Goal: Task Accomplishment & Management: Manage account settings

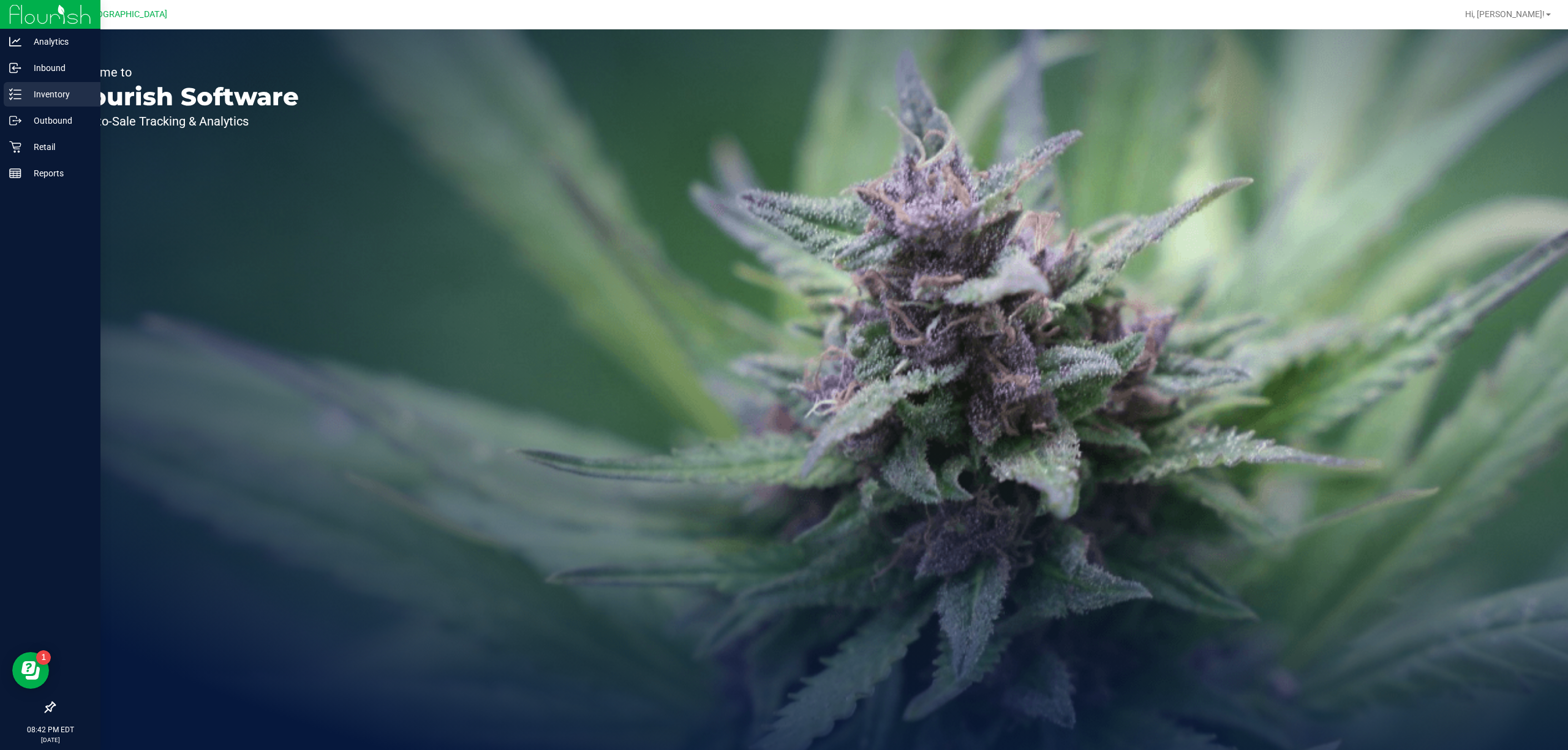
click at [65, 98] on p "Inventory" at bounding box center [58, 94] width 73 height 14
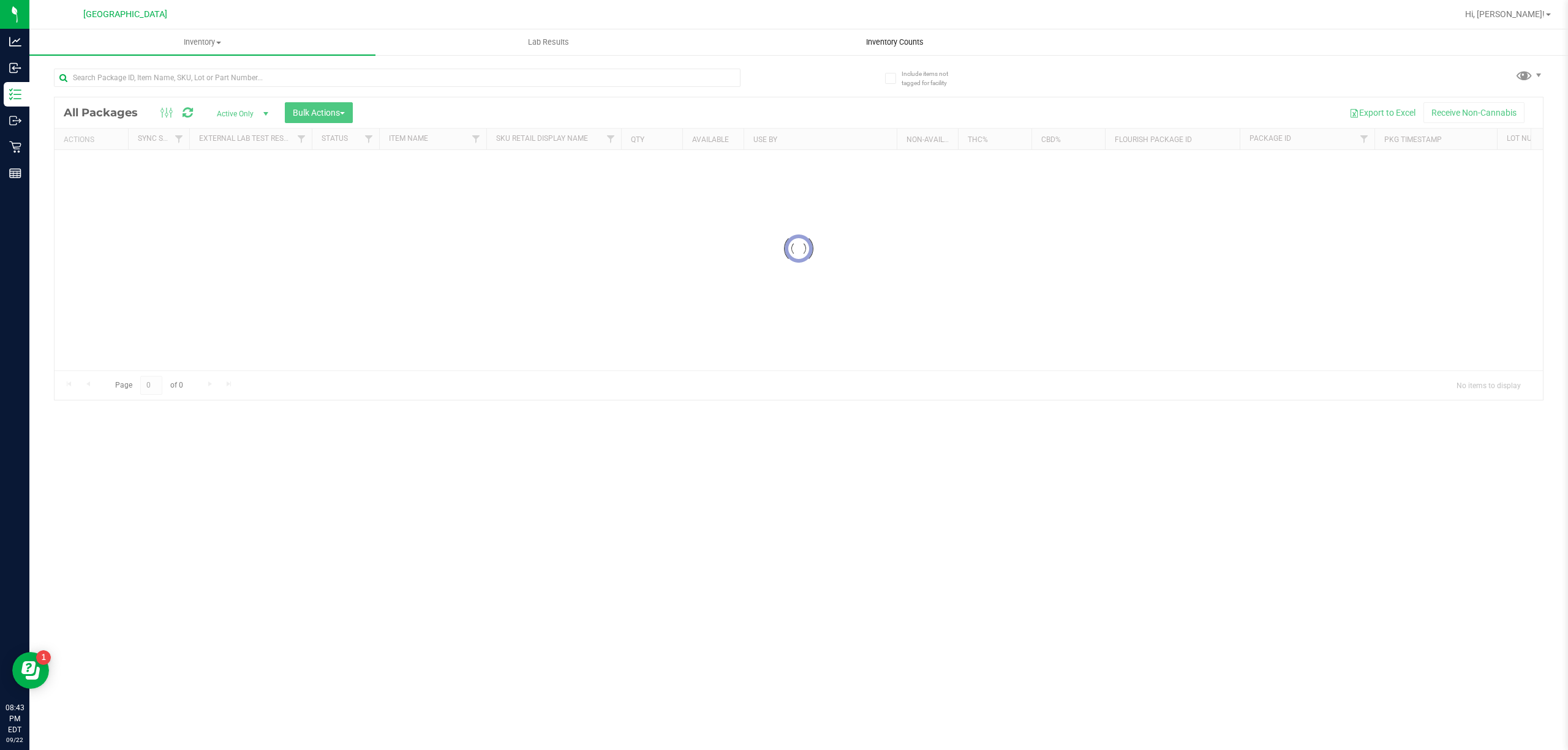
click at [880, 38] on span "Inventory Counts" at bounding box center [895, 42] width 91 height 11
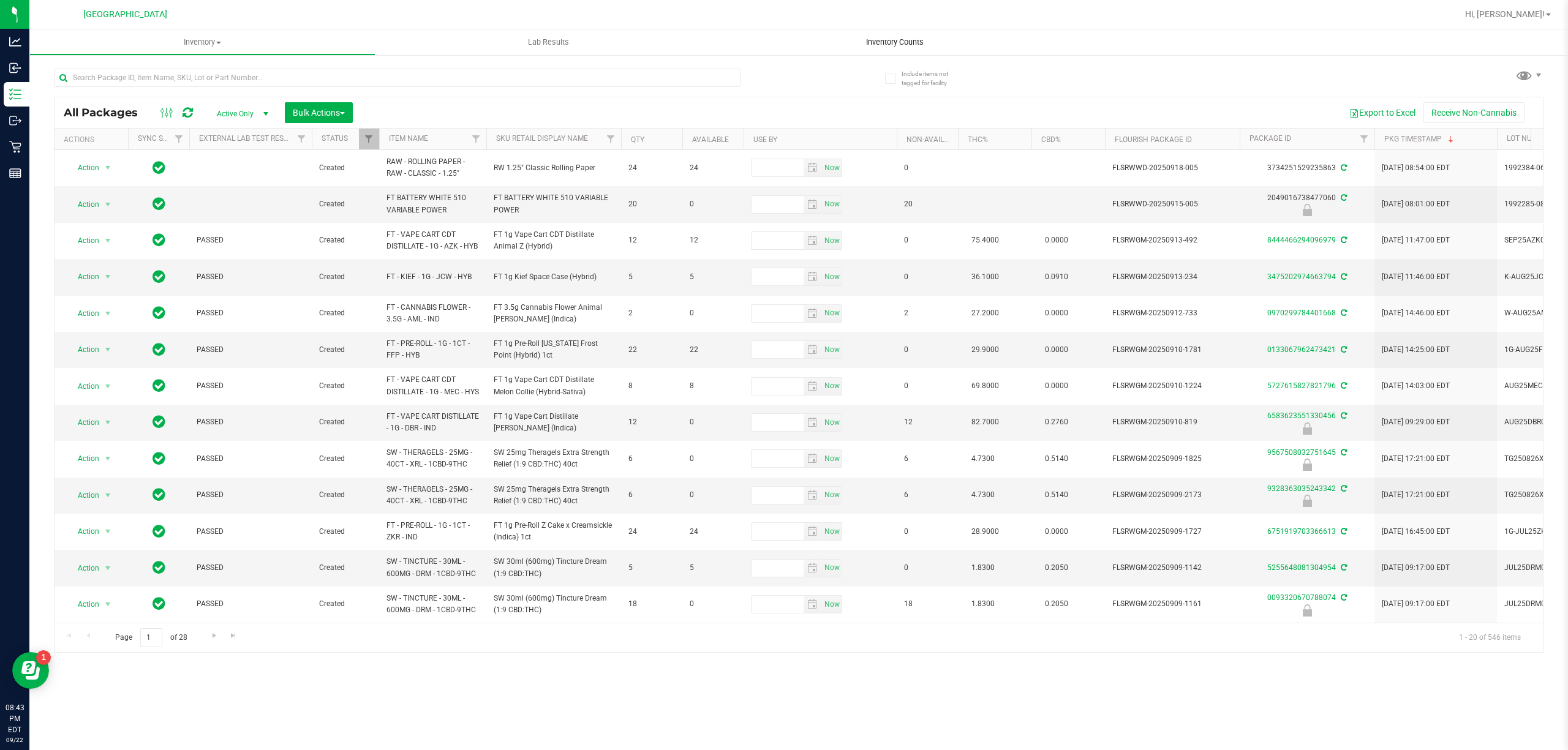
click at [880, 38] on span "Inventory Counts" at bounding box center [895, 42] width 91 height 11
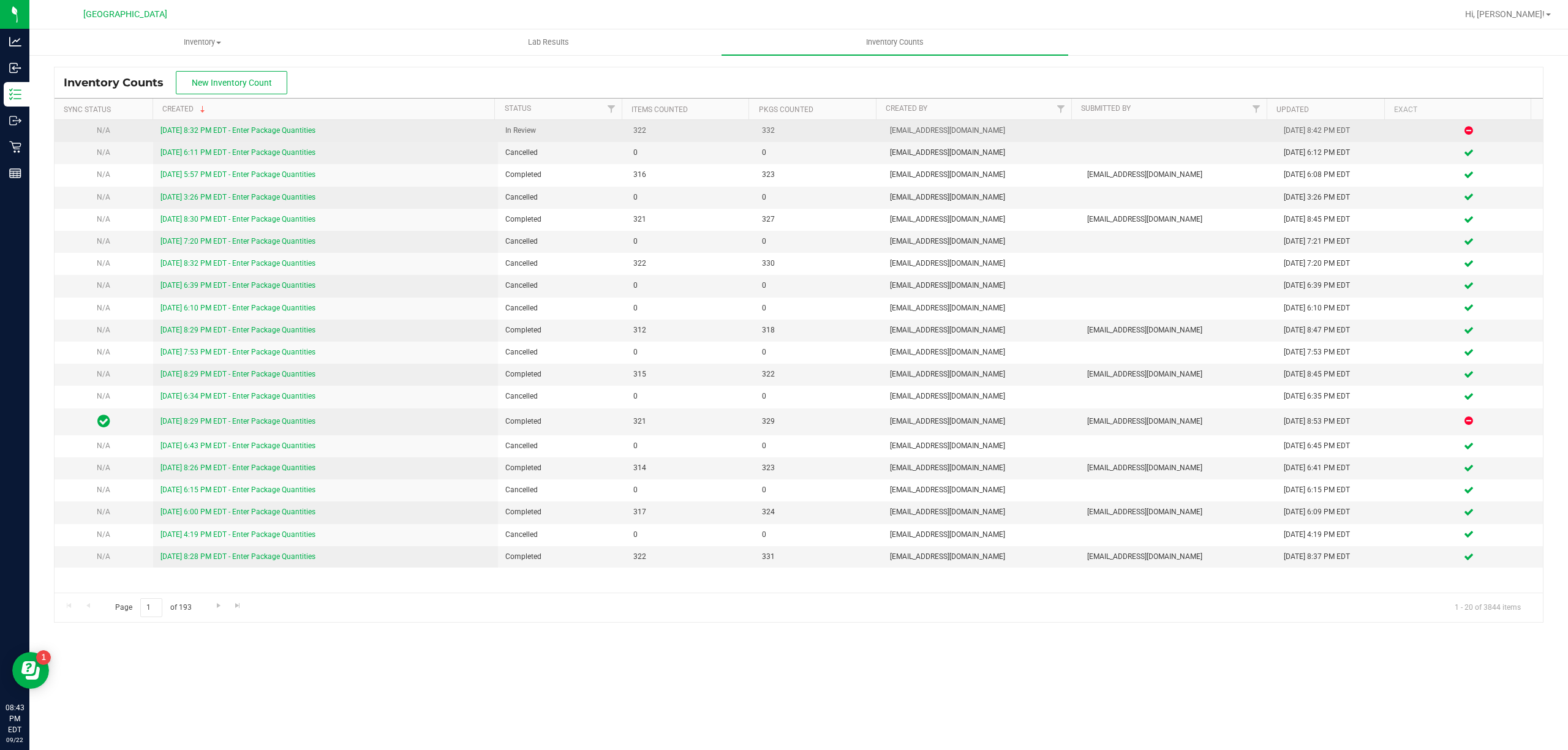
click at [285, 130] on link "[DATE] 8:32 PM EDT - Enter Package Quantities" at bounding box center [238, 130] width 155 height 9
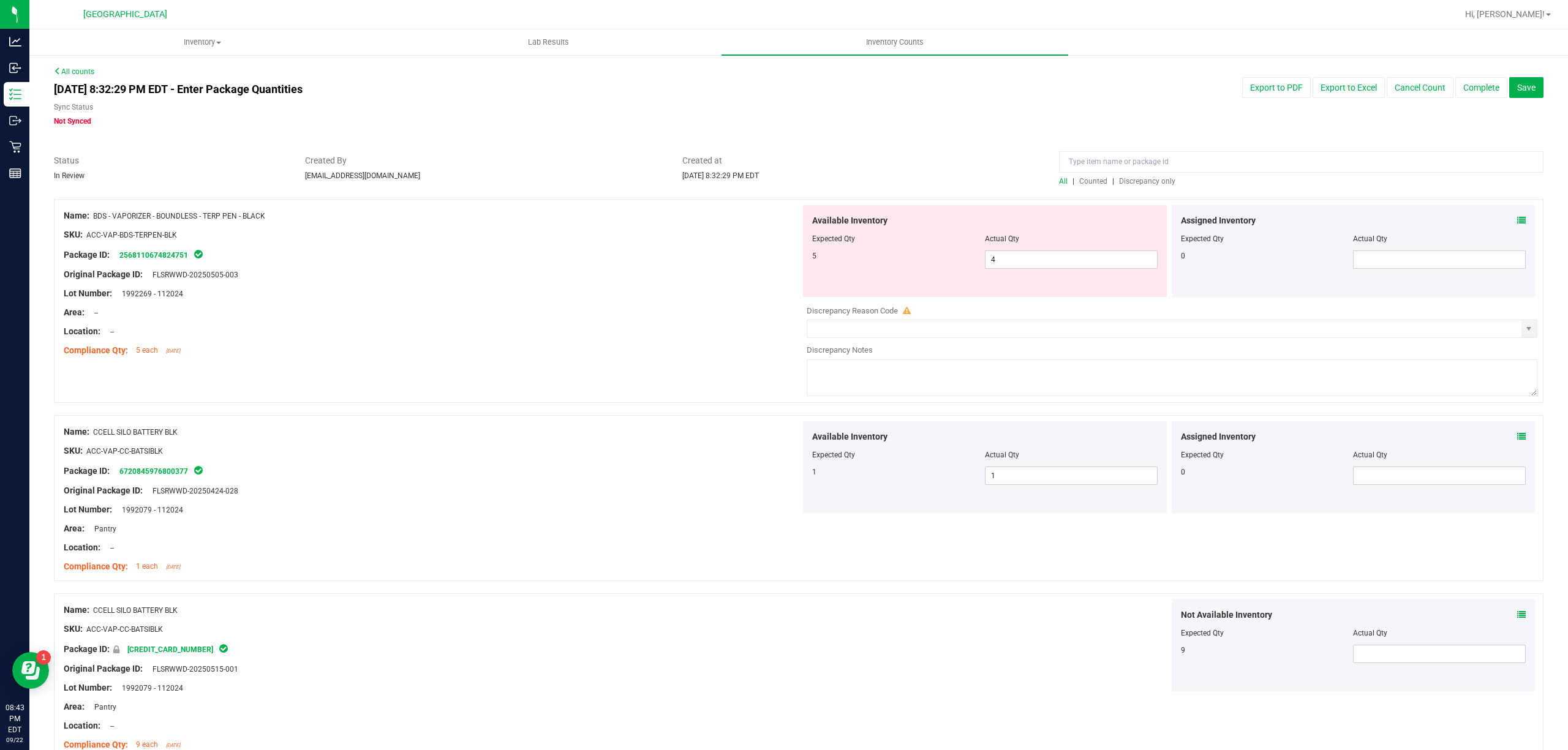
click at [1132, 184] on span "Discrepancy only" at bounding box center [1147, 181] width 57 height 9
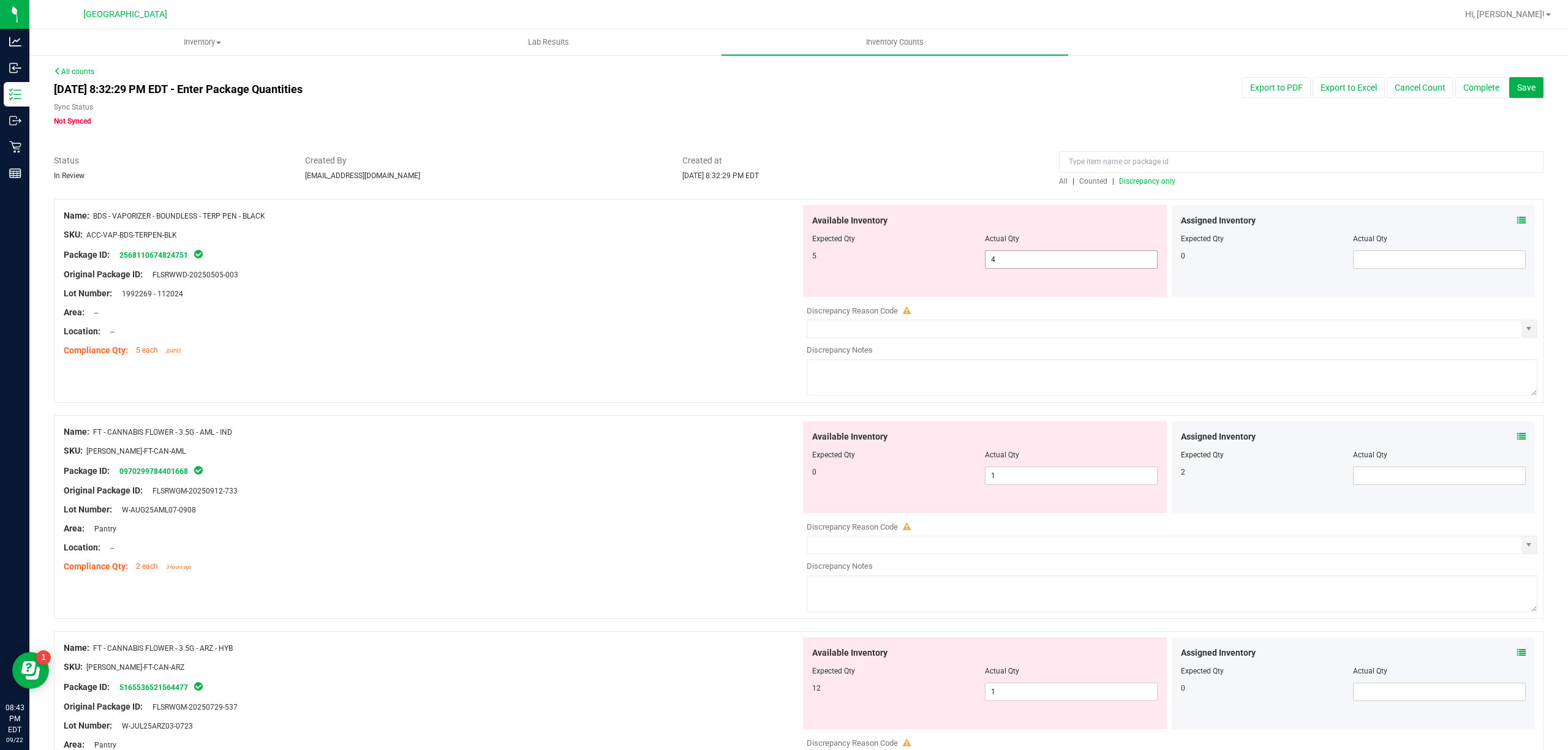
click at [1017, 265] on span "4 4" at bounding box center [1071, 259] width 172 height 18
click at [1017, 265] on input "4" at bounding box center [1071, 259] width 172 height 17
type input "5"
click at [684, 341] on div at bounding box center [432, 341] width 737 height 6
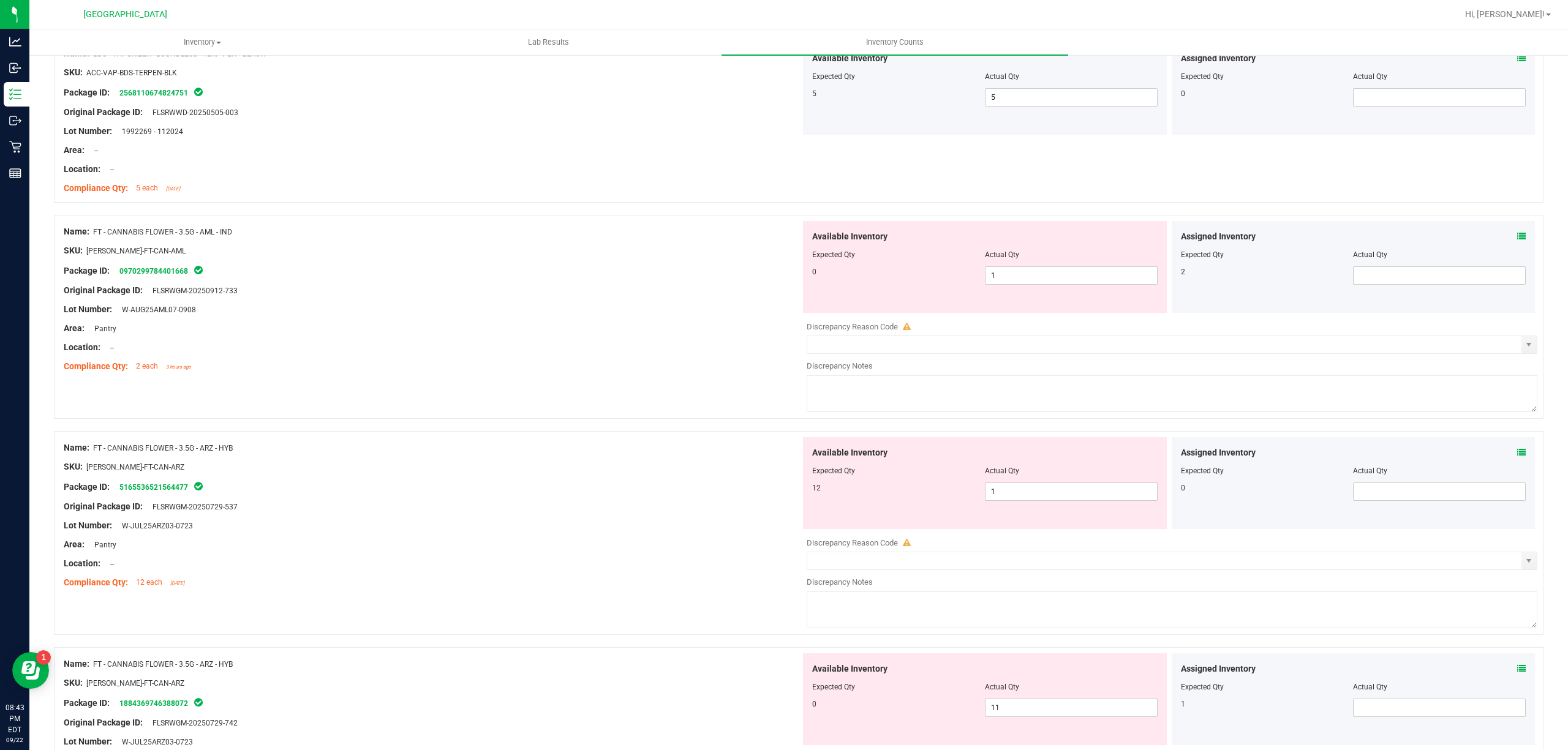
scroll to position [163, 0]
click at [1070, 277] on span "1 1" at bounding box center [1071, 274] width 172 height 18
click at [1070, 277] on input "1" at bounding box center [1071, 274] width 172 height 17
type input "0"
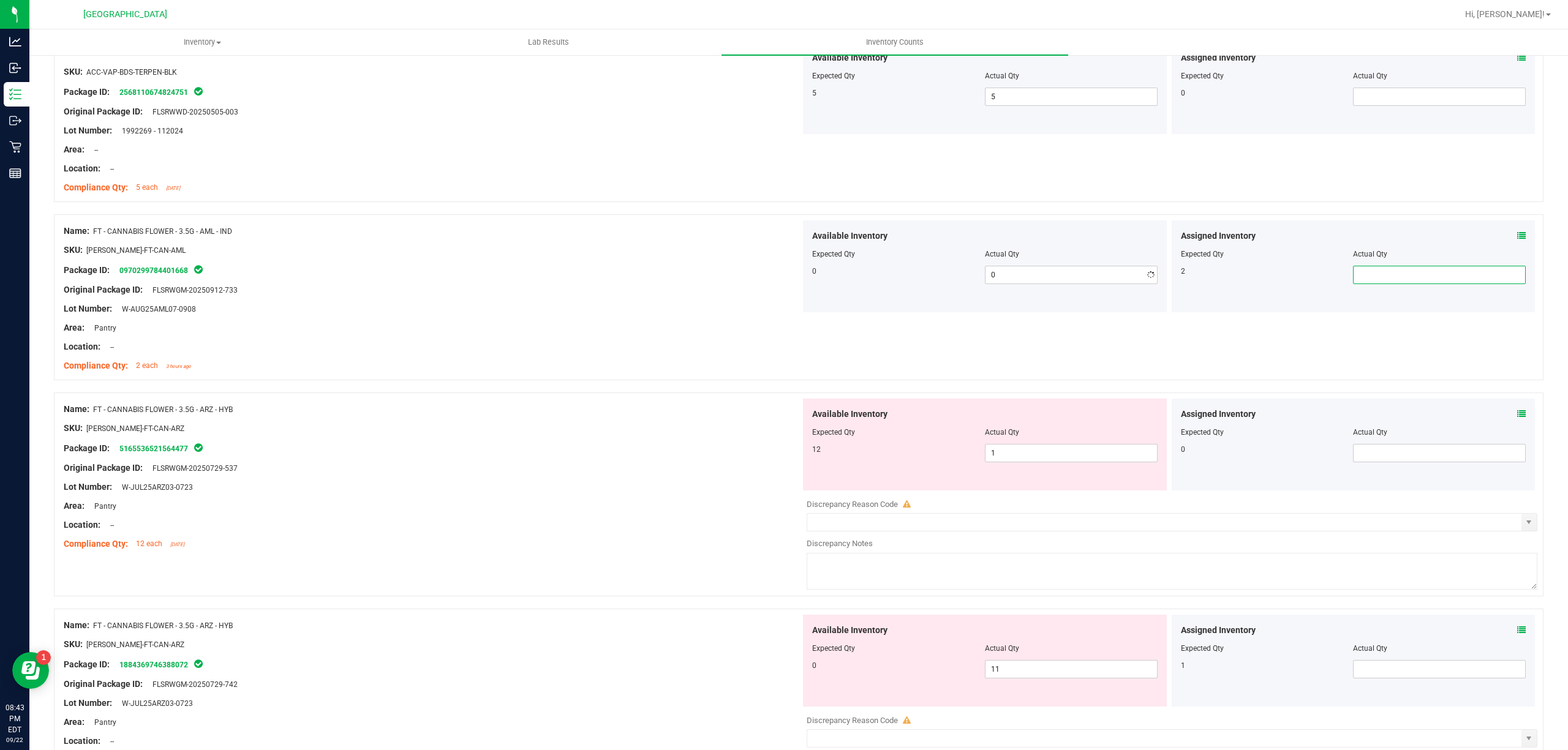
click at [1384, 277] on span at bounding box center [1439, 274] width 172 height 18
type input "2"
click at [723, 420] on div at bounding box center [432, 419] width 737 height 6
click at [997, 452] on span "1 1" at bounding box center [1071, 452] width 172 height 18
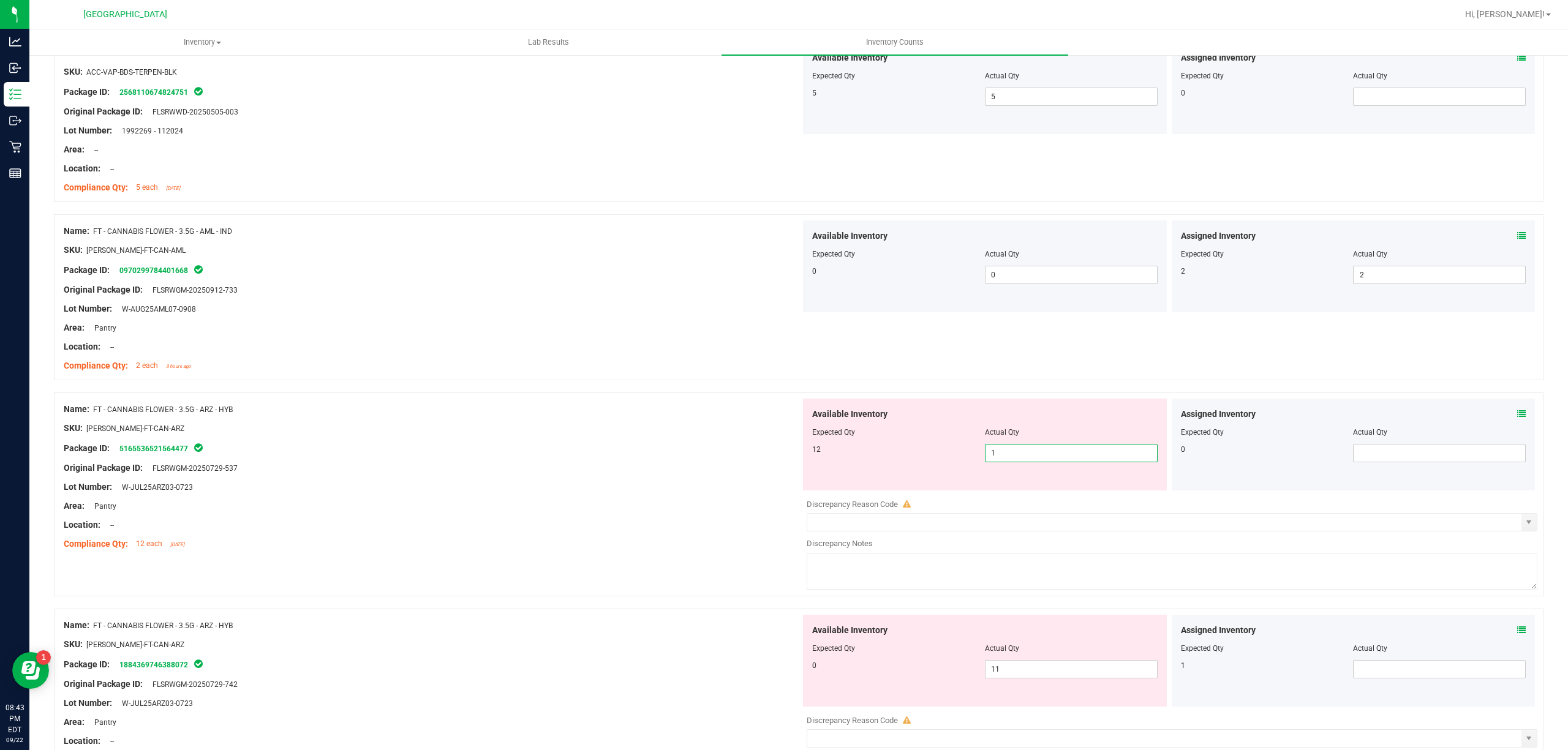
type input "12"
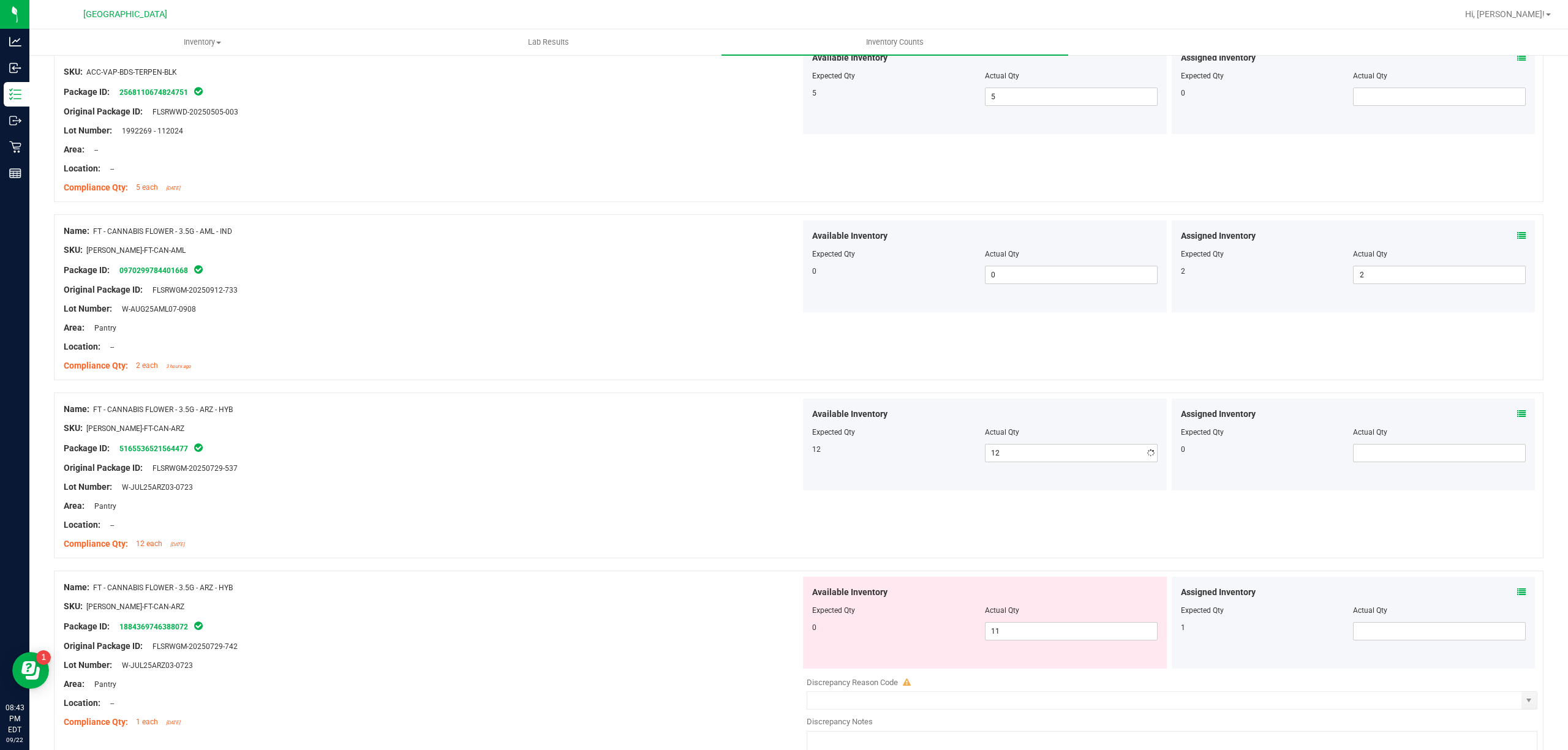
click at [520, 498] on div at bounding box center [432, 497] width 737 height 6
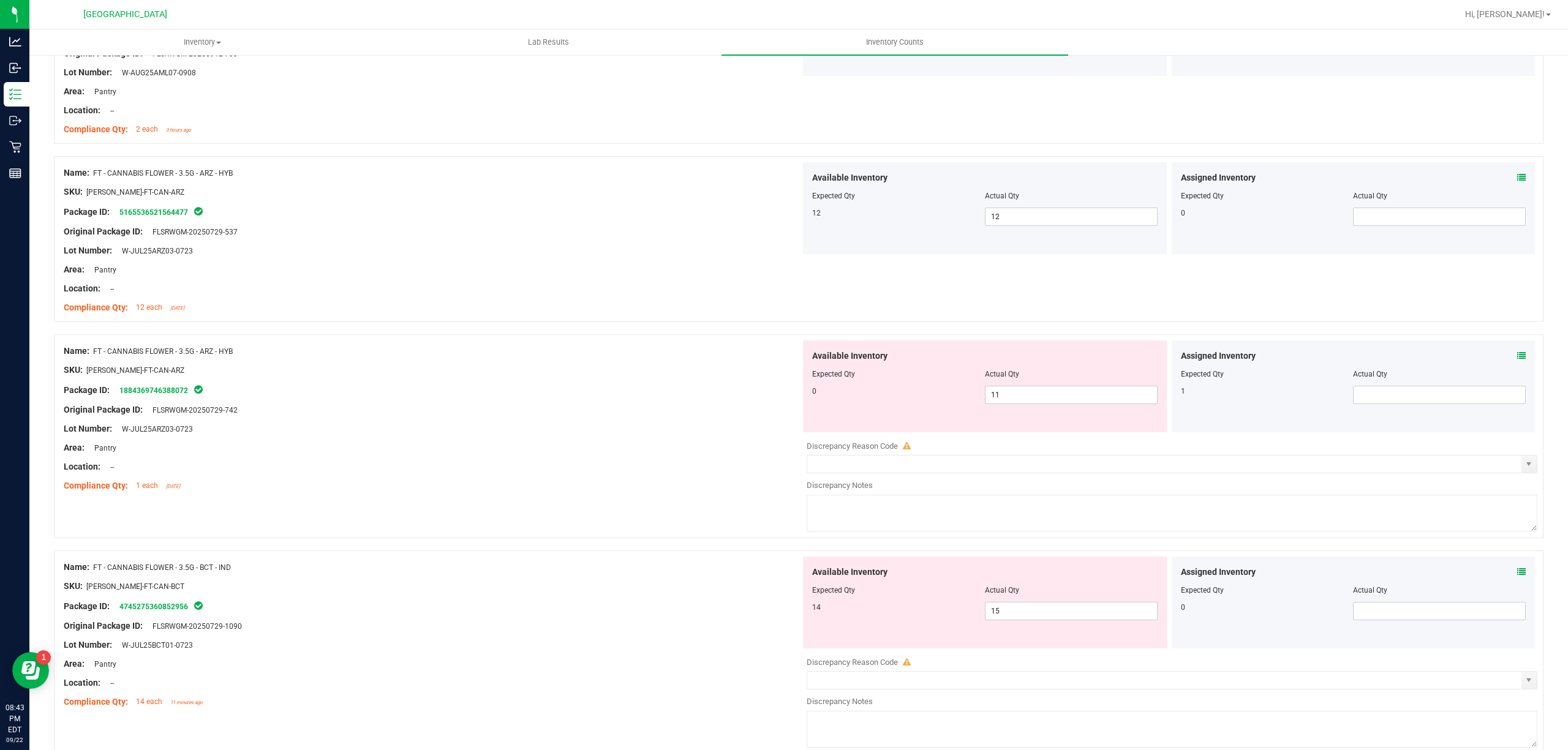
scroll to position [408, 0]
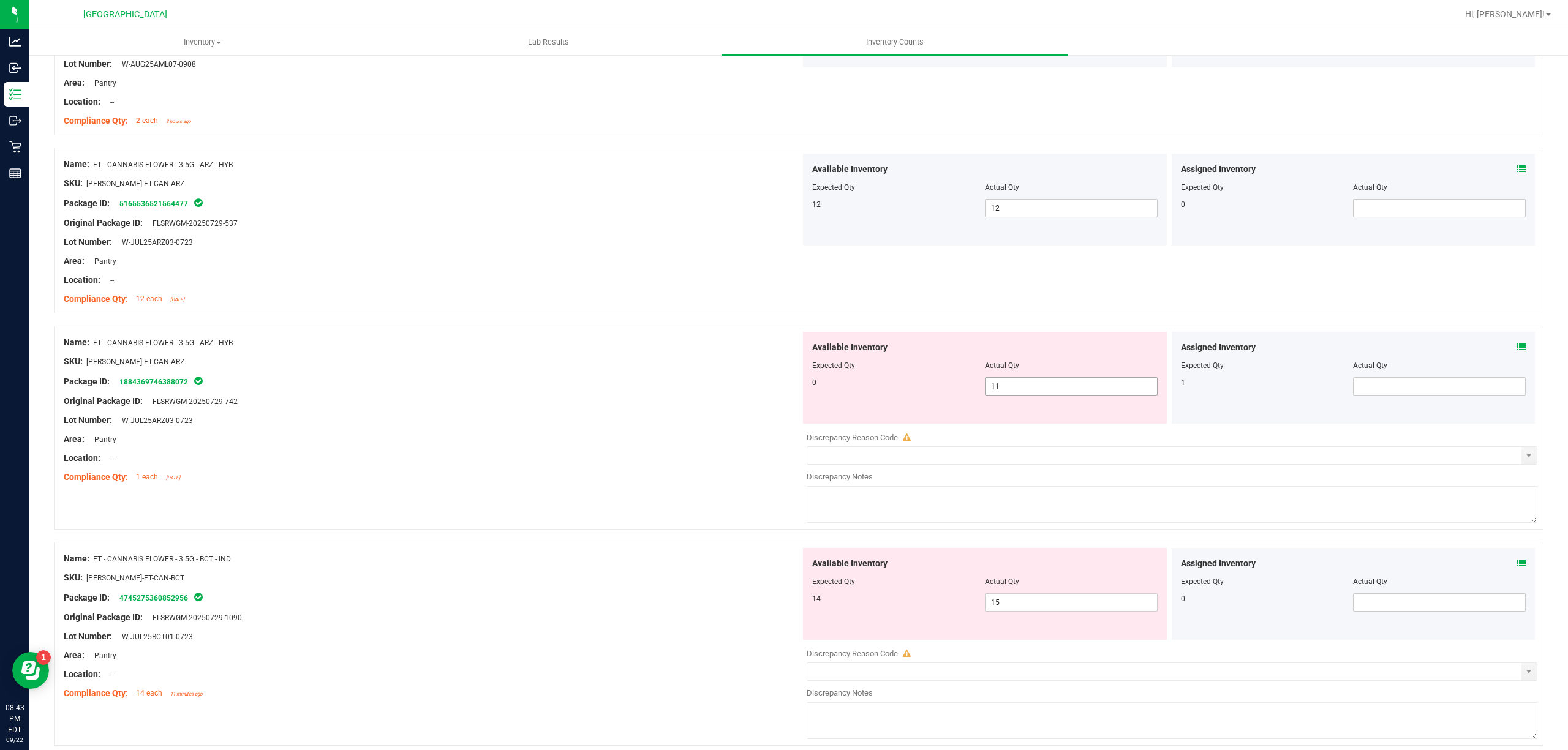
click at [1084, 385] on span "11 11" at bounding box center [1071, 386] width 172 height 18
click at [1084, 385] on input "11" at bounding box center [1071, 386] width 172 height 17
type input "0"
click at [520, 369] on div at bounding box center [432, 371] width 737 height 6
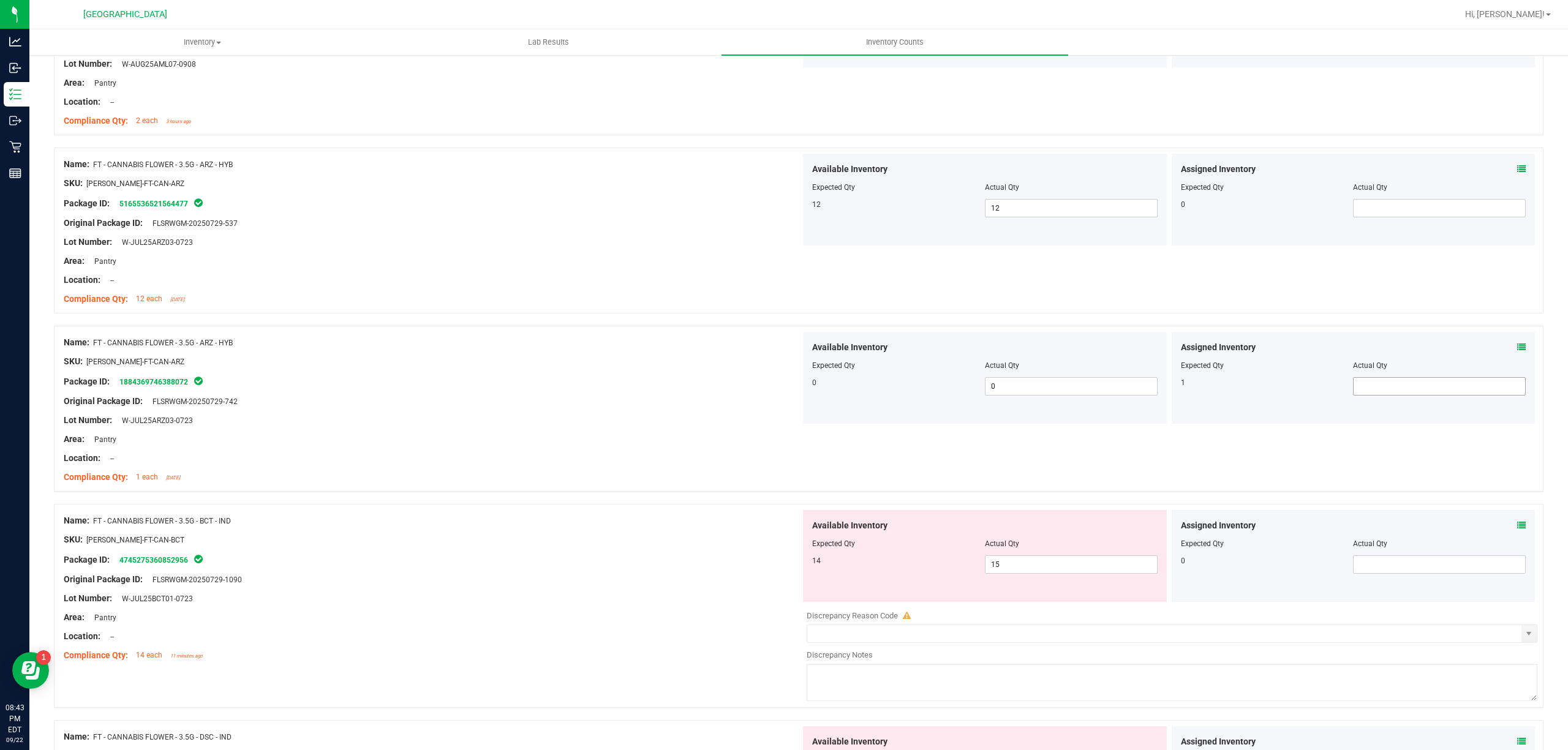
click at [1368, 389] on span at bounding box center [1439, 386] width 172 height 18
type input "1"
click at [729, 402] on div "Original Package ID: FLSRWGM-20250729-742" at bounding box center [432, 401] width 737 height 13
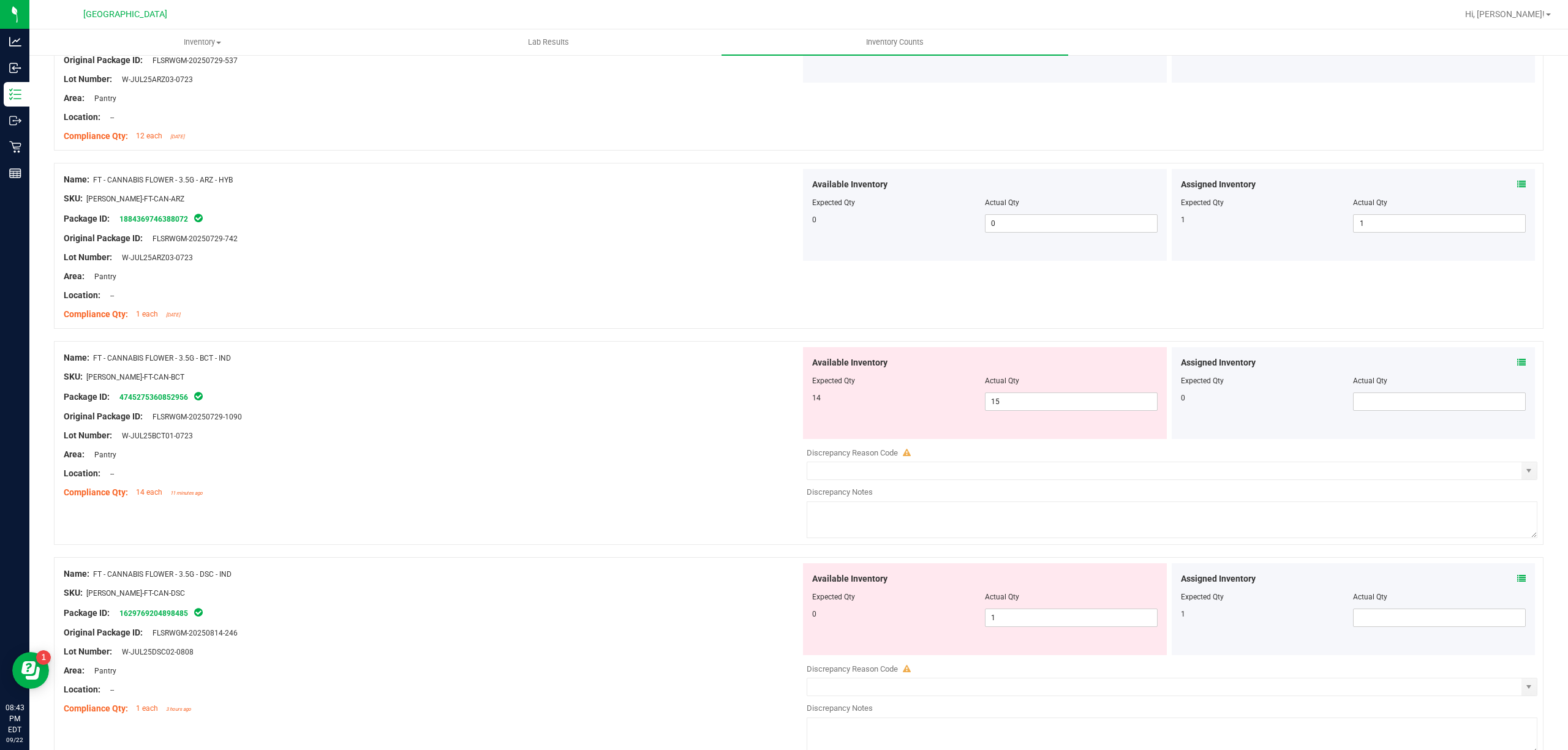
scroll to position [571, 0]
click at [1013, 405] on span "15 15" at bounding box center [1071, 401] width 172 height 18
click at [0, 0] on input "15" at bounding box center [0, 0] width 0 height 0
type input "14"
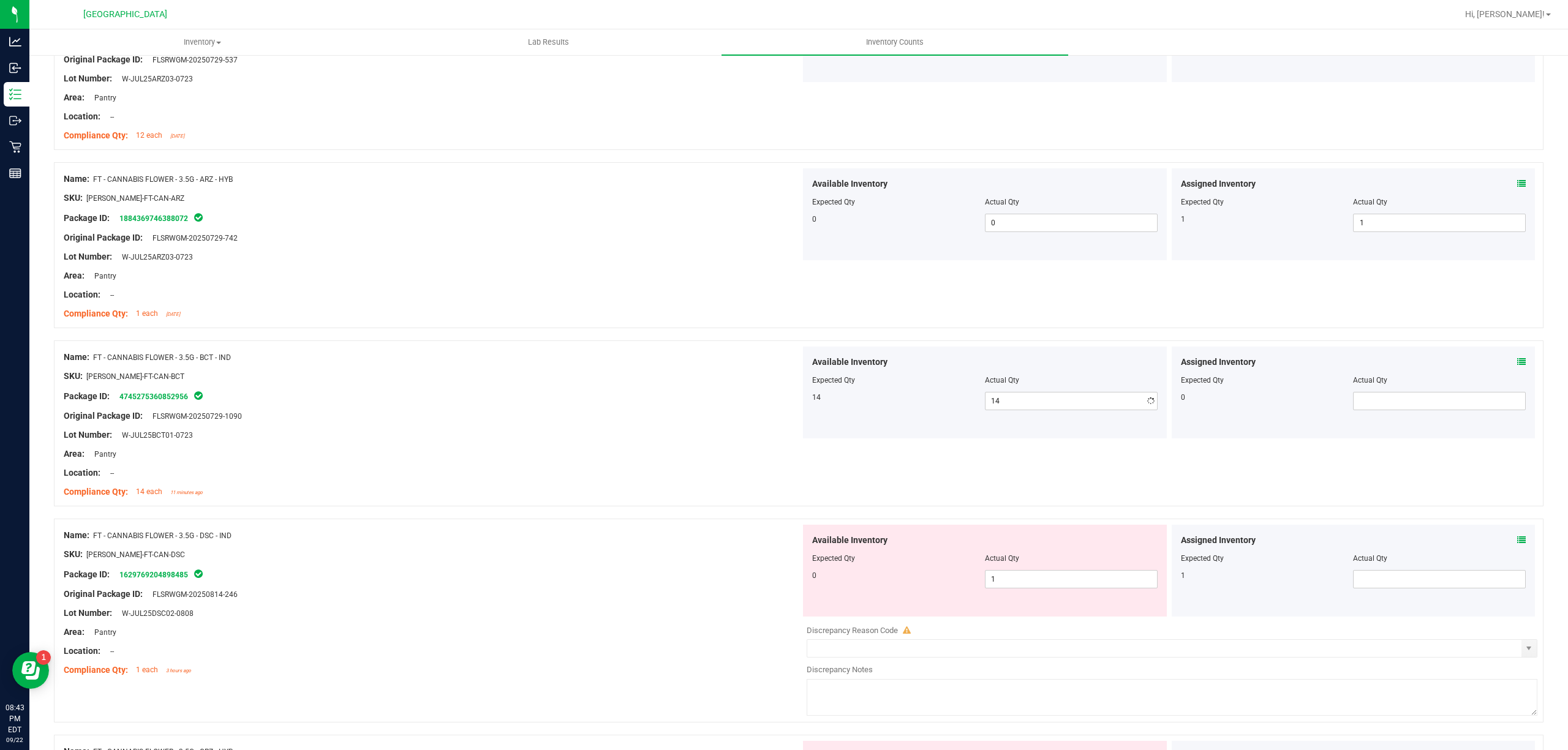
click at [634, 429] on div "Lot Number: W-JUL25BCT01-0723" at bounding box center [432, 435] width 737 height 13
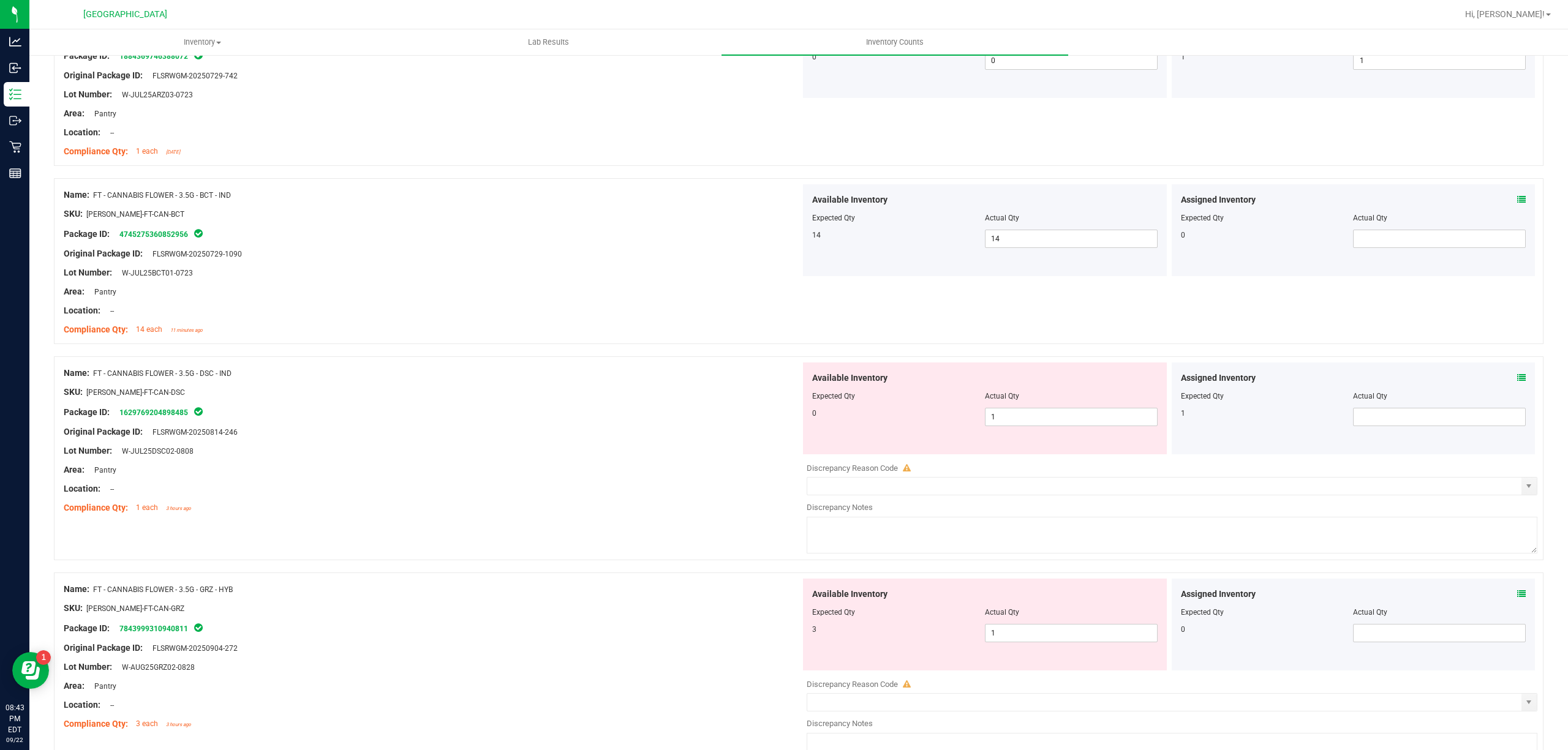
scroll to position [735, 0]
click at [1027, 420] on span "1 1" at bounding box center [1071, 416] width 172 height 18
click at [1027, 420] on input "1" at bounding box center [1071, 415] width 172 height 17
type input "0"
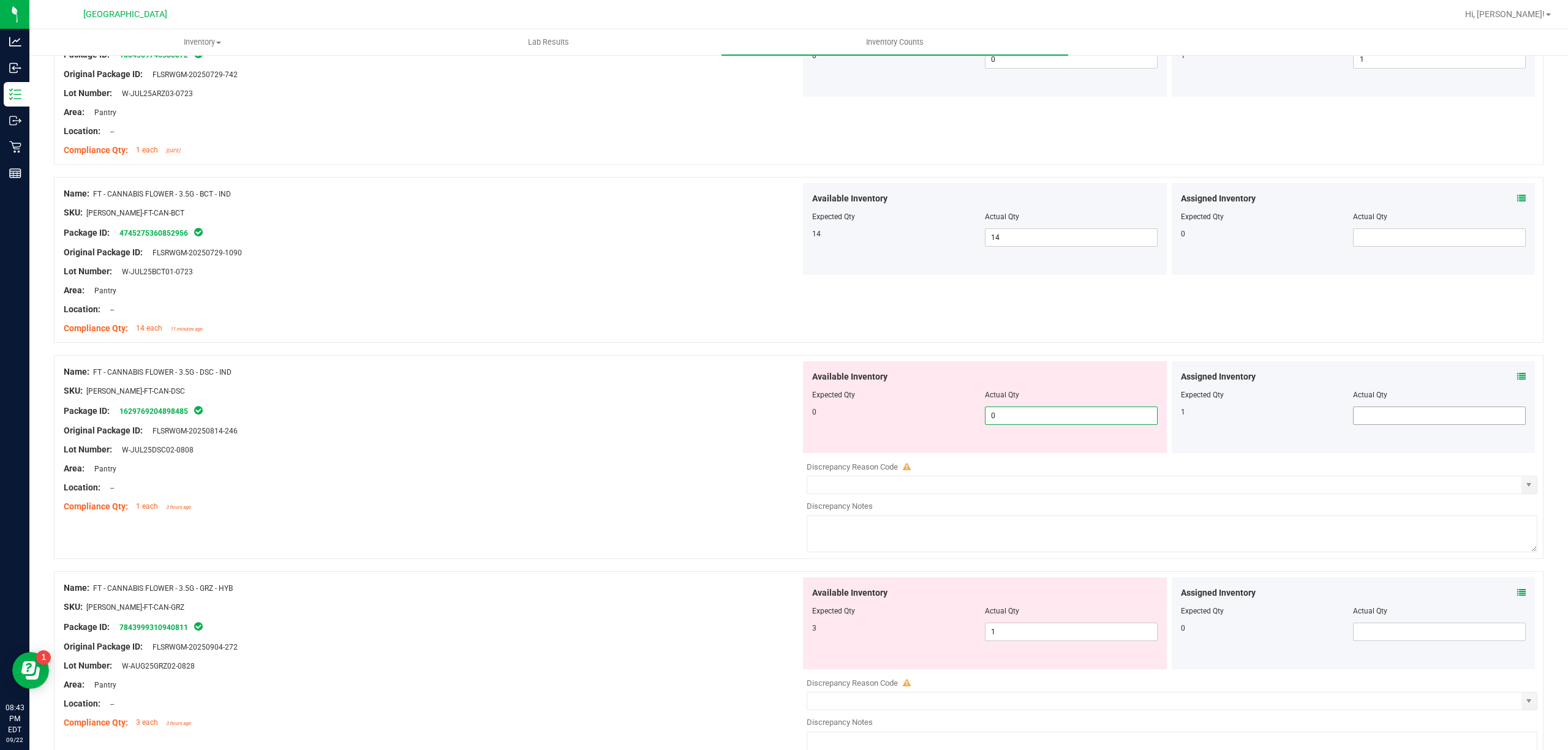
click at [1369, 416] on span at bounding box center [1439, 416] width 172 height 18
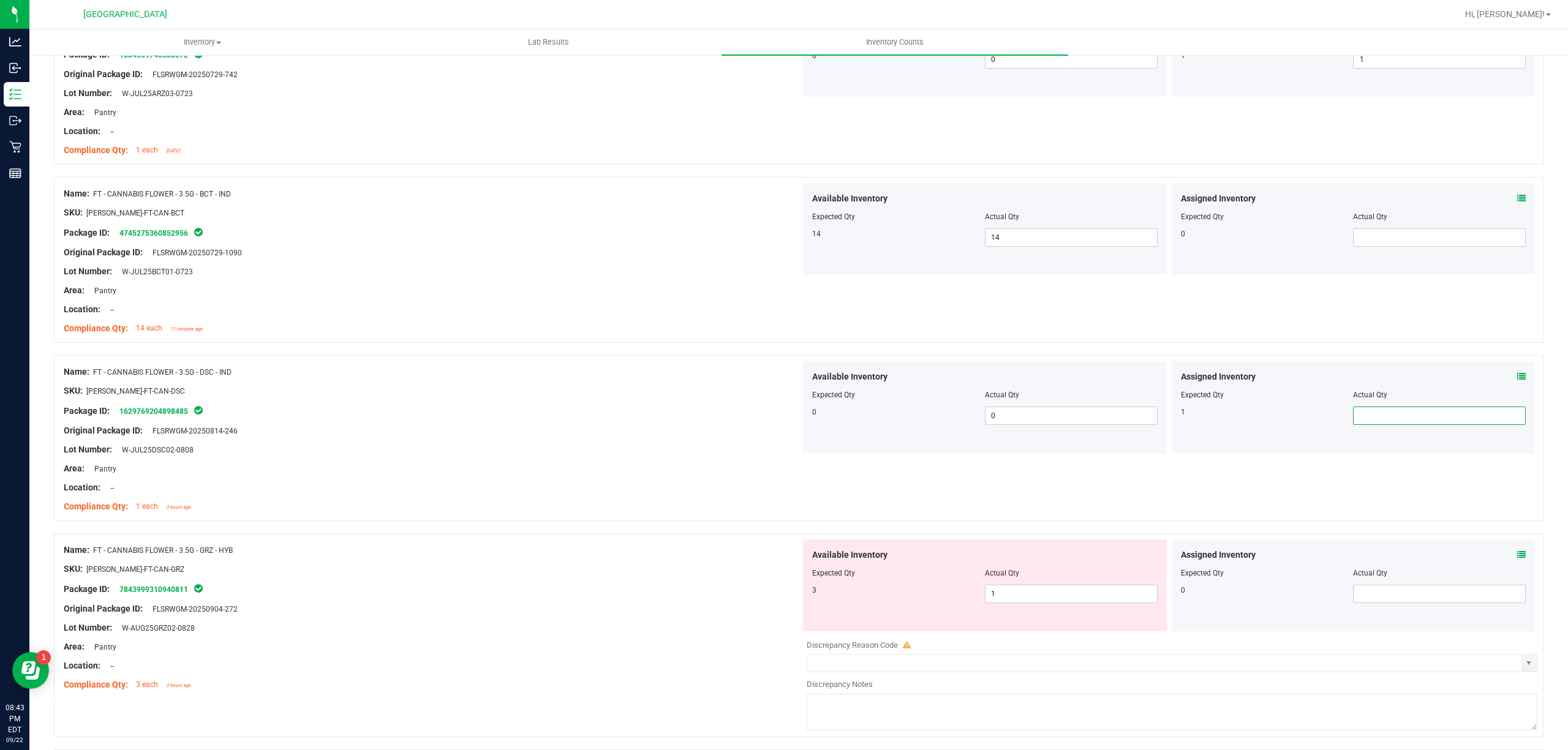
type input "1"
click at [777, 495] on div at bounding box center [432, 497] width 737 height 6
click at [1013, 601] on span "1 1" at bounding box center [1071, 594] width 172 height 18
click at [1013, 601] on input "1" at bounding box center [1071, 594] width 172 height 17
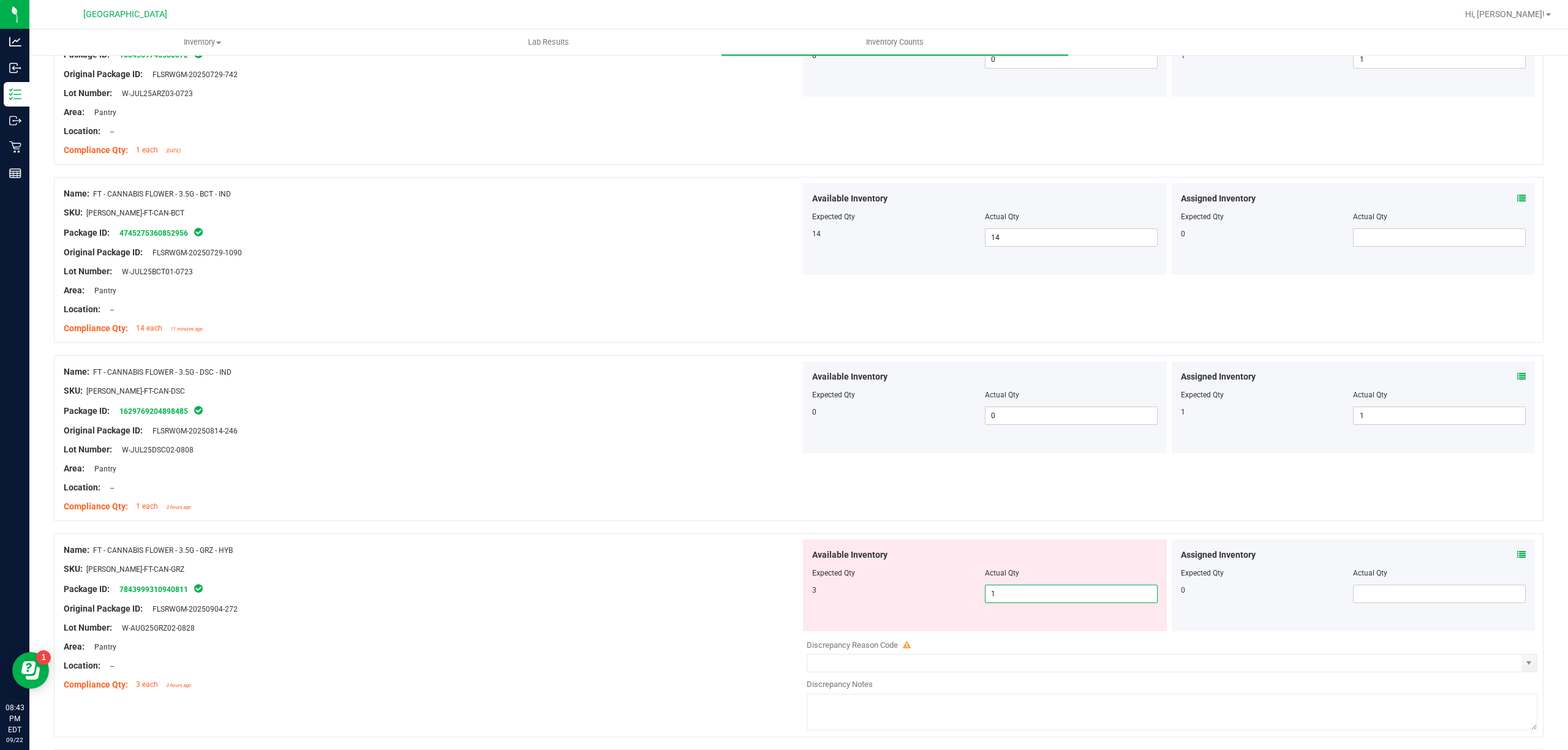
type input "3"
click at [538, 538] on div "Name: FT - CANNABIS FLOWER - 3.5G - GRZ - HYB SKU: [PERSON_NAME]-FT-CAN-GRZ Pac…" at bounding box center [799, 635] width 1489 height 204
type input "3"
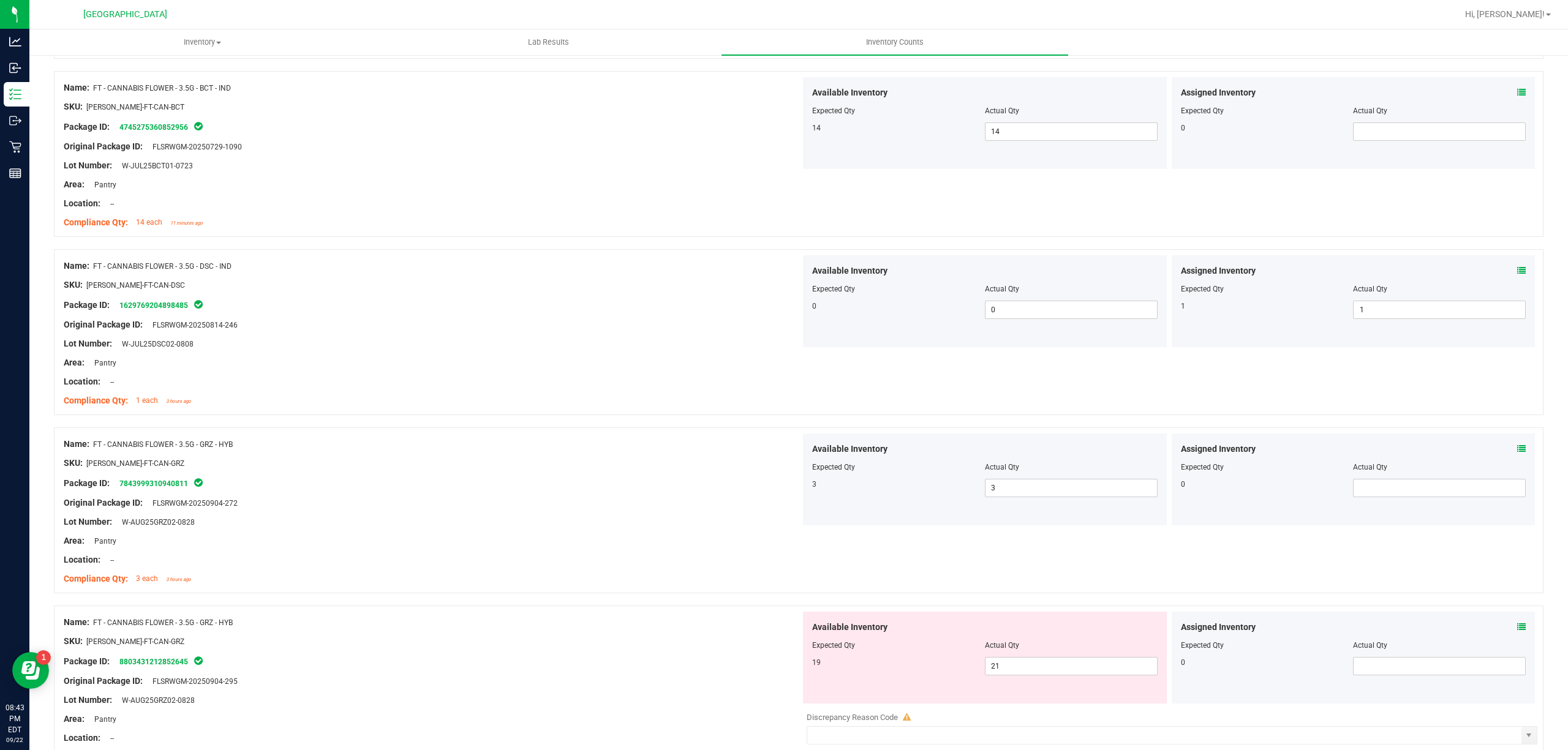
scroll to position [980, 0]
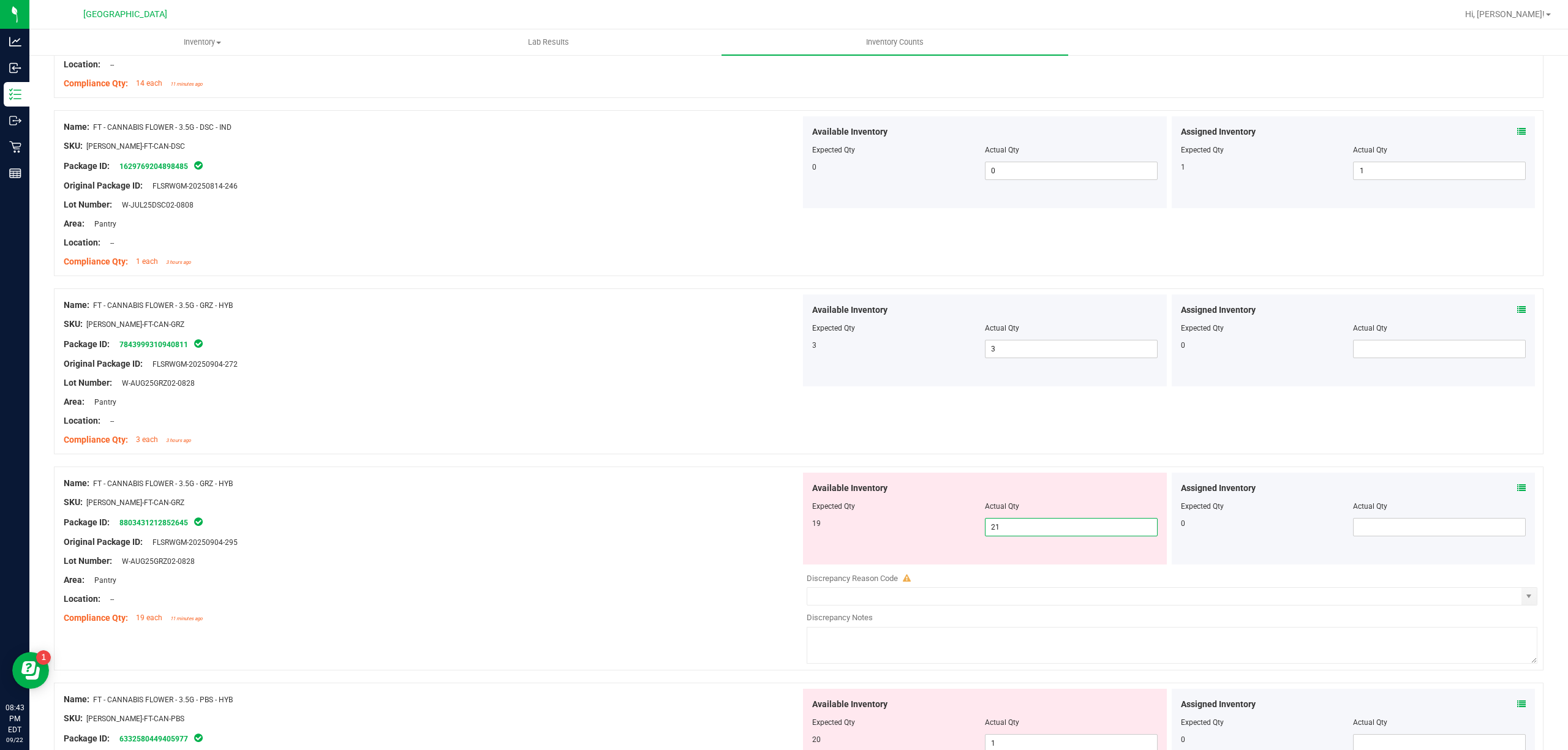
click at [1031, 525] on span "21 21" at bounding box center [1071, 527] width 172 height 18
click at [1031, 525] on input "21" at bounding box center [1071, 527] width 172 height 17
type input "19"
click at [694, 515] on div at bounding box center [432, 512] width 737 height 6
type input "19"
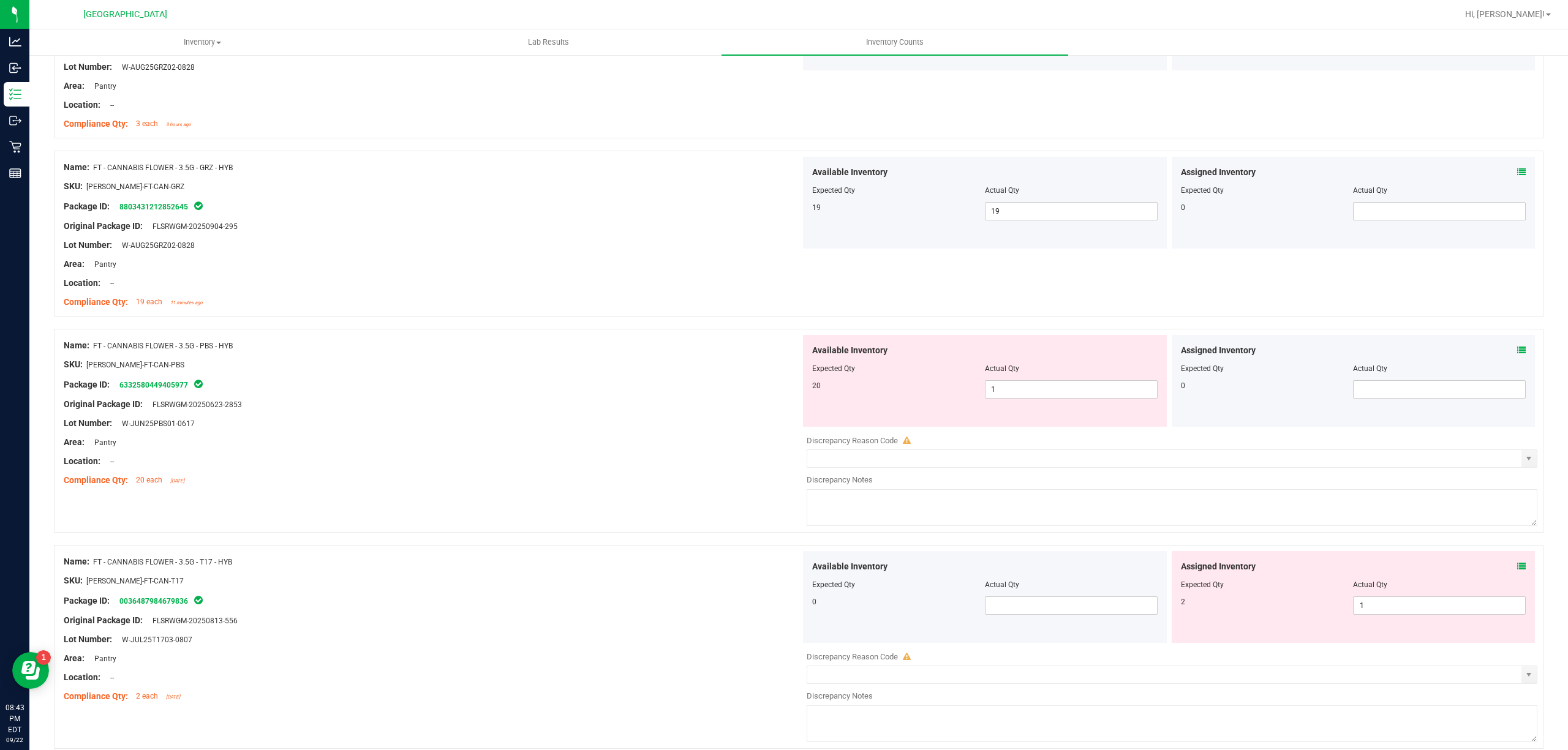
scroll to position [1306, 0]
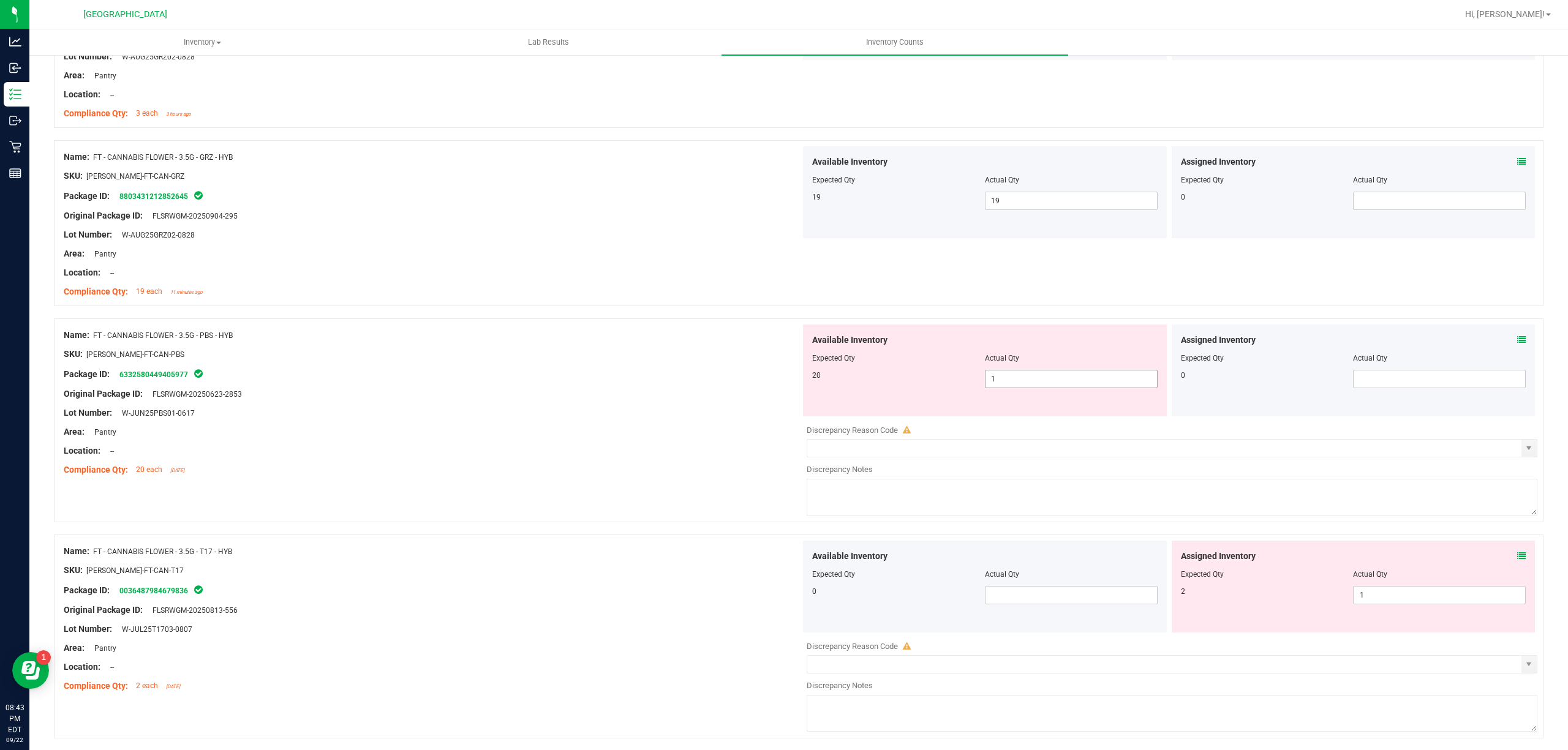
click at [1051, 383] on span "1 1" at bounding box center [1071, 379] width 172 height 18
click at [1051, 383] on input "1" at bounding box center [1071, 378] width 172 height 17
type input "20"
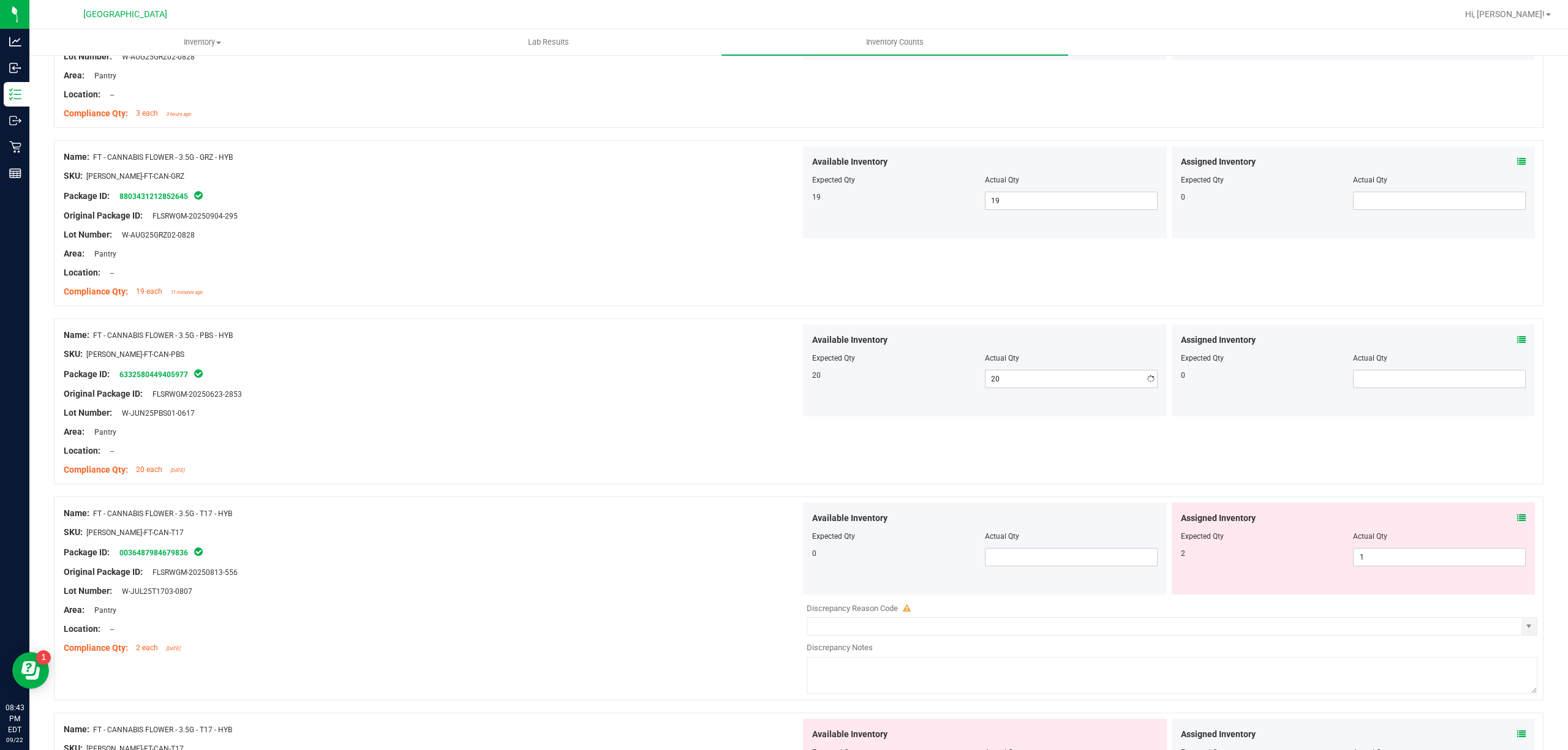
click at [644, 461] on div at bounding box center [432, 460] width 737 height 6
click at [1376, 563] on span "1 1" at bounding box center [1439, 557] width 172 height 18
click at [1376, 563] on input "1" at bounding box center [1439, 557] width 172 height 17
type input "2"
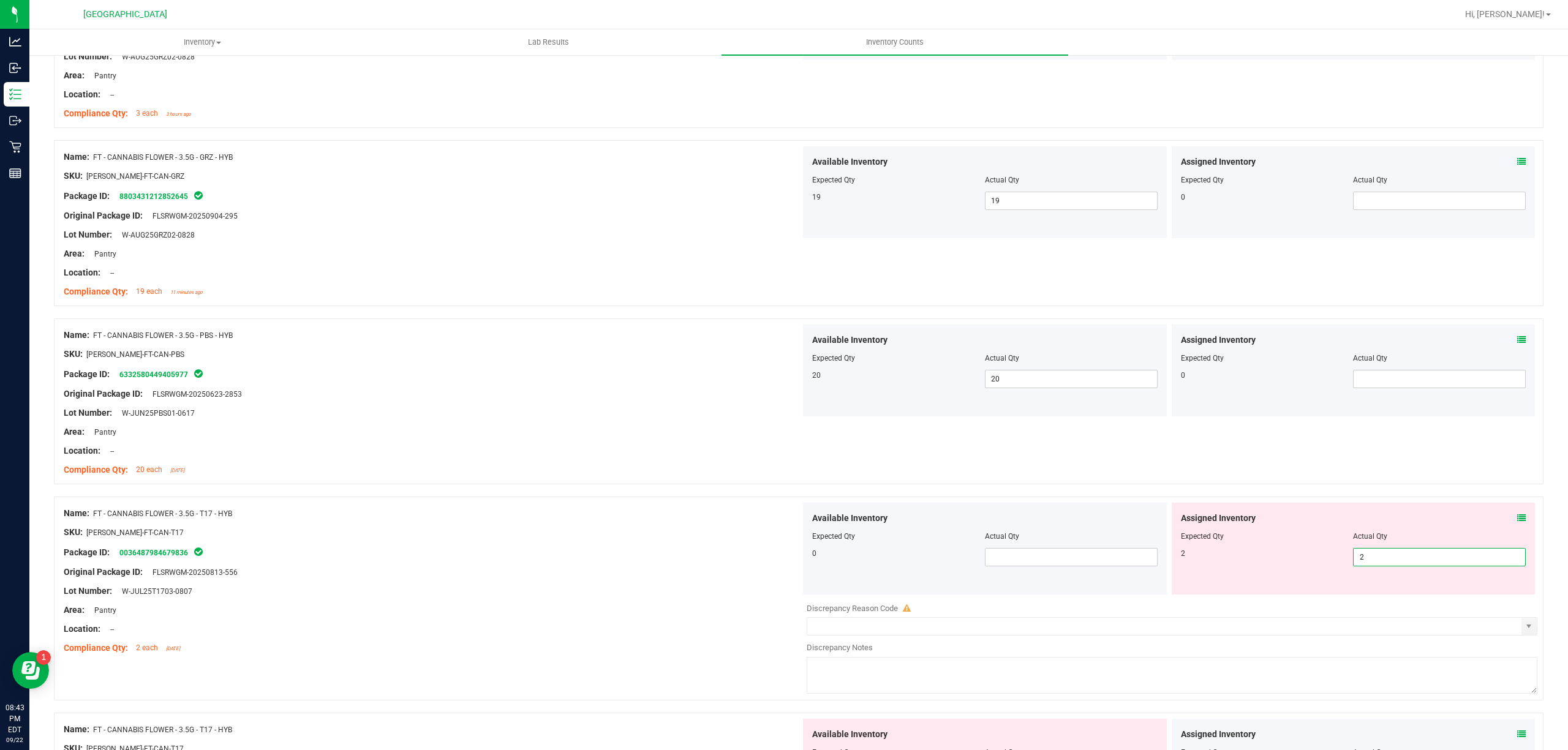
click at [598, 562] on div at bounding box center [432, 562] width 737 height 6
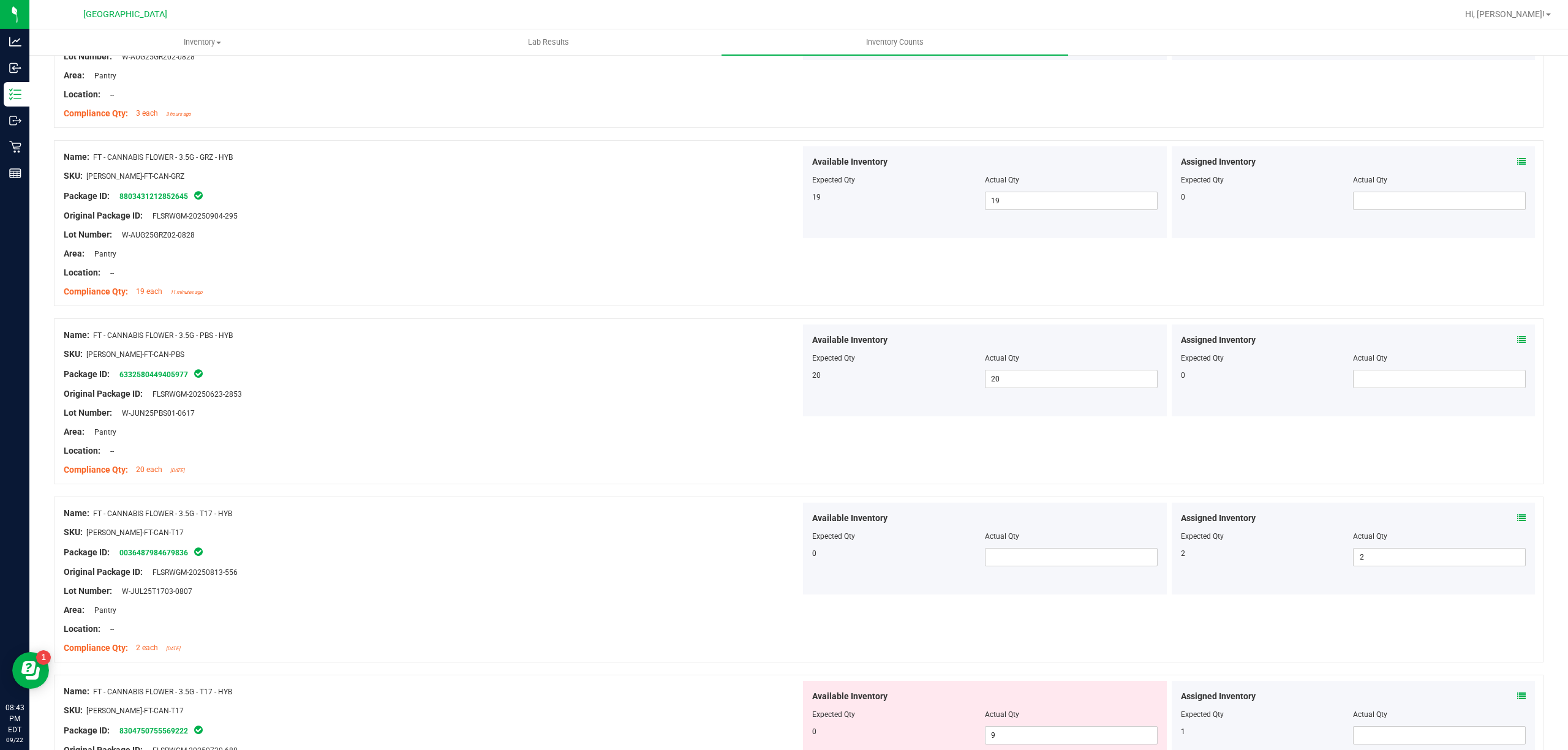
scroll to position [1470, 0]
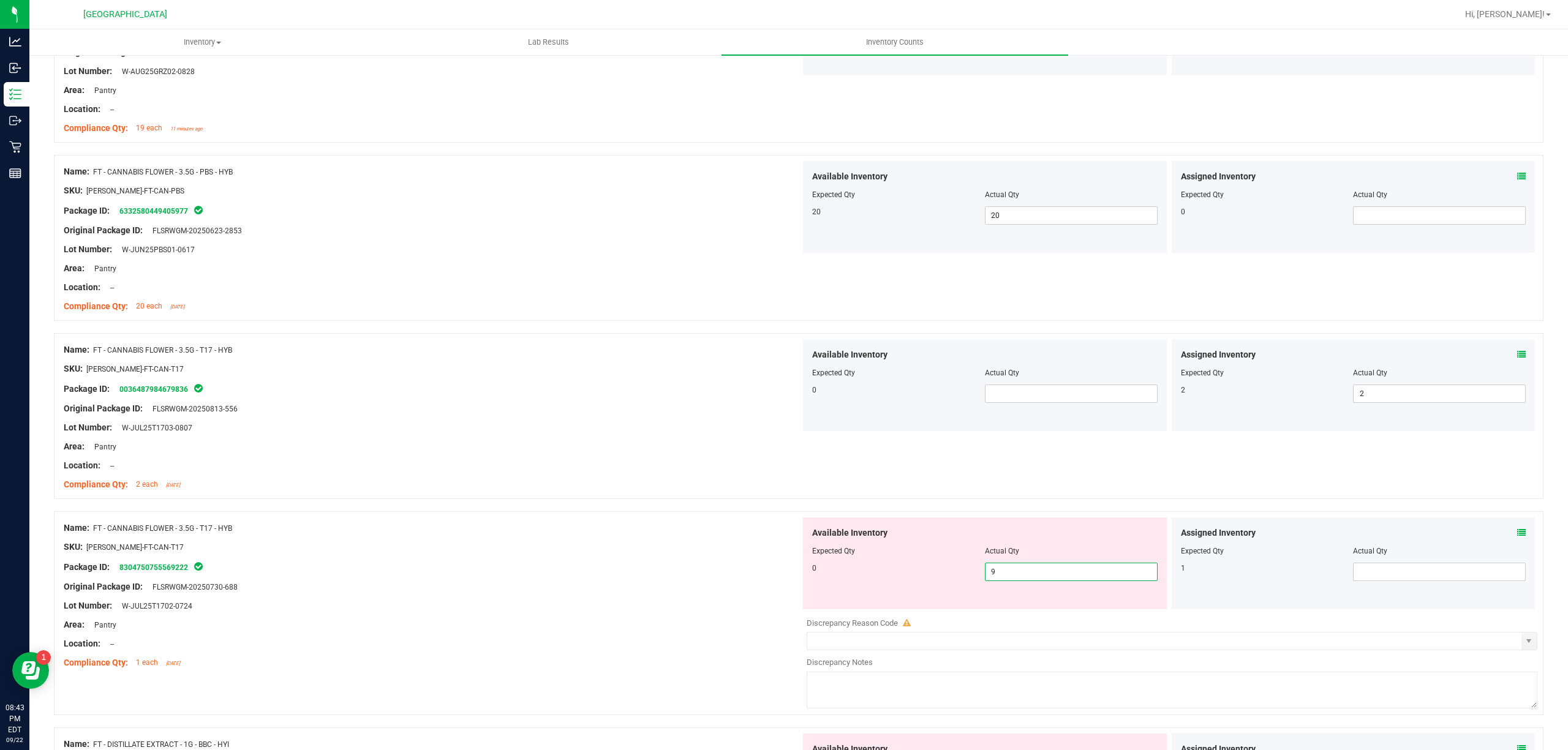
click at [1064, 574] on span "9 9" at bounding box center [1071, 571] width 172 height 18
click at [1064, 574] on input "9" at bounding box center [1071, 571] width 172 height 17
type input "0"
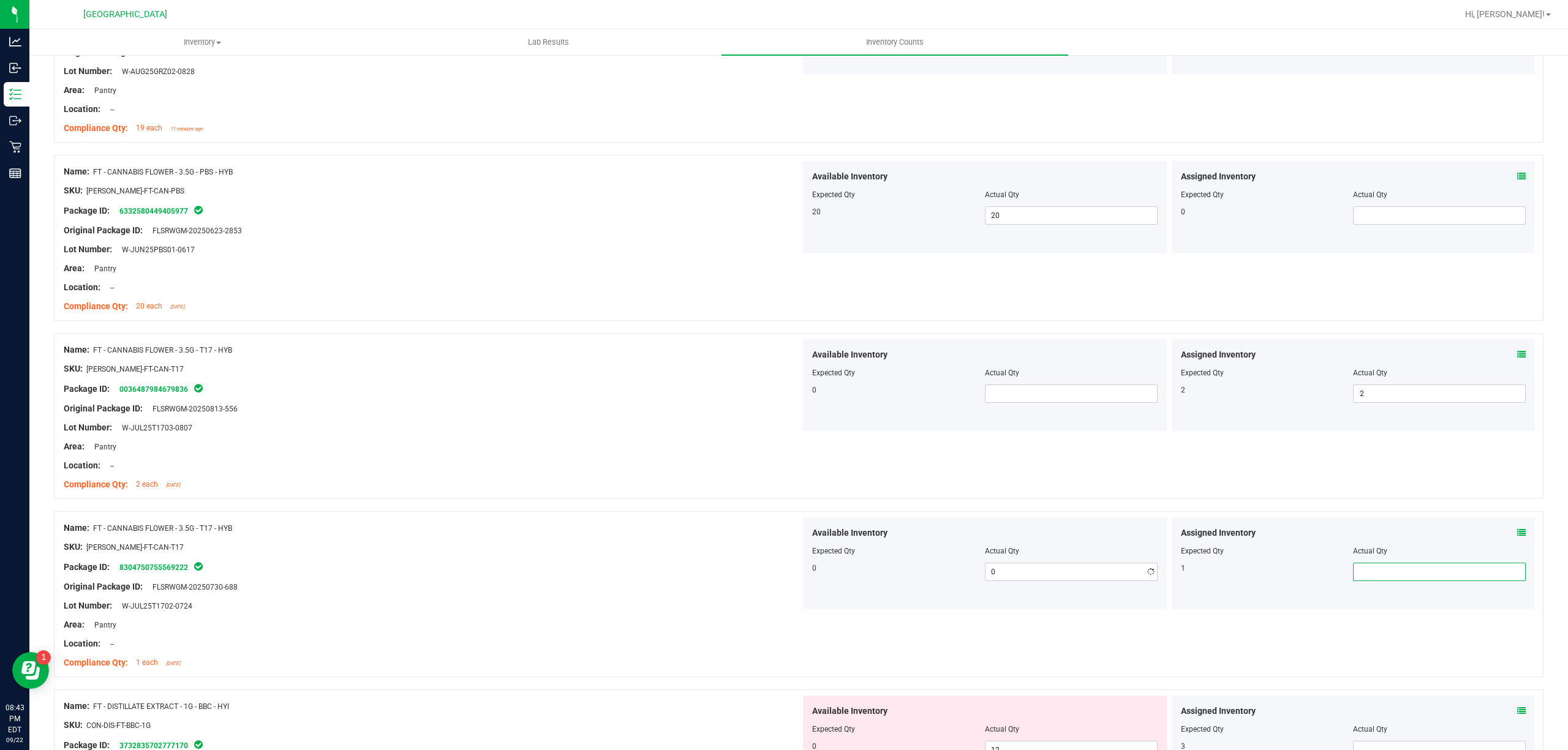
click at [1389, 571] on span at bounding box center [1439, 571] width 172 height 18
type input "1"
click at [555, 530] on div "Name: FT - CANNABIS FLOWER - 3.5G - T17 - HYB" at bounding box center [432, 528] width 737 height 13
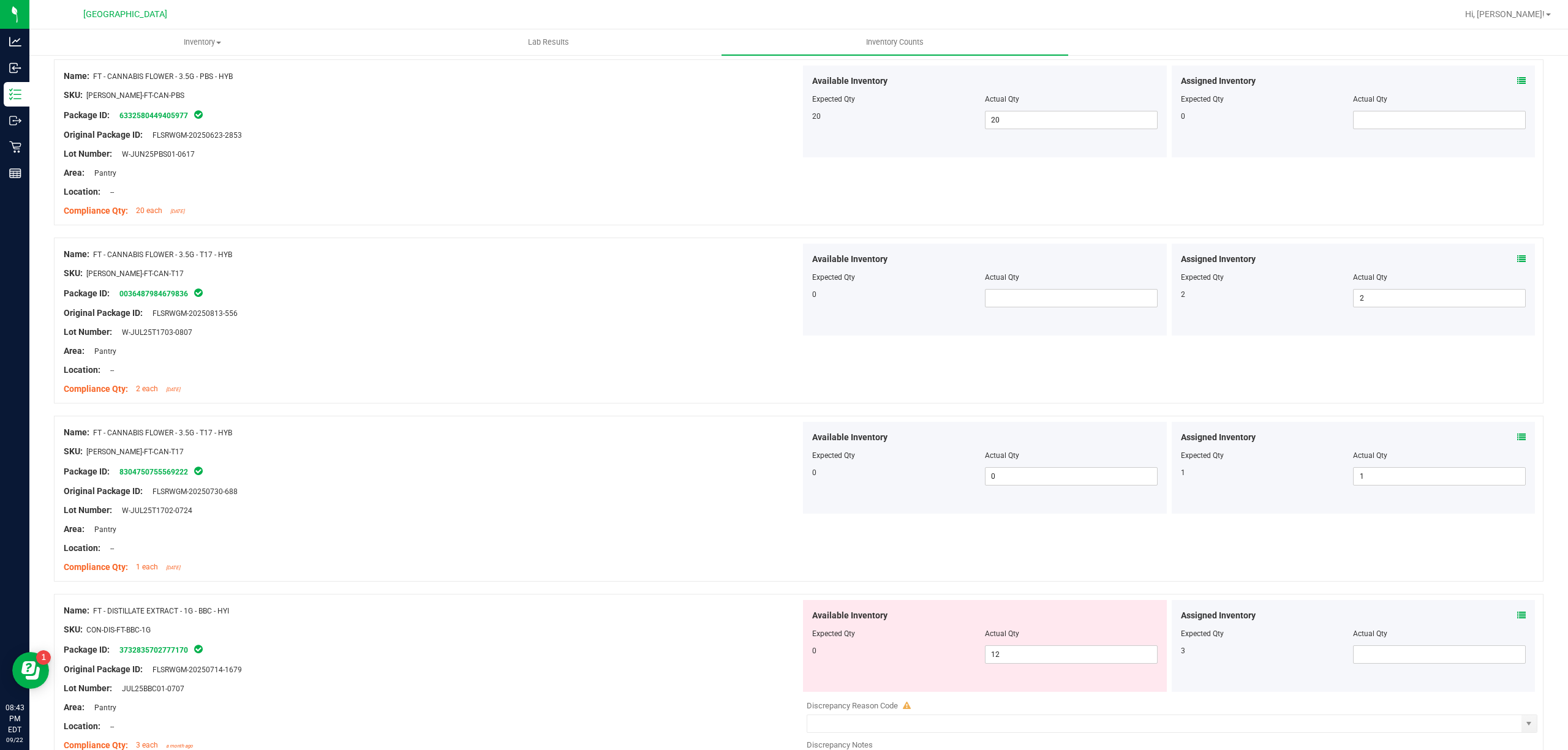
scroll to position [1632, 0]
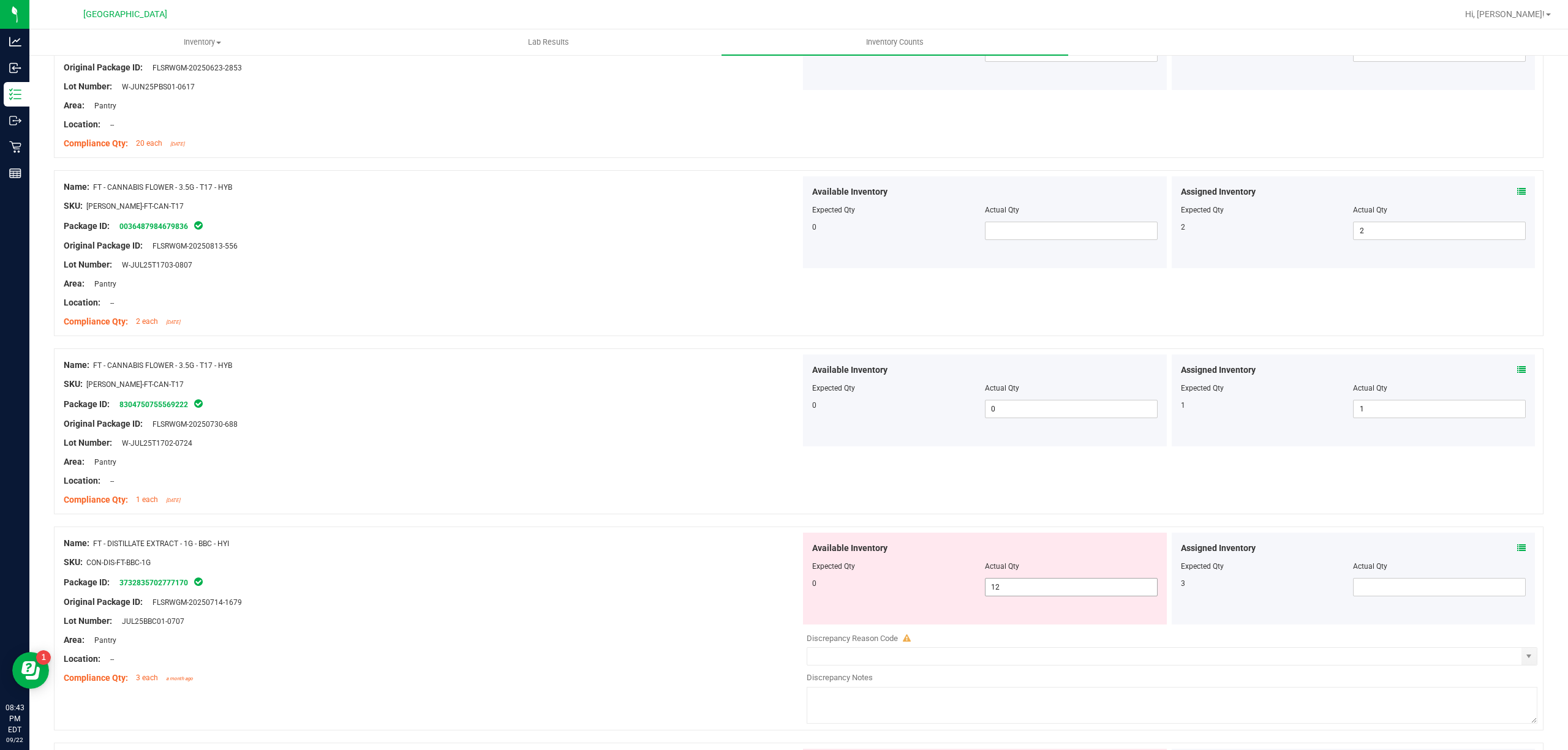
click at [1025, 602] on div "Available Inventory Expected Qty Actual Qty 0 12 12" at bounding box center [985, 578] width 364 height 92
click at [1034, 595] on span "12 12" at bounding box center [1071, 586] width 172 height 18
click at [1034, 595] on input "12" at bounding box center [1071, 586] width 172 height 17
type input "0"
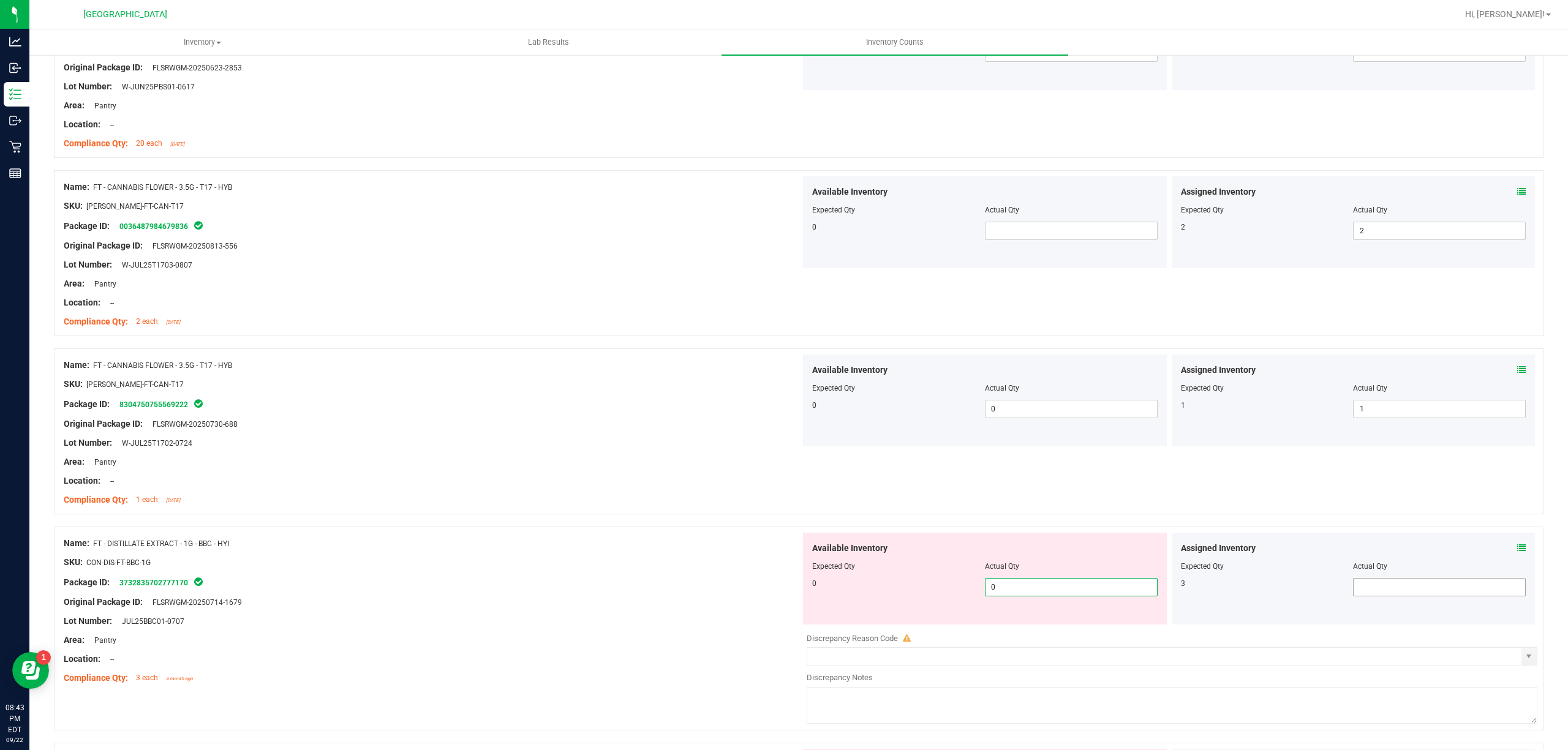
type input "0"
click at [1385, 594] on span at bounding box center [1439, 586] width 172 height 18
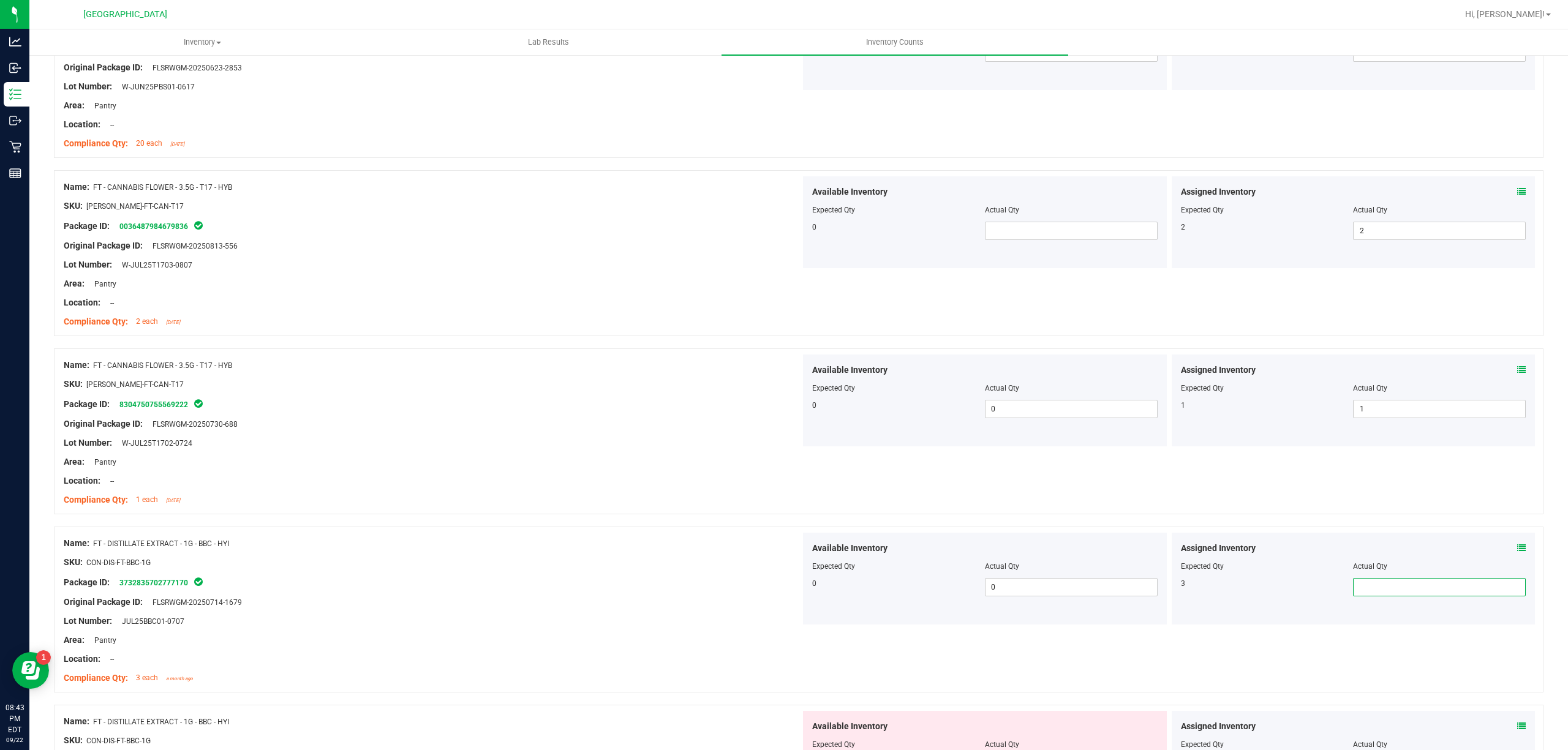
type input "3"
click at [652, 511] on div "Name: FT - CANNABIS FLOWER - 3.5G - T17 - HYB SKU: [PERSON_NAME]-FT-CAN-T17 Pac…" at bounding box center [432, 432] width 737 height 156
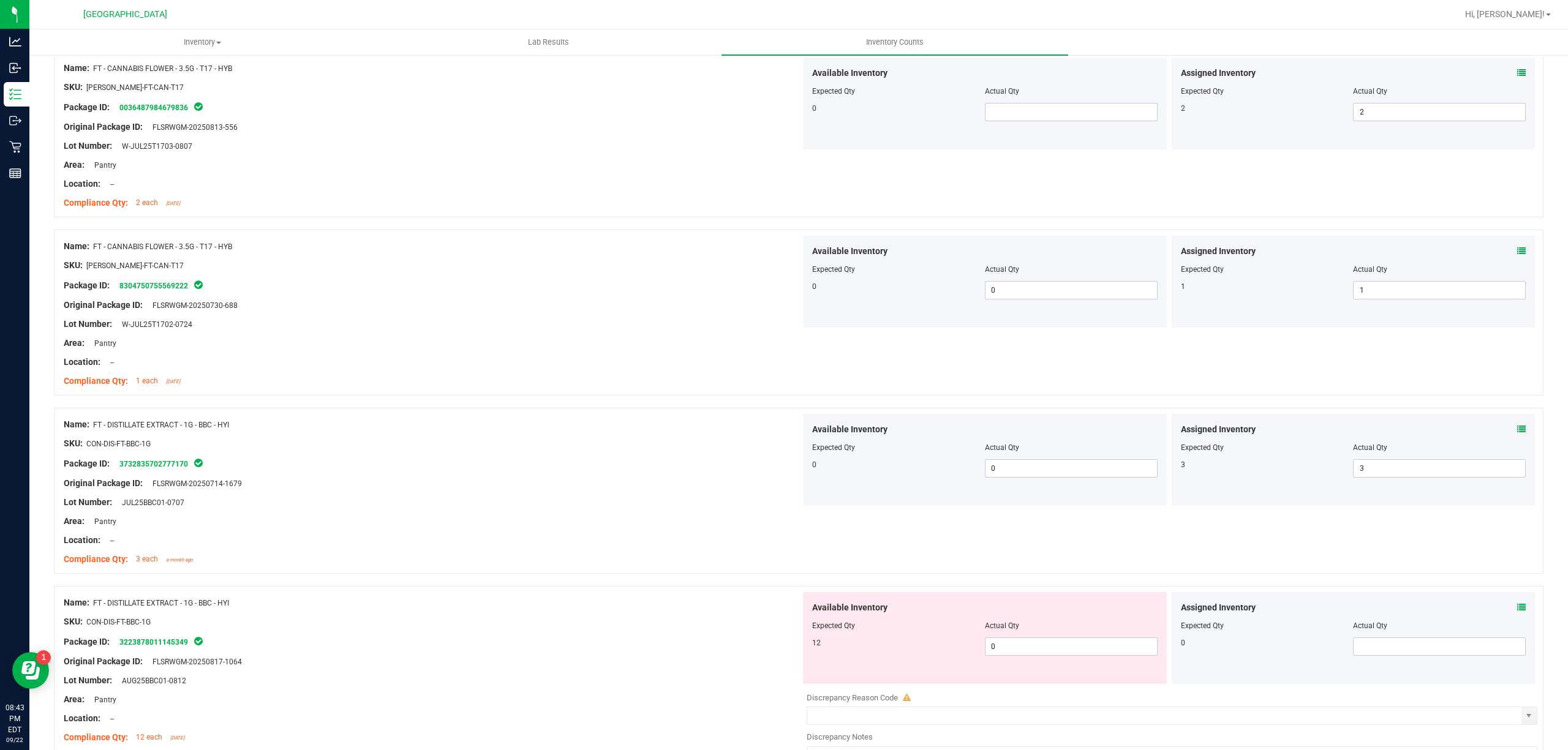
scroll to position [1877, 0]
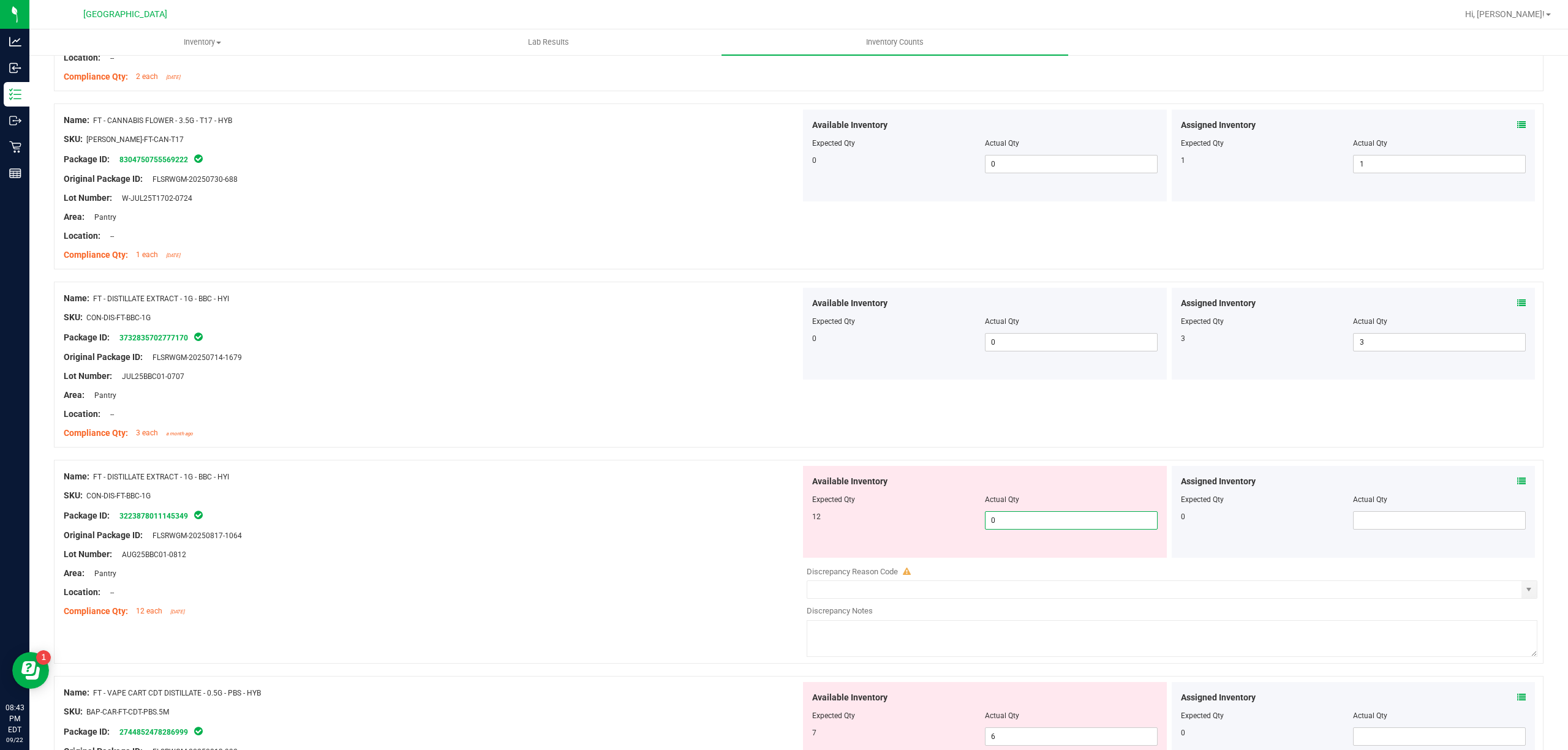
click at [1001, 524] on span "0 0" at bounding box center [1071, 520] width 172 height 18
click at [1001, 524] on input "0" at bounding box center [1071, 520] width 172 height 17
type input "12"
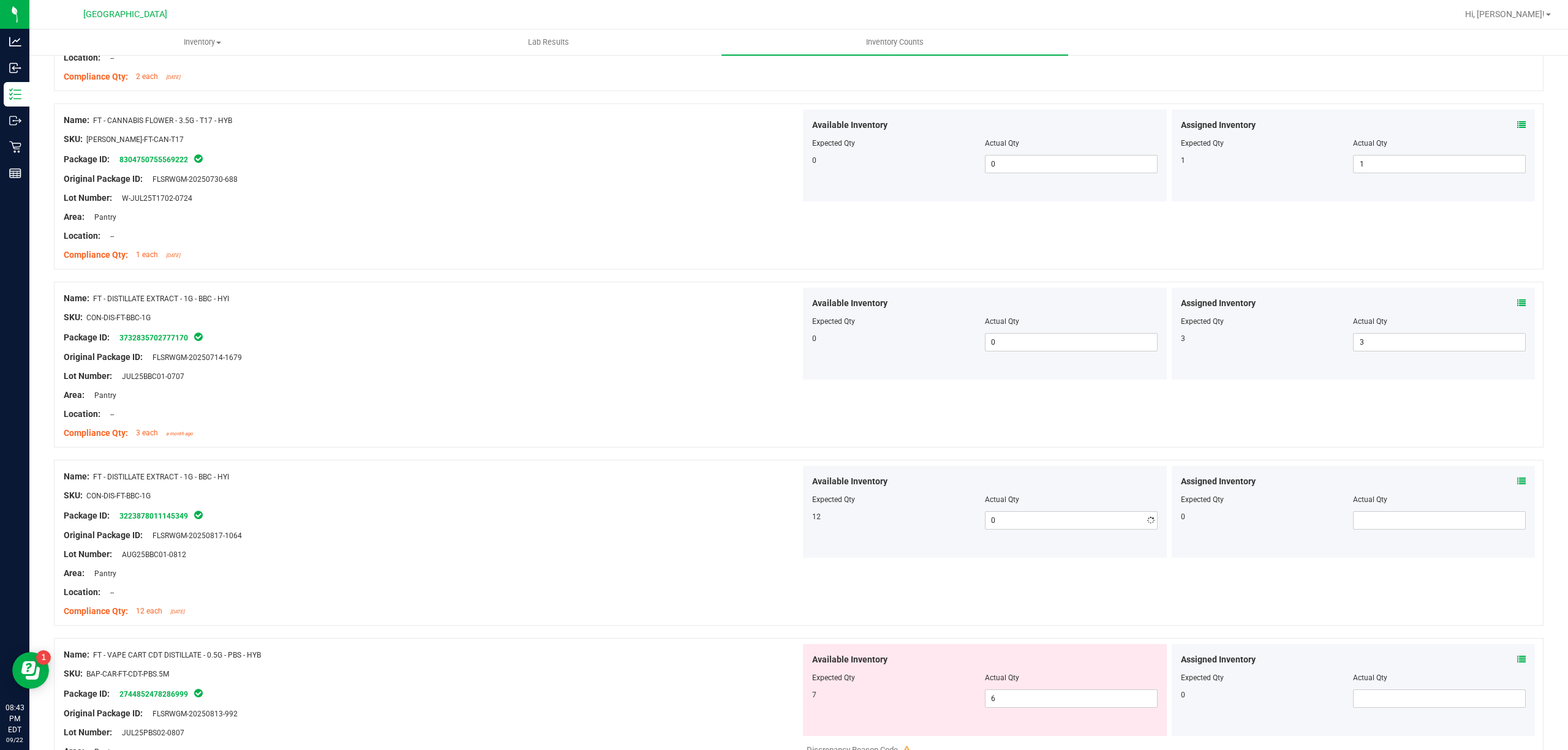
type input "12"
click at [492, 523] on div "Package ID: 3223878011145349" at bounding box center [432, 515] width 737 height 14
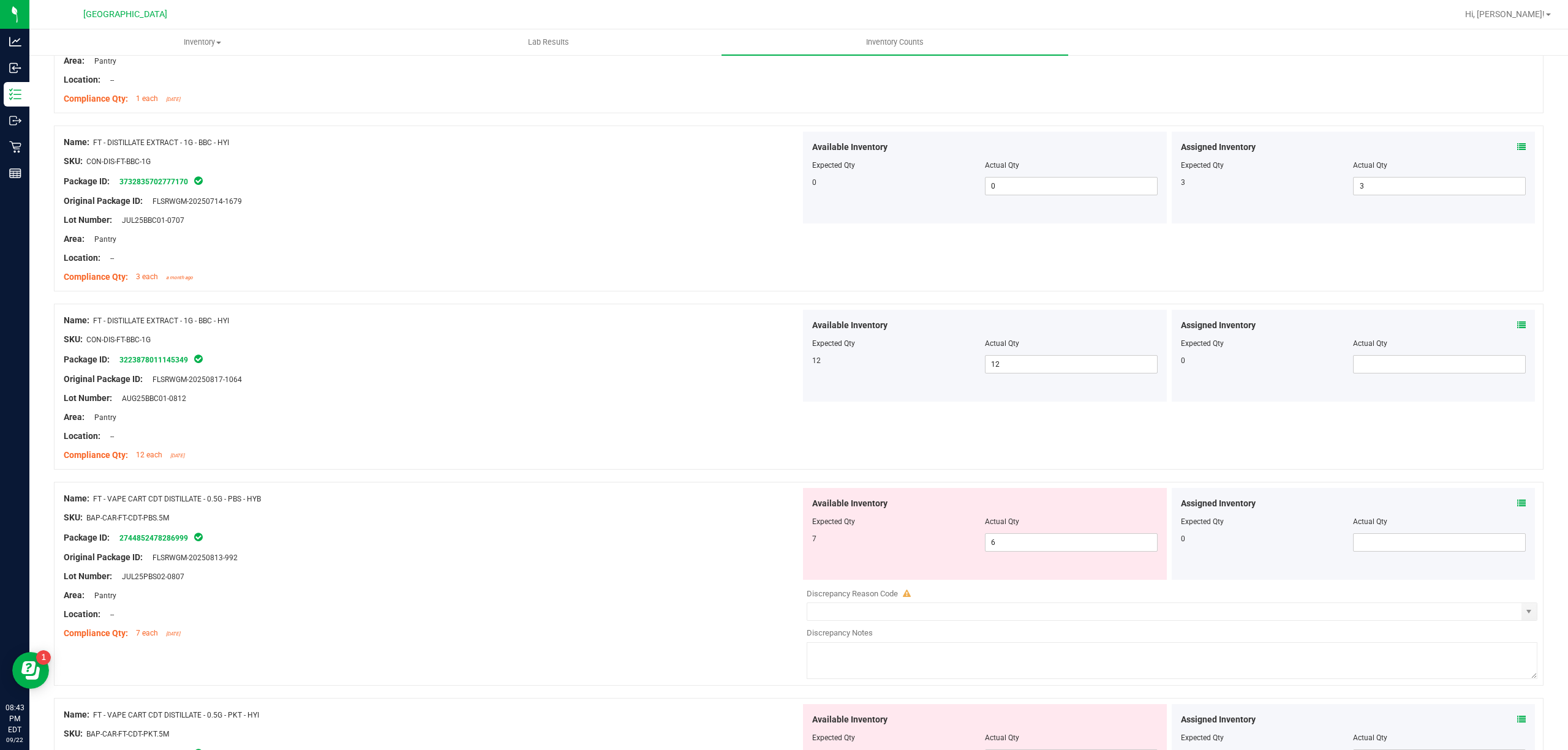
scroll to position [2122, 0]
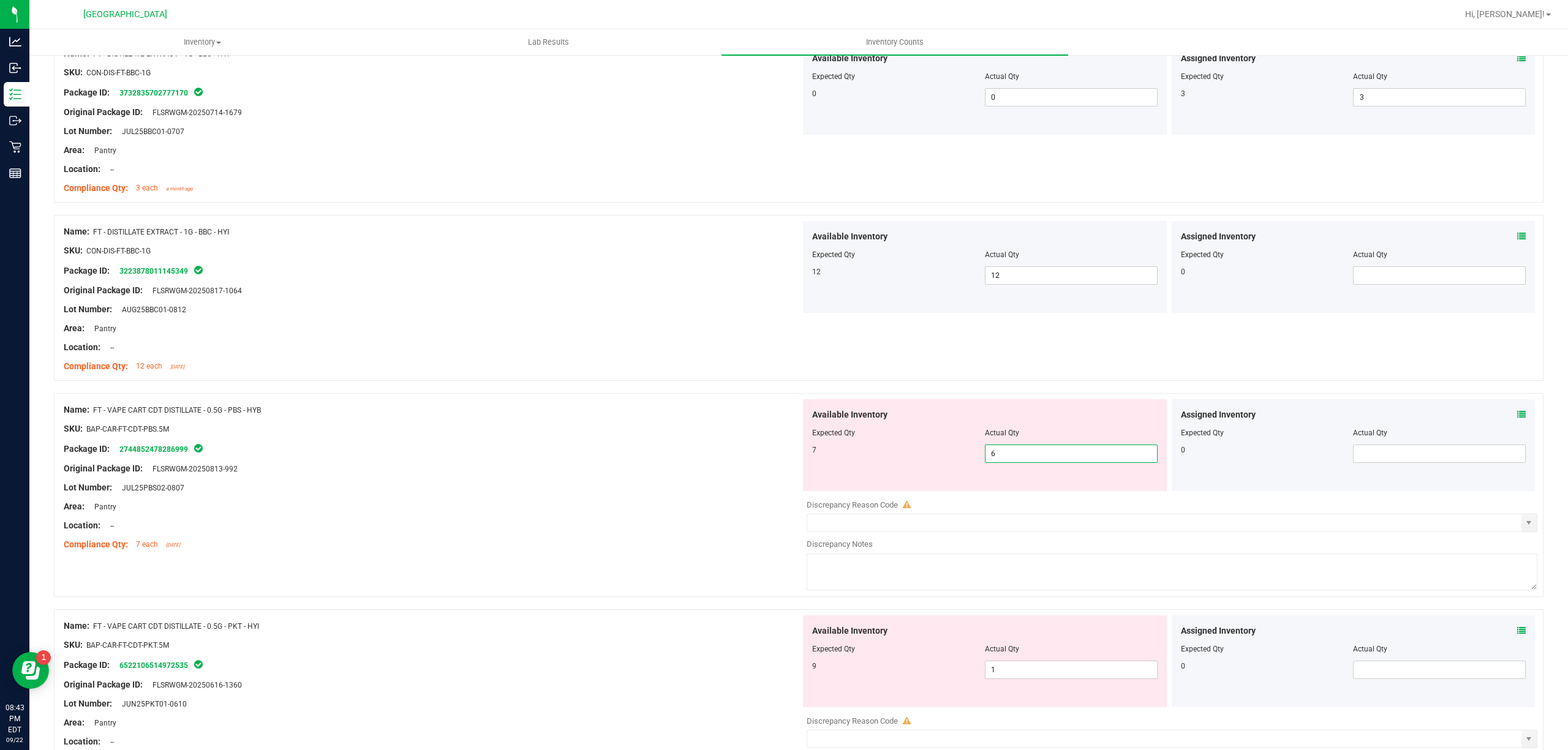
click at [1037, 452] on span "6 6" at bounding box center [1071, 453] width 172 height 18
click at [1037, 452] on input "6" at bounding box center [1071, 453] width 172 height 17
type input "7"
click at [504, 480] on div at bounding box center [432, 479] width 737 height 6
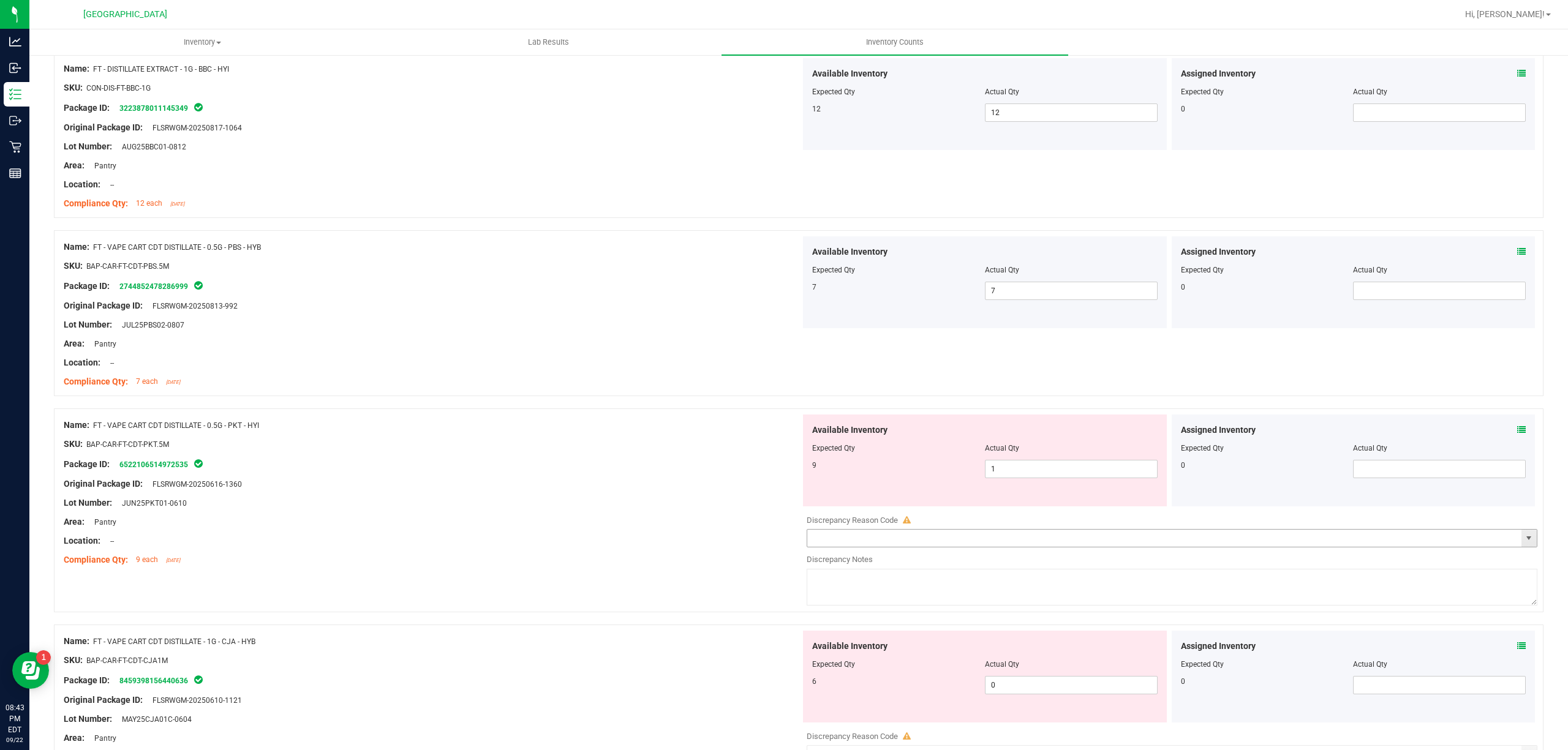
scroll to position [2286, 0]
click at [1067, 473] on span "1 1" at bounding box center [1071, 468] width 172 height 18
click at [1067, 473] on input "1" at bounding box center [1071, 468] width 172 height 17
type input "9"
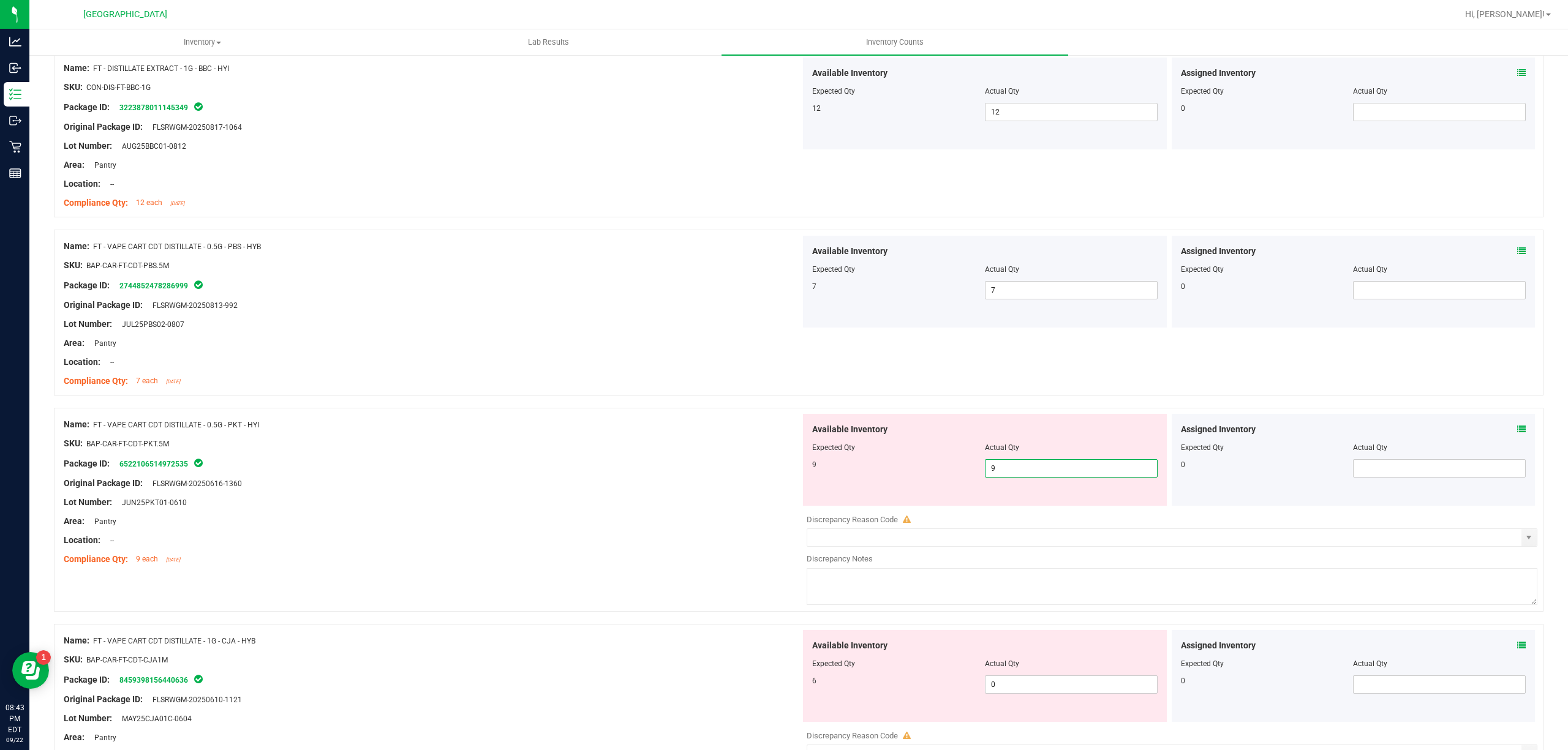
click at [646, 488] on div "Original Package ID: FLSRWGM-20250616-1360" at bounding box center [432, 484] width 737 height 13
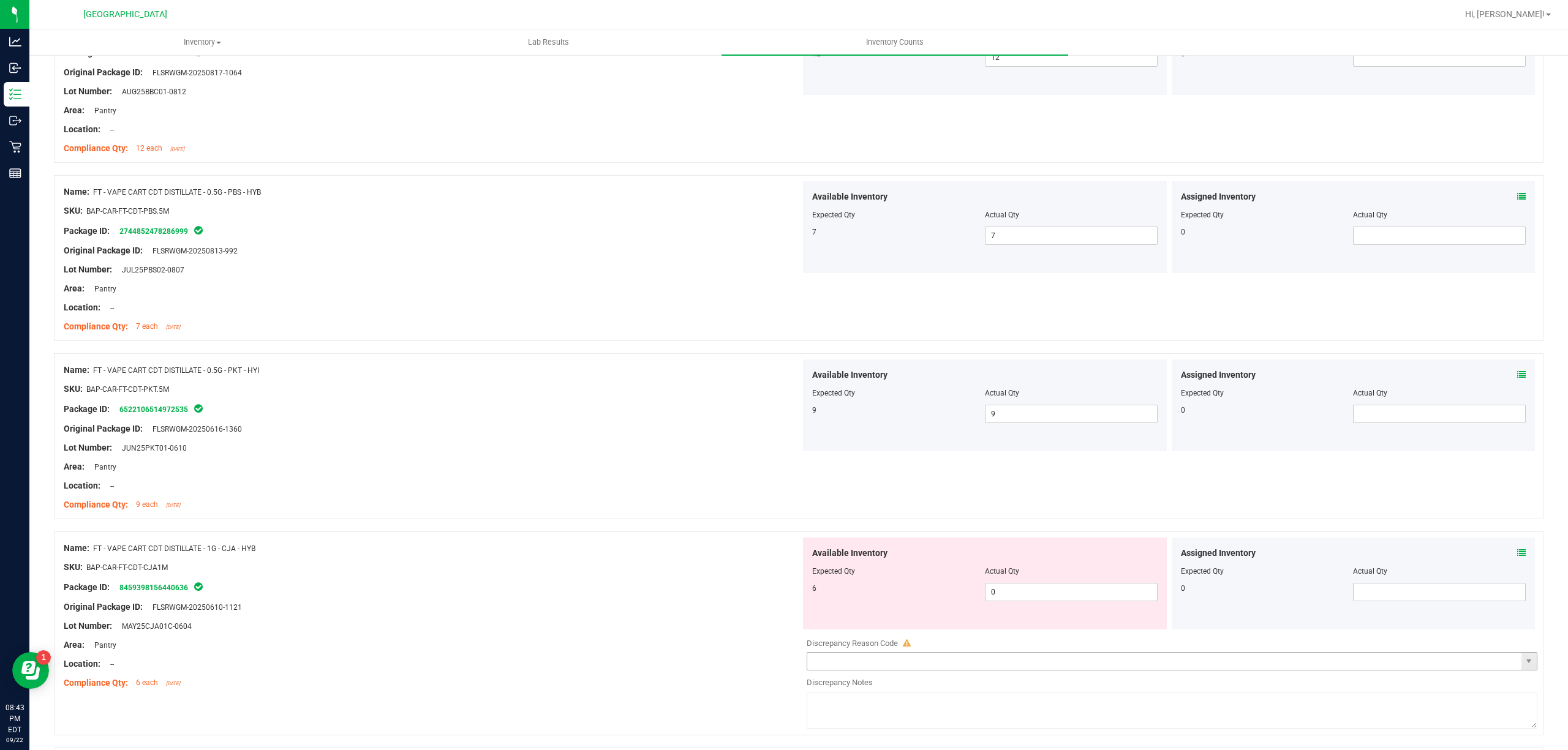
scroll to position [2449, 0]
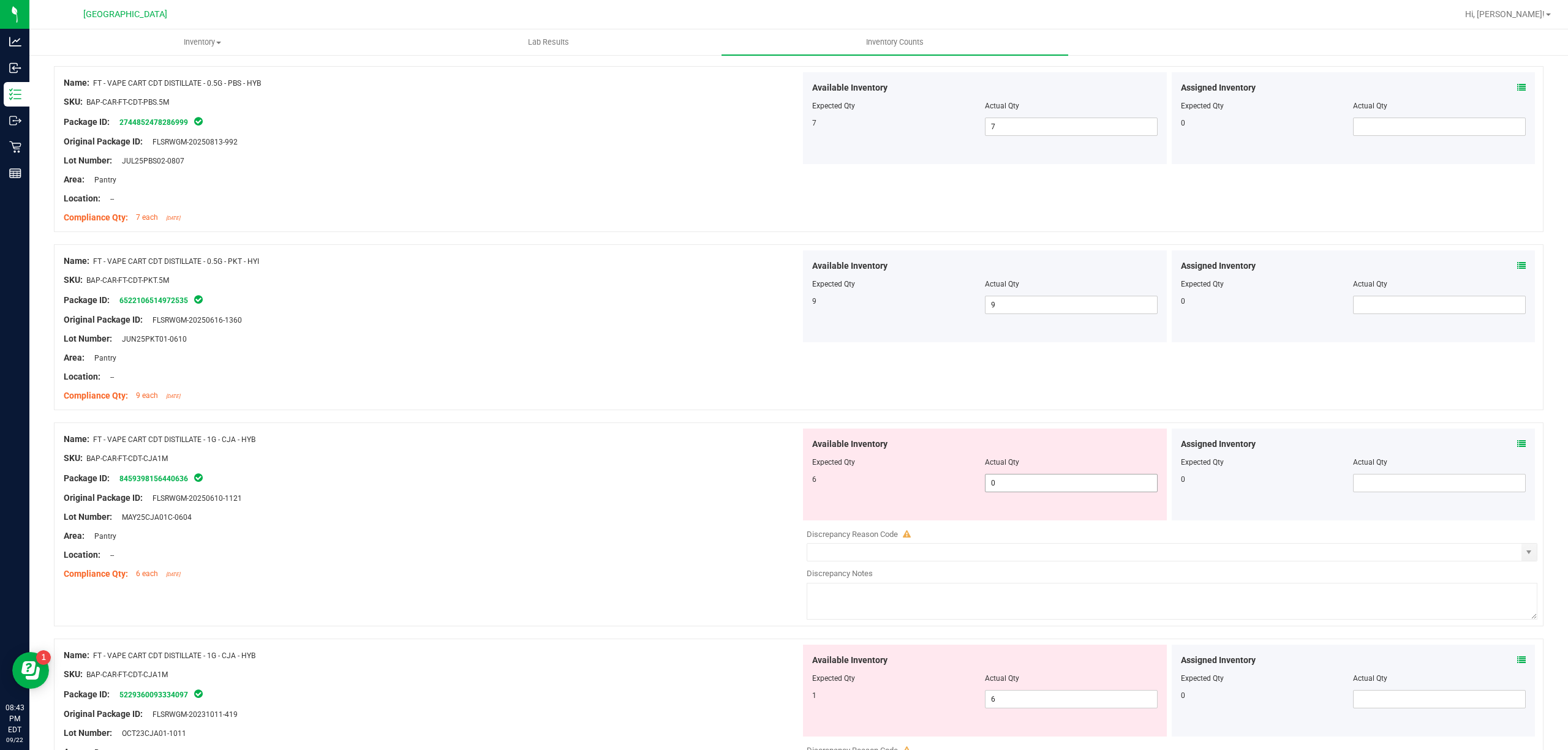
click at [1022, 492] on span "0 0" at bounding box center [1071, 483] width 172 height 18
click at [1022, 491] on input "0" at bounding box center [1071, 483] width 172 height 17
type input "6"
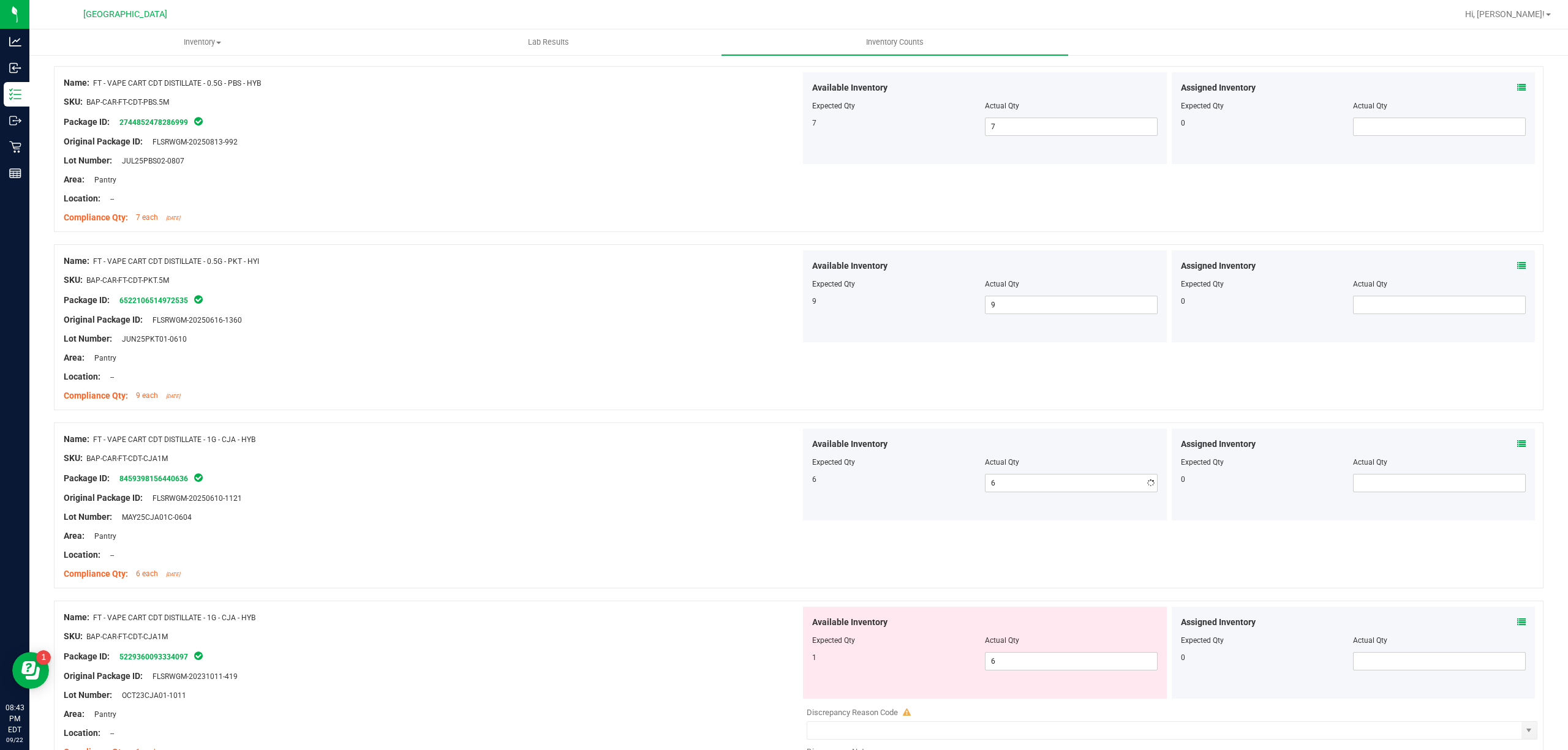
click at [635, 491] on div at bounding box center [432, 489] width 737 height 6
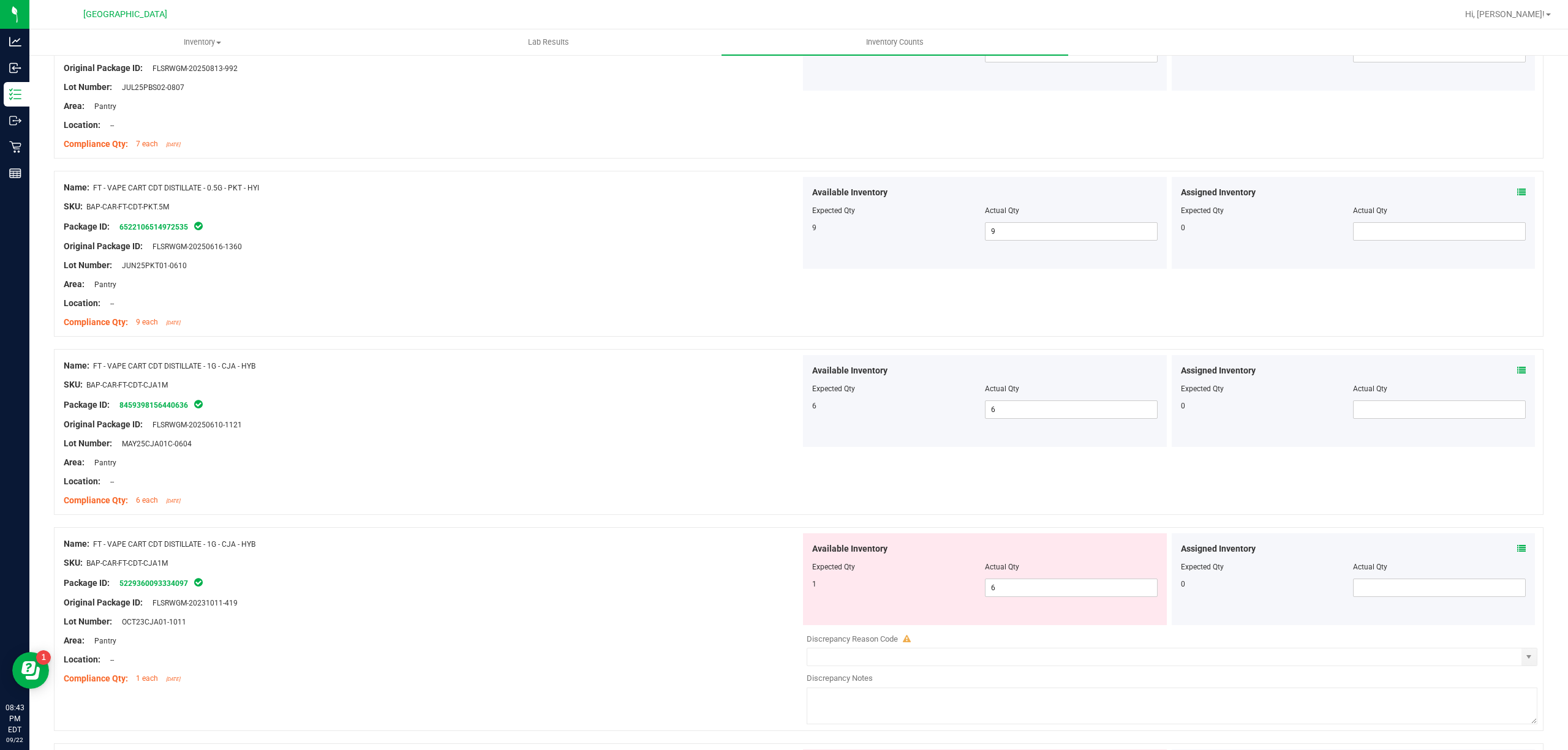
scroll to position [2612, 0]
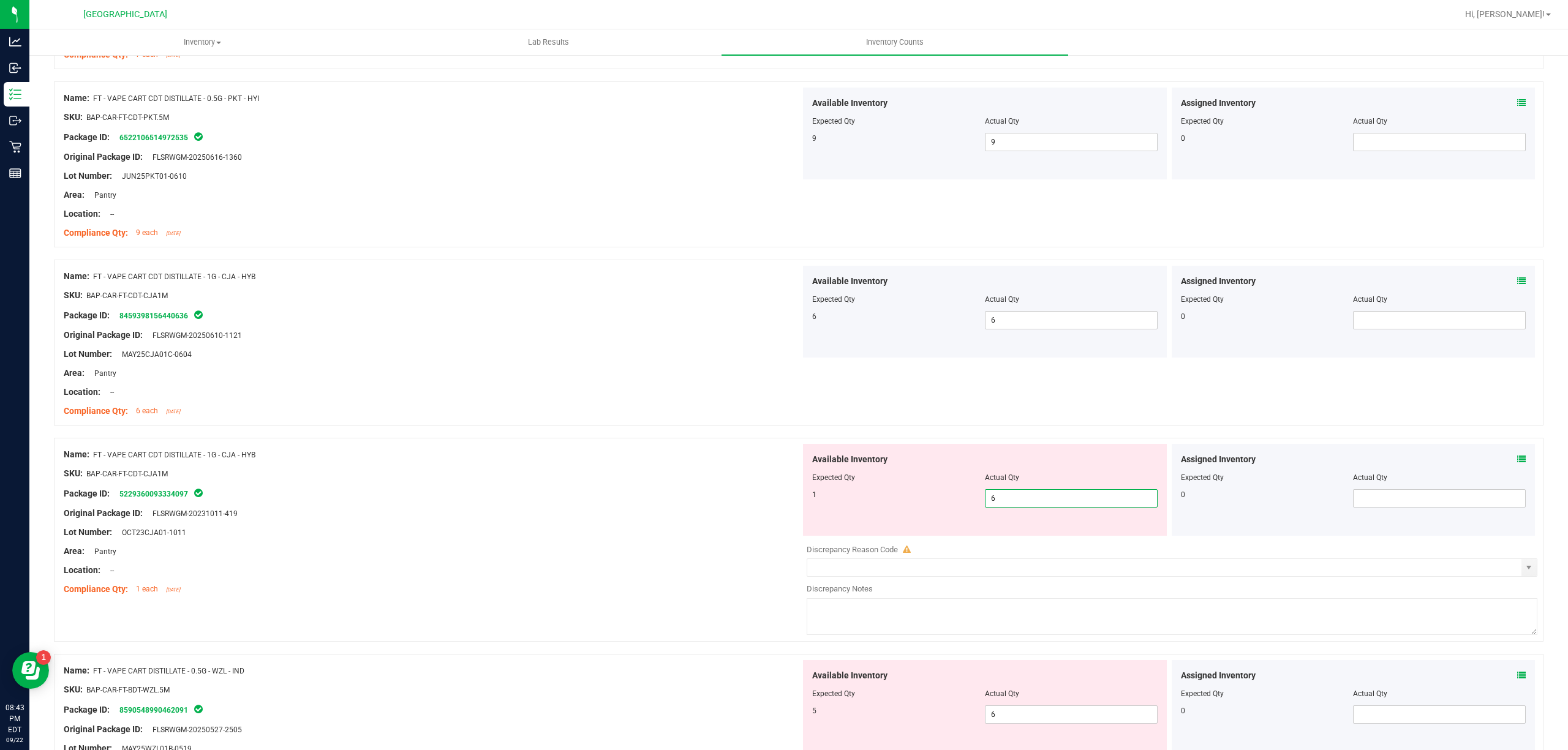
click at [1045, 503] on span "6 6" at bounding box center [1071, 498] width 172 height 18
click at [1045, 503] on input "6" at bounding box center [1071, 498] width 172 height 17
type input "1"
click at [684, 558] on div "Area: Pantry" at bounding box center [432, 551] width 737 height 13
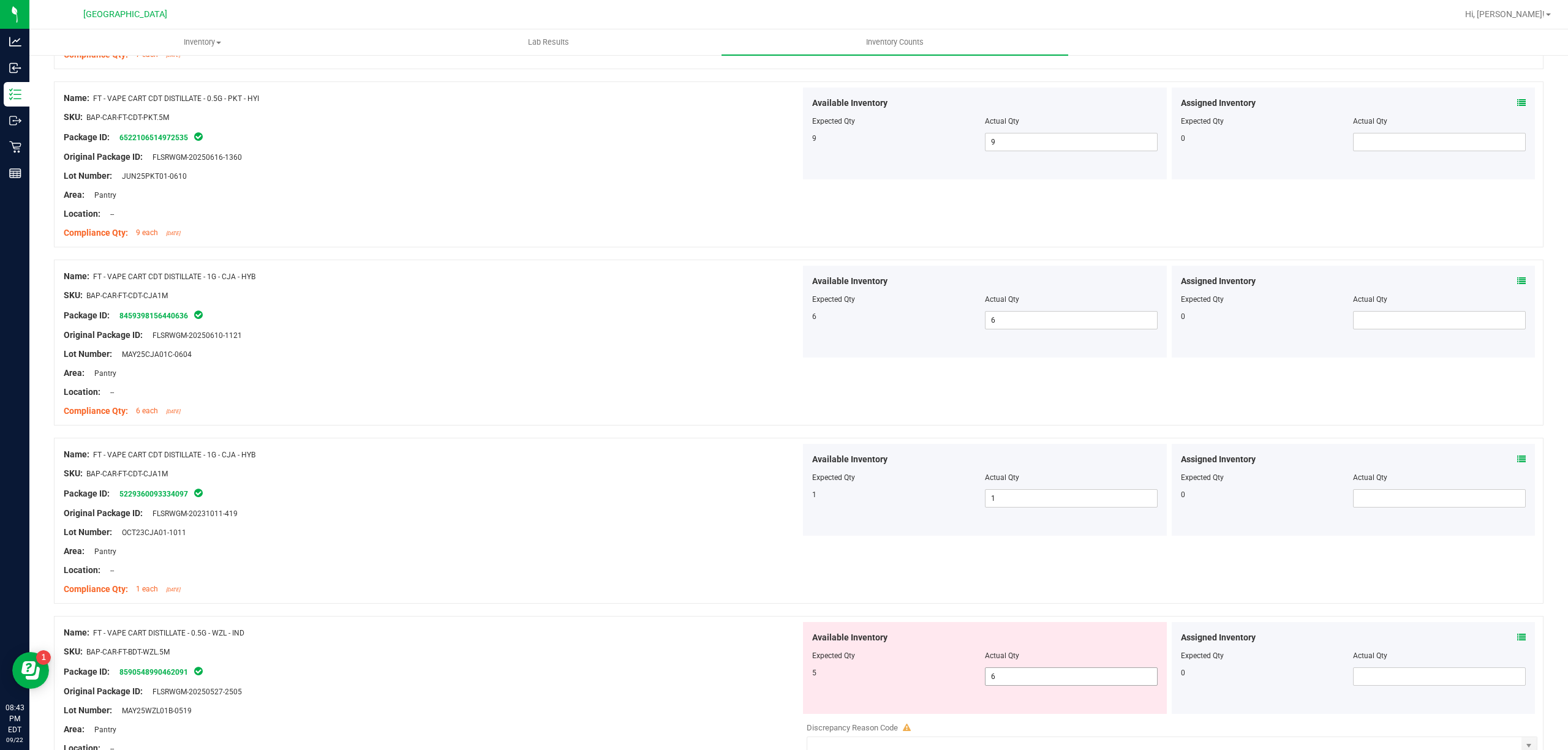
click at [1017, 686] on span "6 6" at bounding box center [1071, 677] width 172 height 18
click at [1017, 685] on input "6" at bounding box center [1071, 676] width 172 height 17
type input "5"
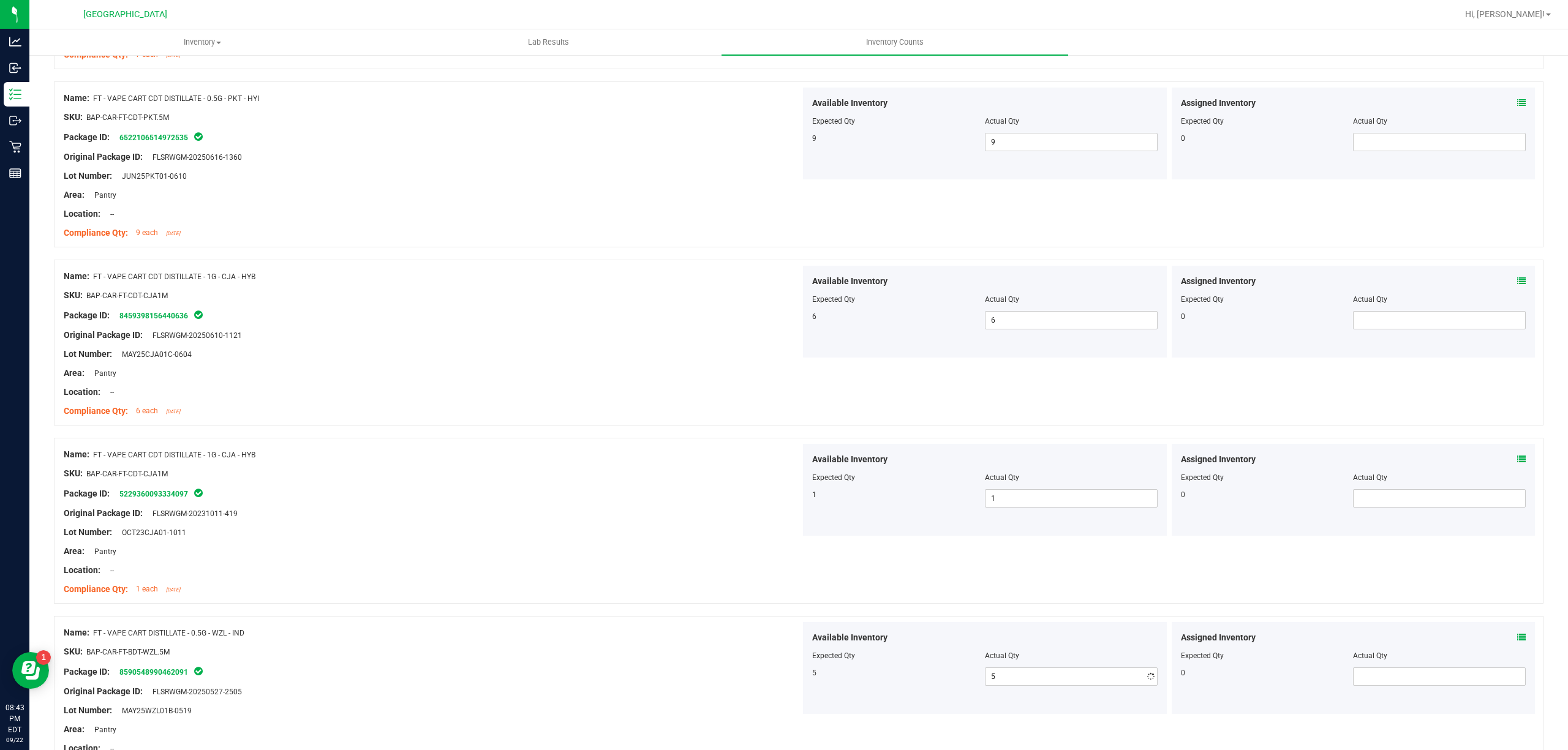
click at [816, 640] on span "Available Inventory" at bounding box center [850, 638] width 75 height 13
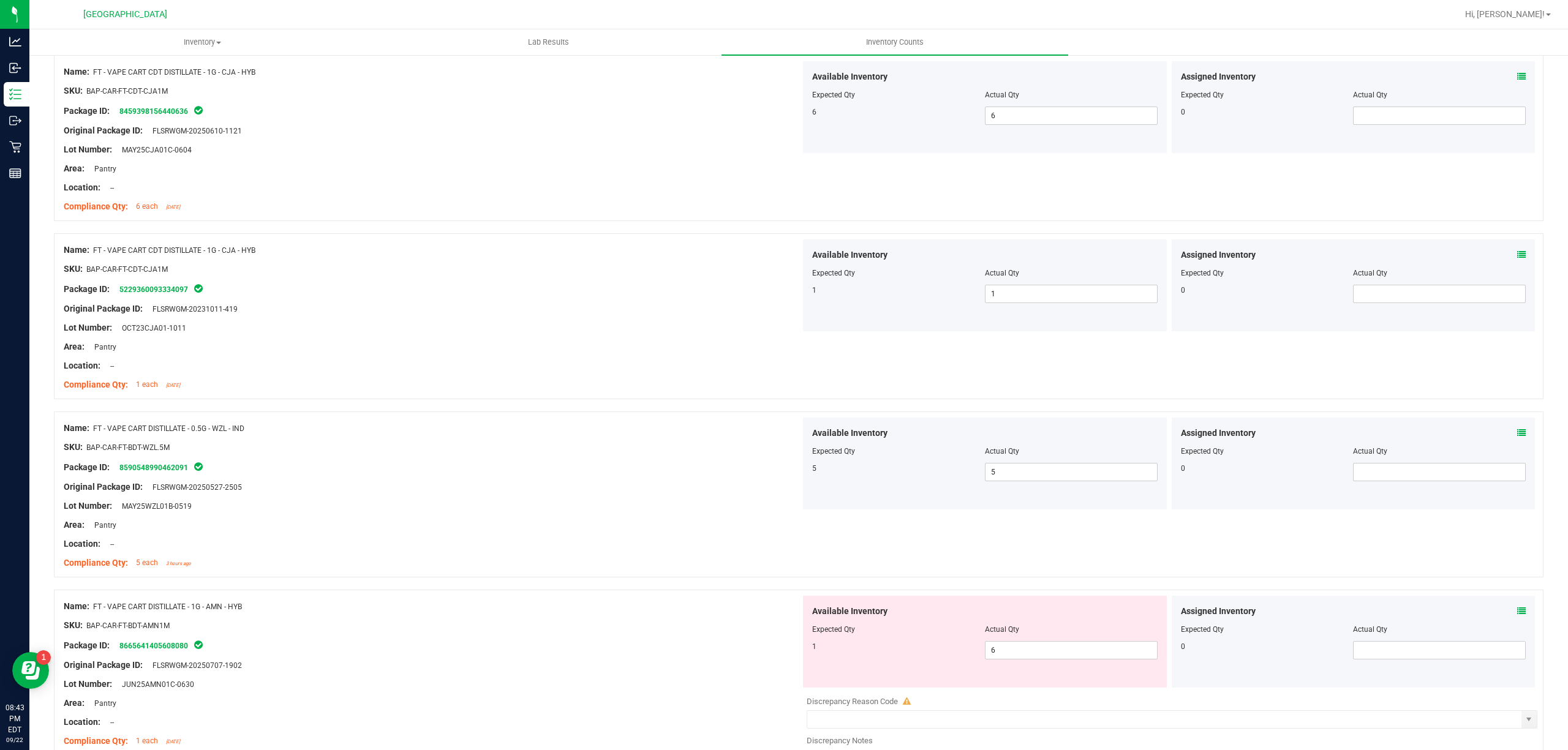
scroll to position [2857, 0]
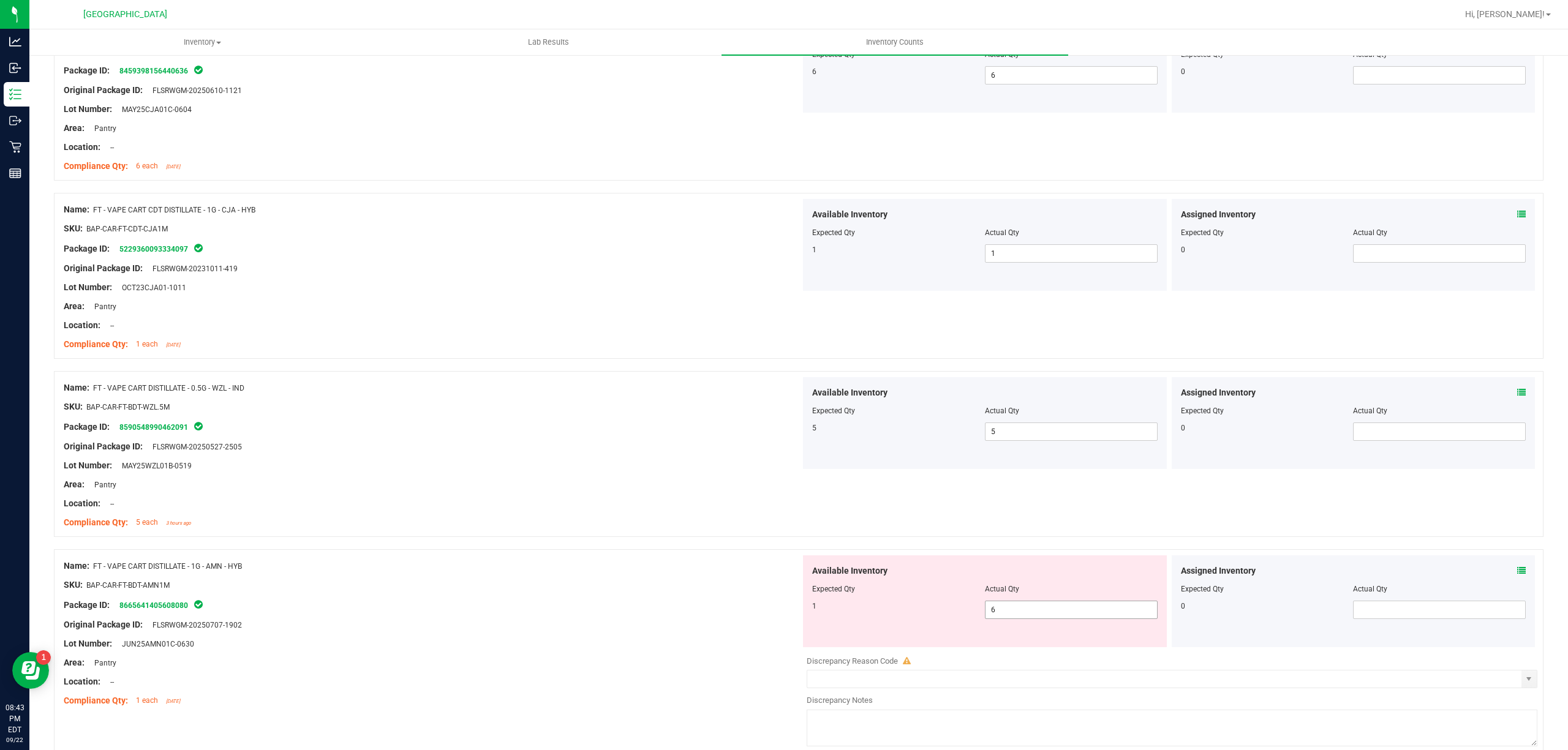
click at [1025, 619] on span "6 6" at bounding box center [1071, 610] width 172 height 18
click at [1025, 618] on input "6" at bounding box center [1071, 610] width 172 height 17
type input "1"
click at [704, 566] on div "Name: FT - VAPE CART DISTILLATE - 1G - AMN - HYB SKU: BAP-CAR-FT-BDT-AMN1M Pack…" at bounding box center [432, 634] width 737 height 156
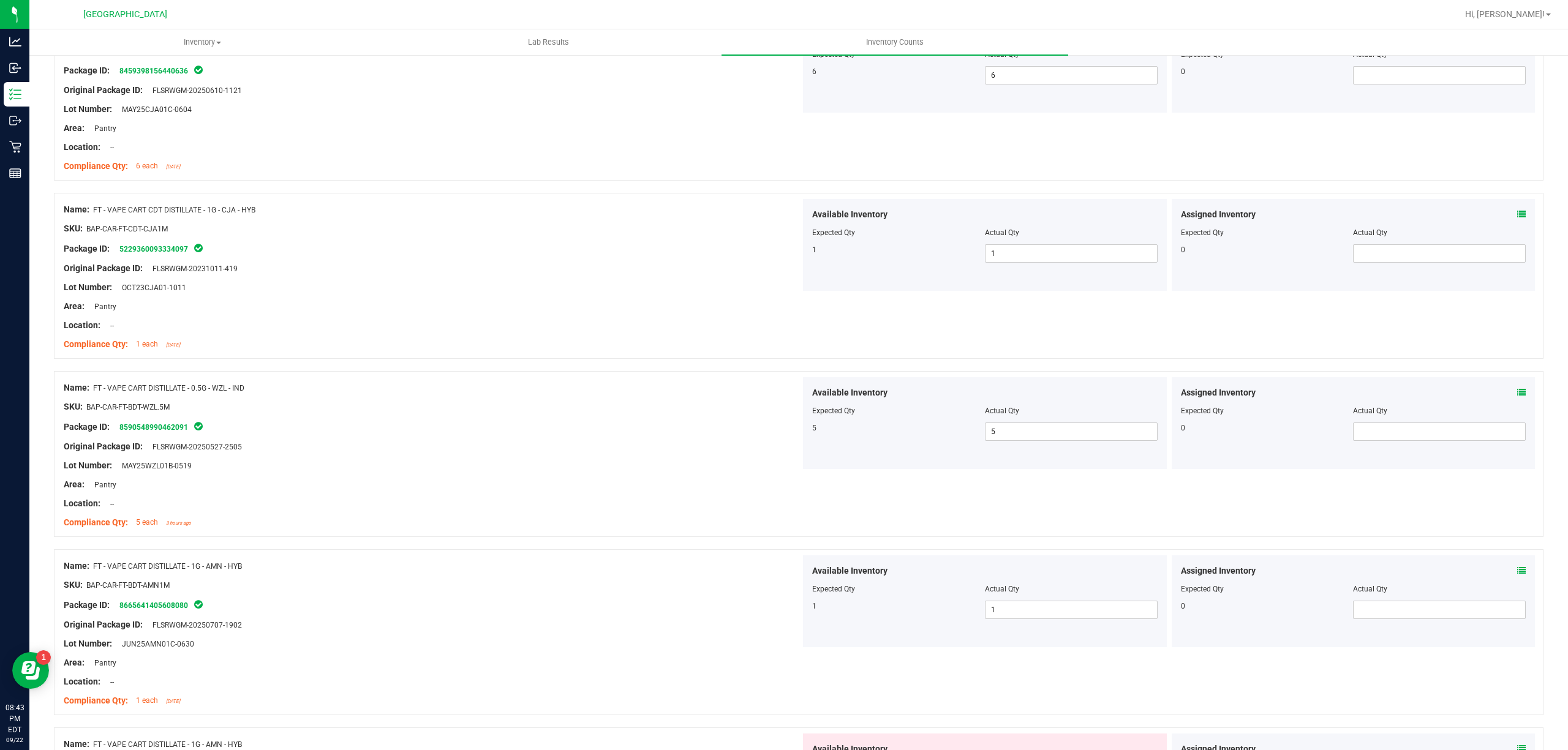
scroll to position [3100, 0]
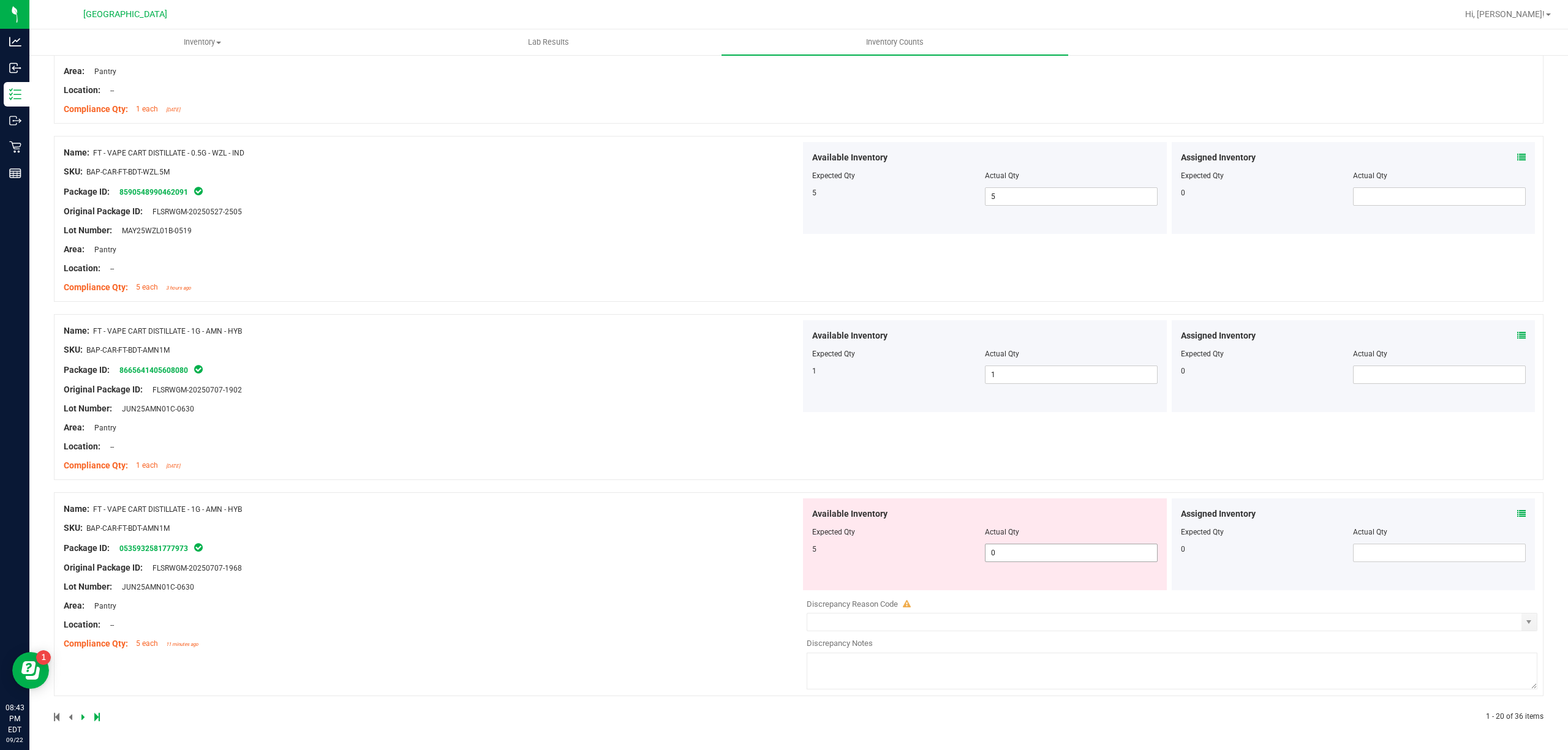
click at [1023, 562] on span "0 0" at bounding box center [1071, 552] width 172 height 18
click at [0, 0] on input "0" at bounding box center [0, 0] width 0 height 0
type input "8"
type input "5"
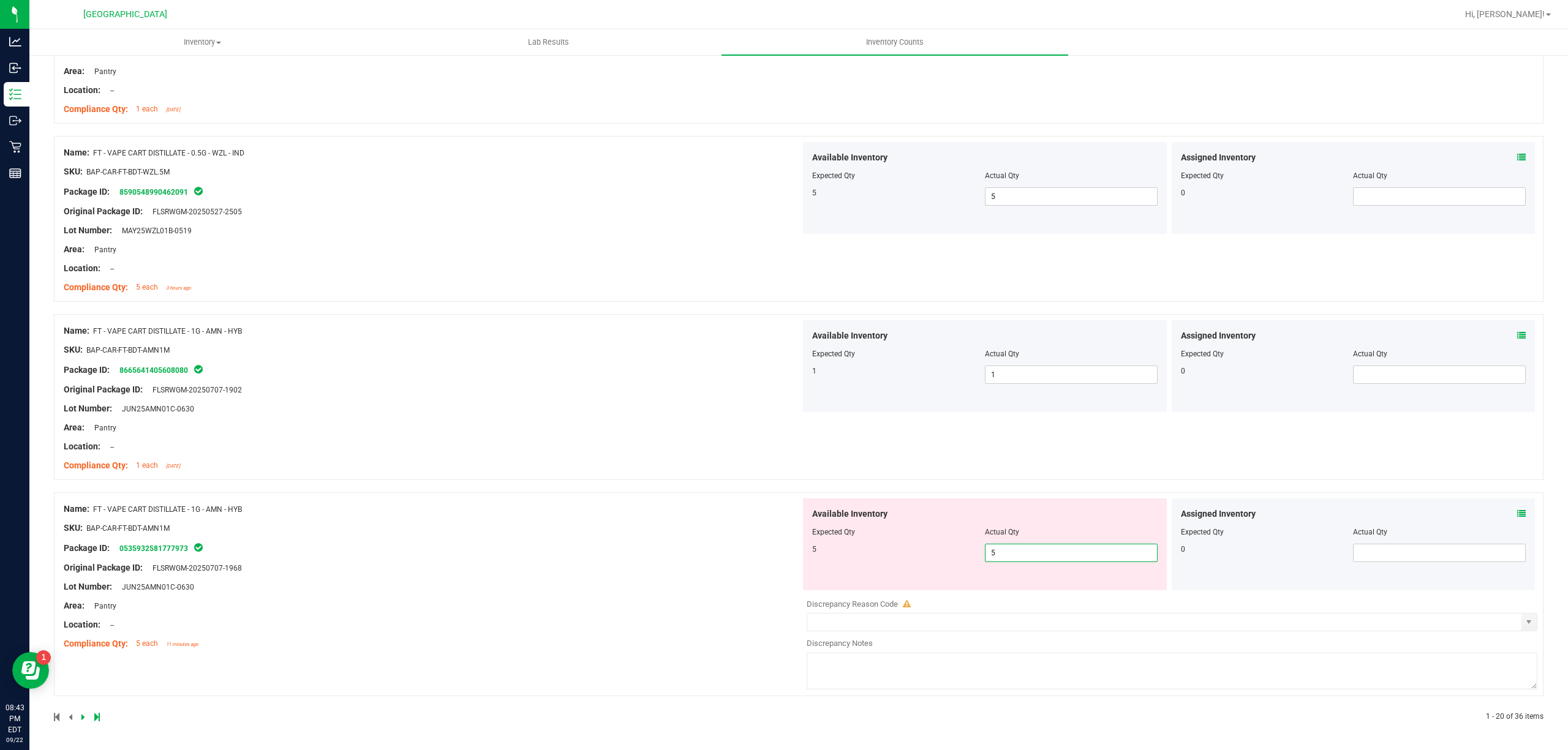
click at [747, 557] on div "Name: FT - VAPE CART DISTILLATE - 1G - AMN - HYB SKU: BAP-CAR-FT-BDT-AMN1M Pack…" at bounding box center [432, 577] width 737 height 156
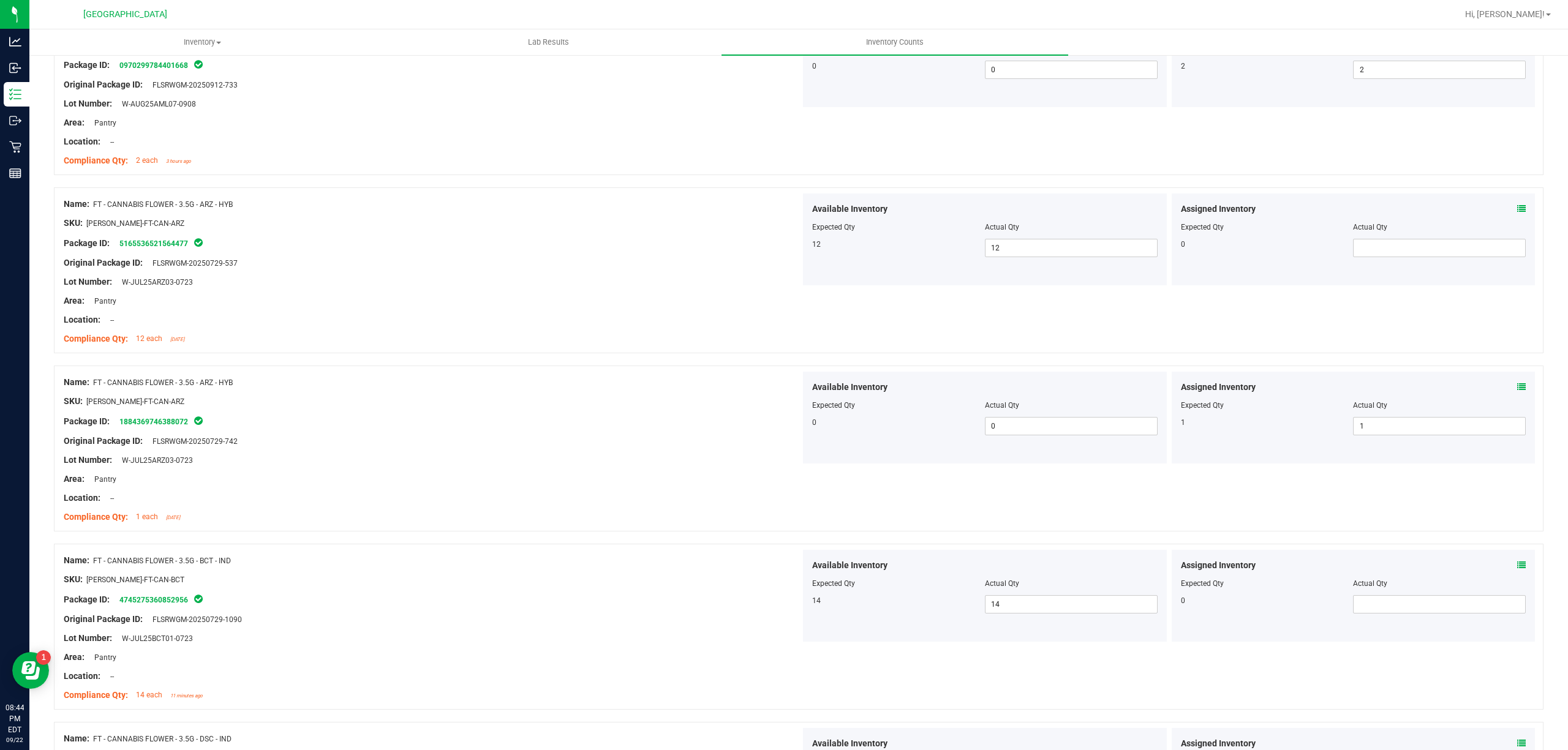
scroll to position [0, 0]
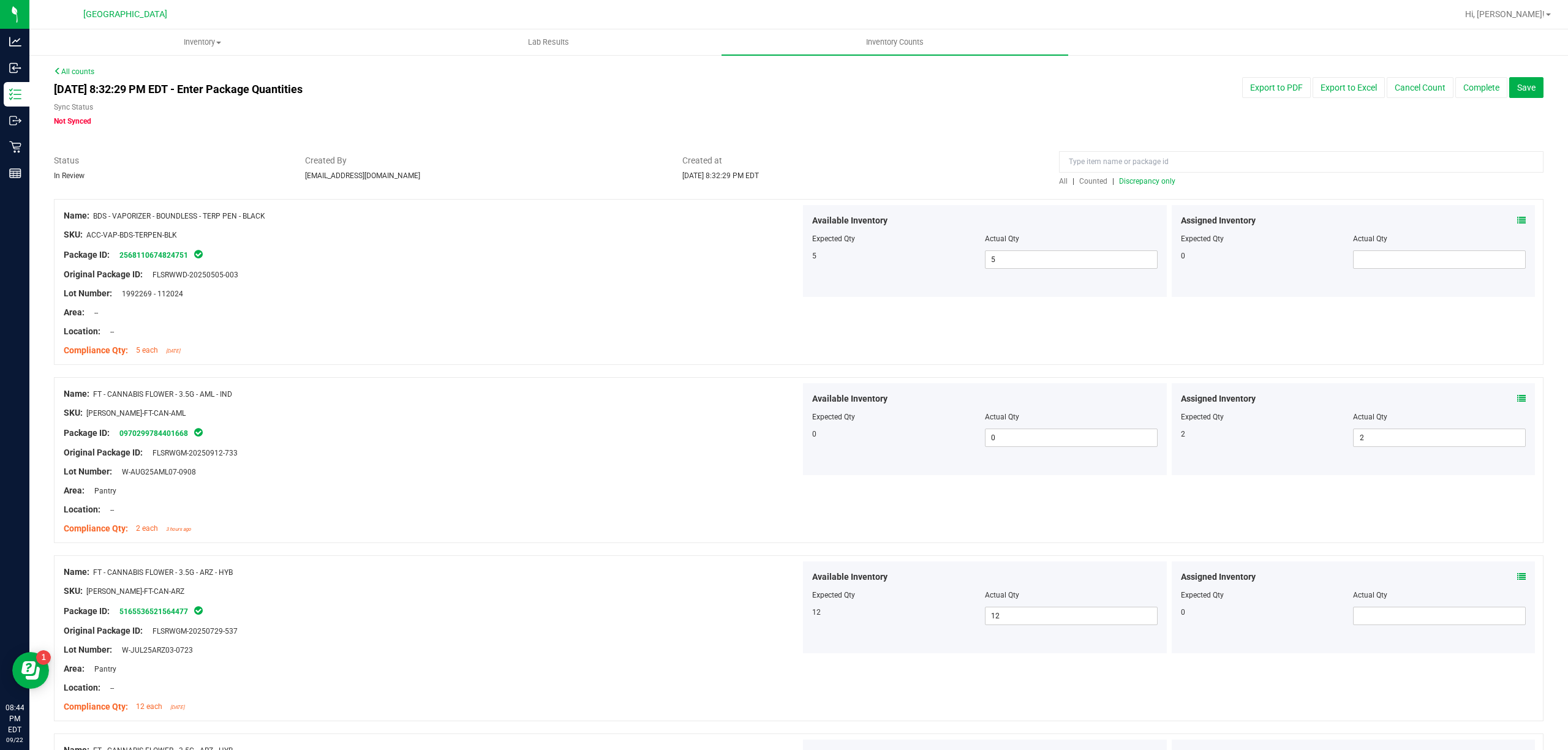
click at [1155, 184] on span "Discrepancy only" at bounding box center [1147, 181] width 57 height 9
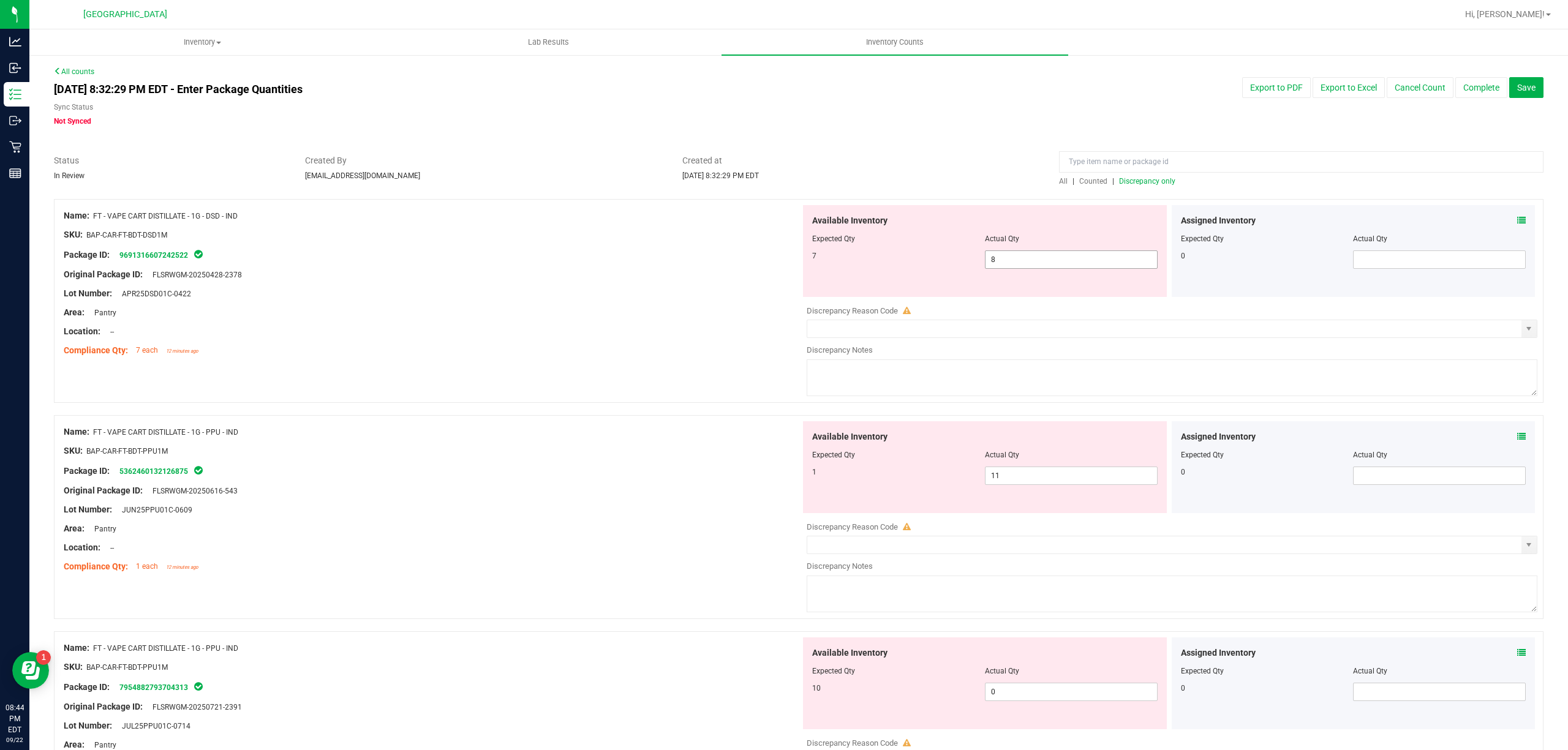
click at [999, 265] on span "8 8" at bounding box center [1071, 259] width 172 height 18
click at [999, 265] on input "8" at bounding box center [1071, 259] width 172 height 17
type input "7"
click at [664, 299] on div "Lot Number: APR25DSD01C-0422" at bounding box center [432, 294] width 737 height 13
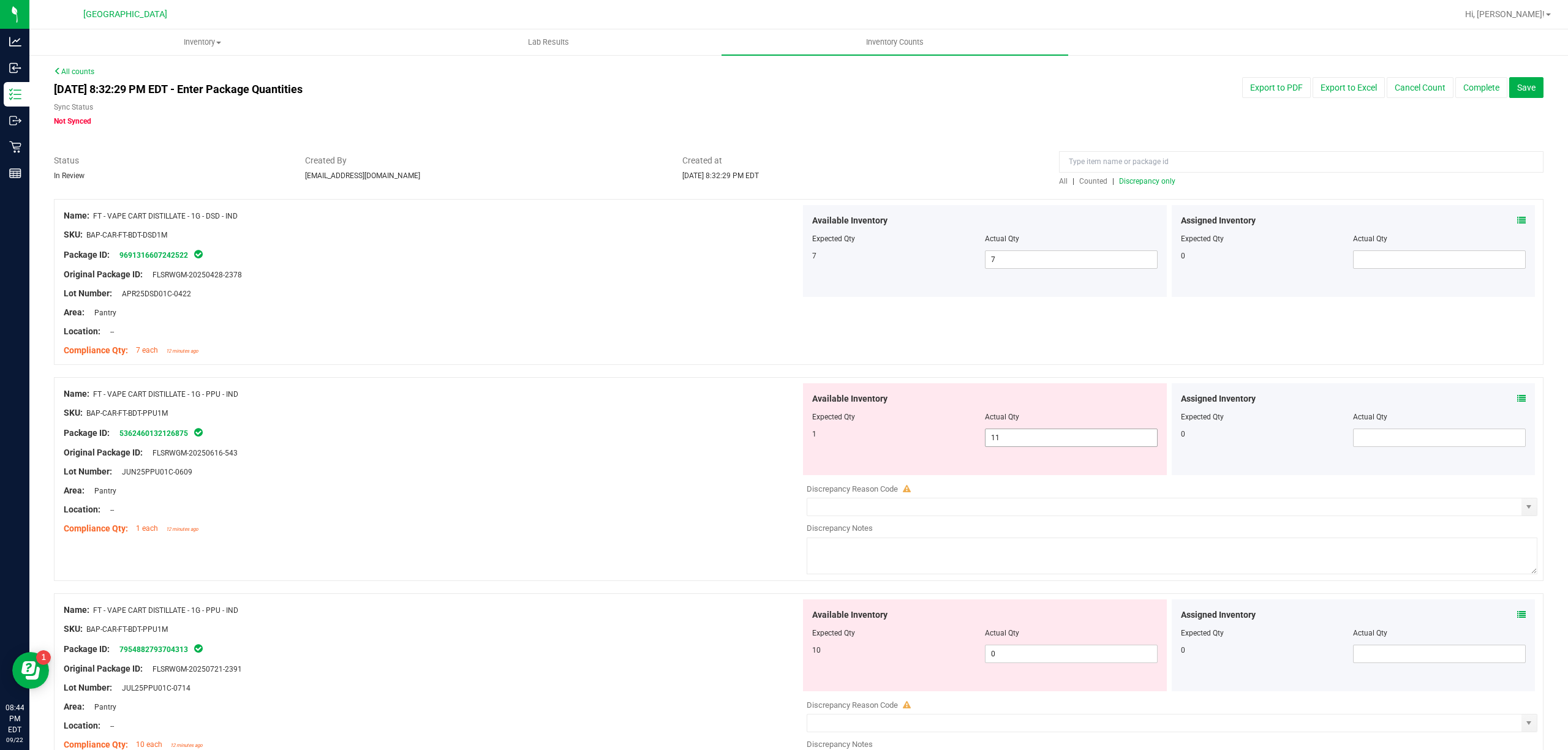
click at [1013, 441] on span "11 11" at bounding box center [1071, 437] width 172 height 18
click at [1014, 441] on input "11" at bounding box center [1071, 437] width 172 height 17
type input "1"
click at [586, 485] on div "Area: Pantry" at bounding box center [432, 491] width 737 height 13
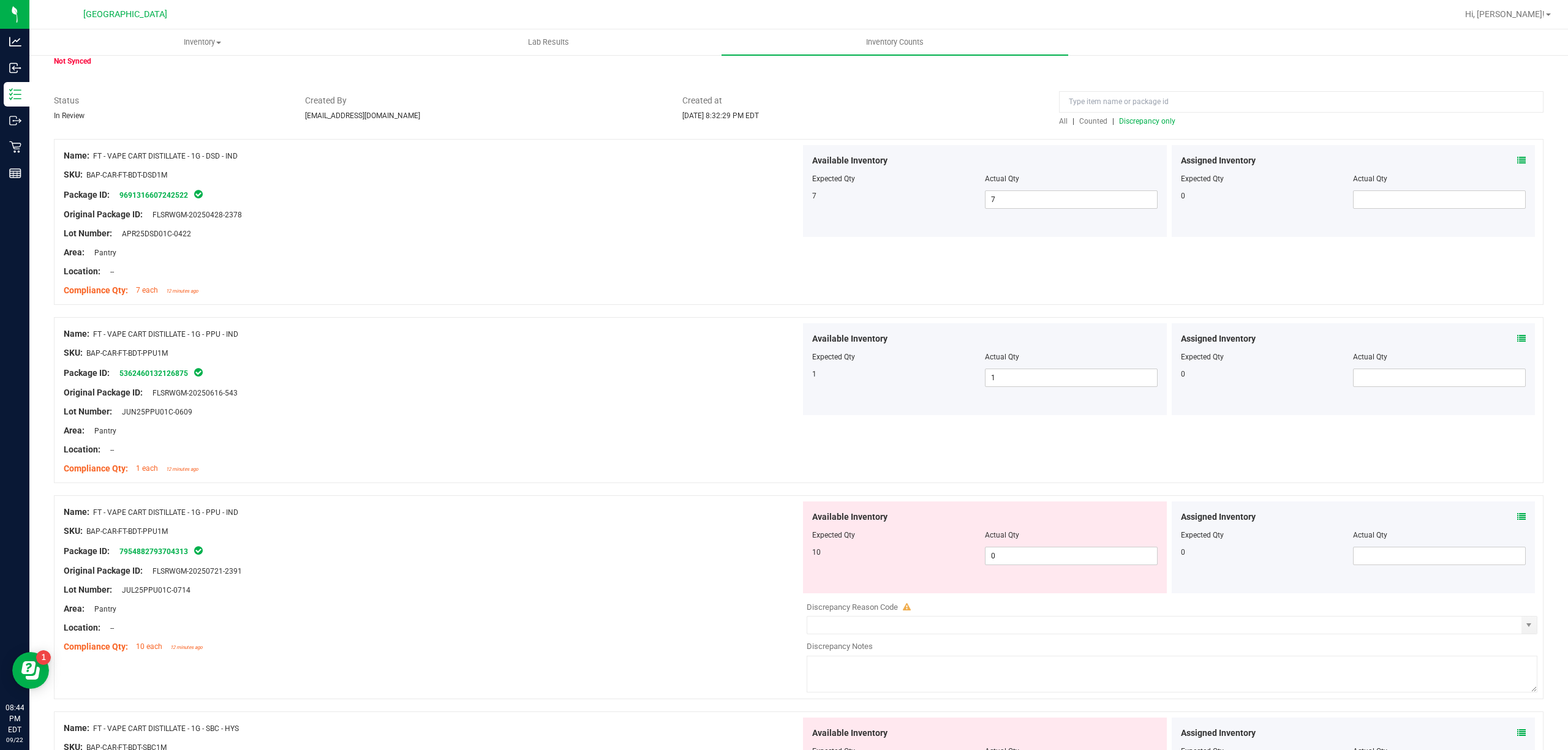
scroll to position [163, 0]
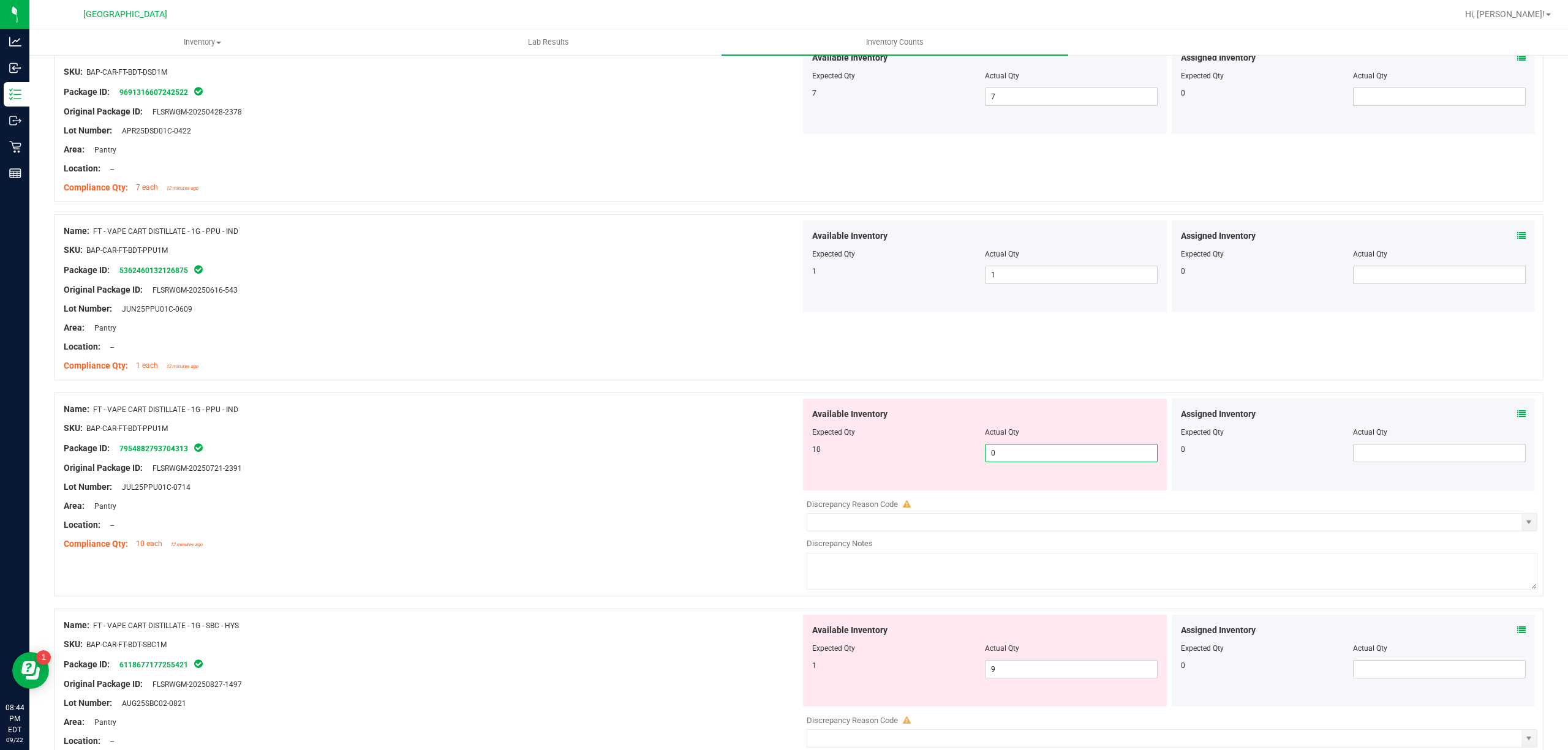
click at [1106, 454] on span "0 0" at bounding box center [1071, 452] width 172 height 18
click at [1106, 454] on input "0" at bounding box center [1071, 452] width 172 height 17
type input "10"
click at [669, 515] on div at bounding box center [432, 515] width 737 height 6
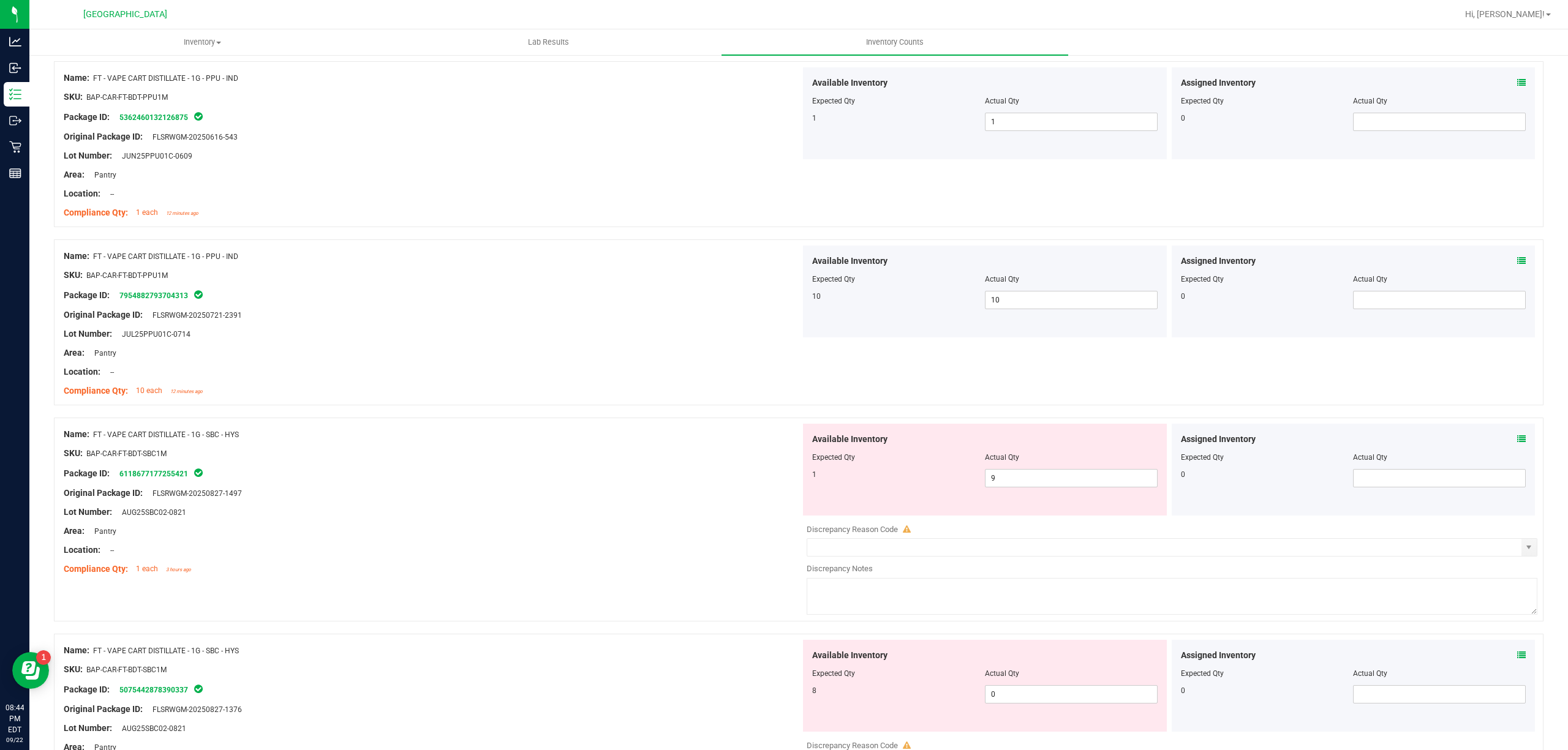
scroll to position [326, 0]
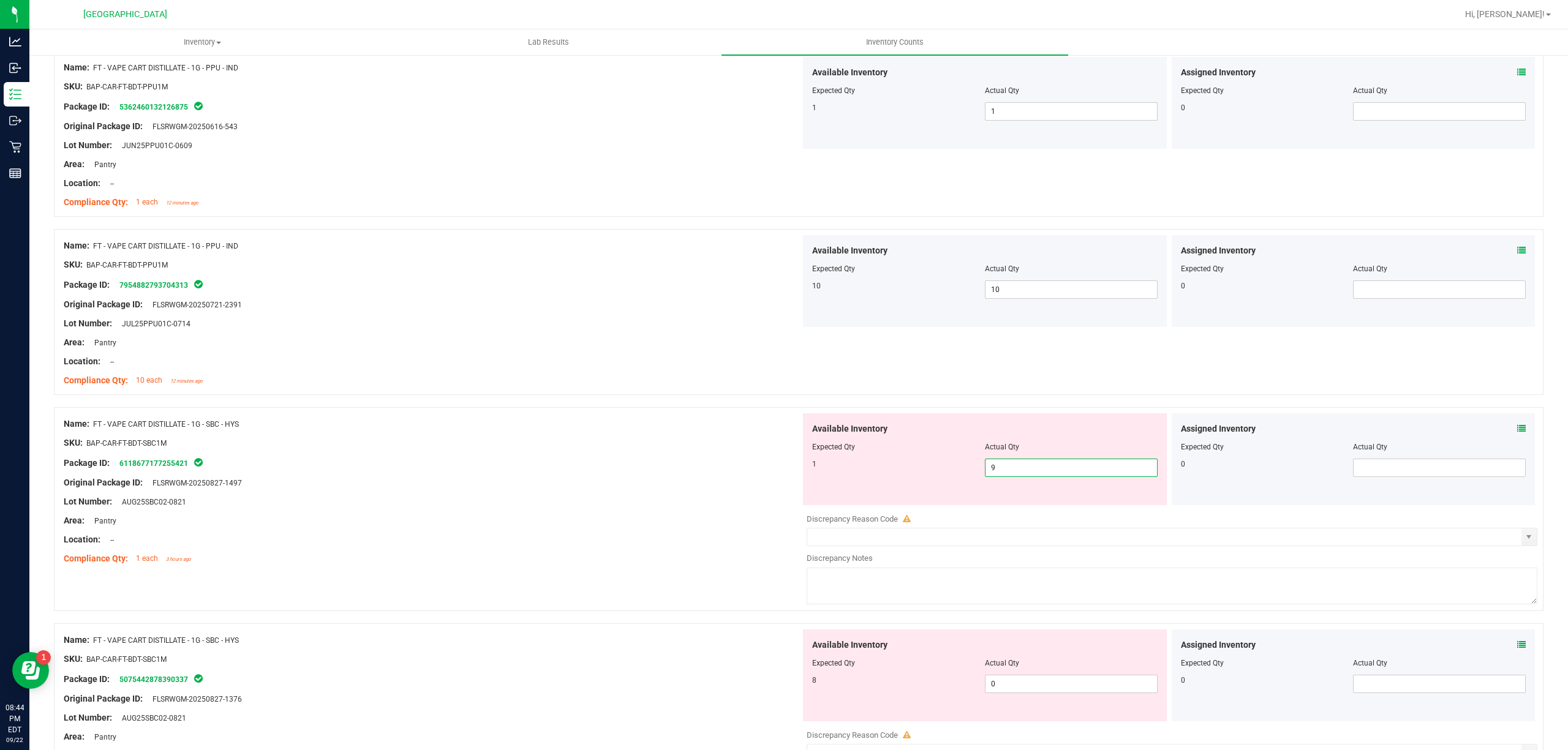
click at [1042, 468] on span "9 9" at bounding box center [1071, 468] width 172 height 18
click at [1042, 468] on input "9" at bounding box center [1071, 468] width 172 height 17
type input "1"
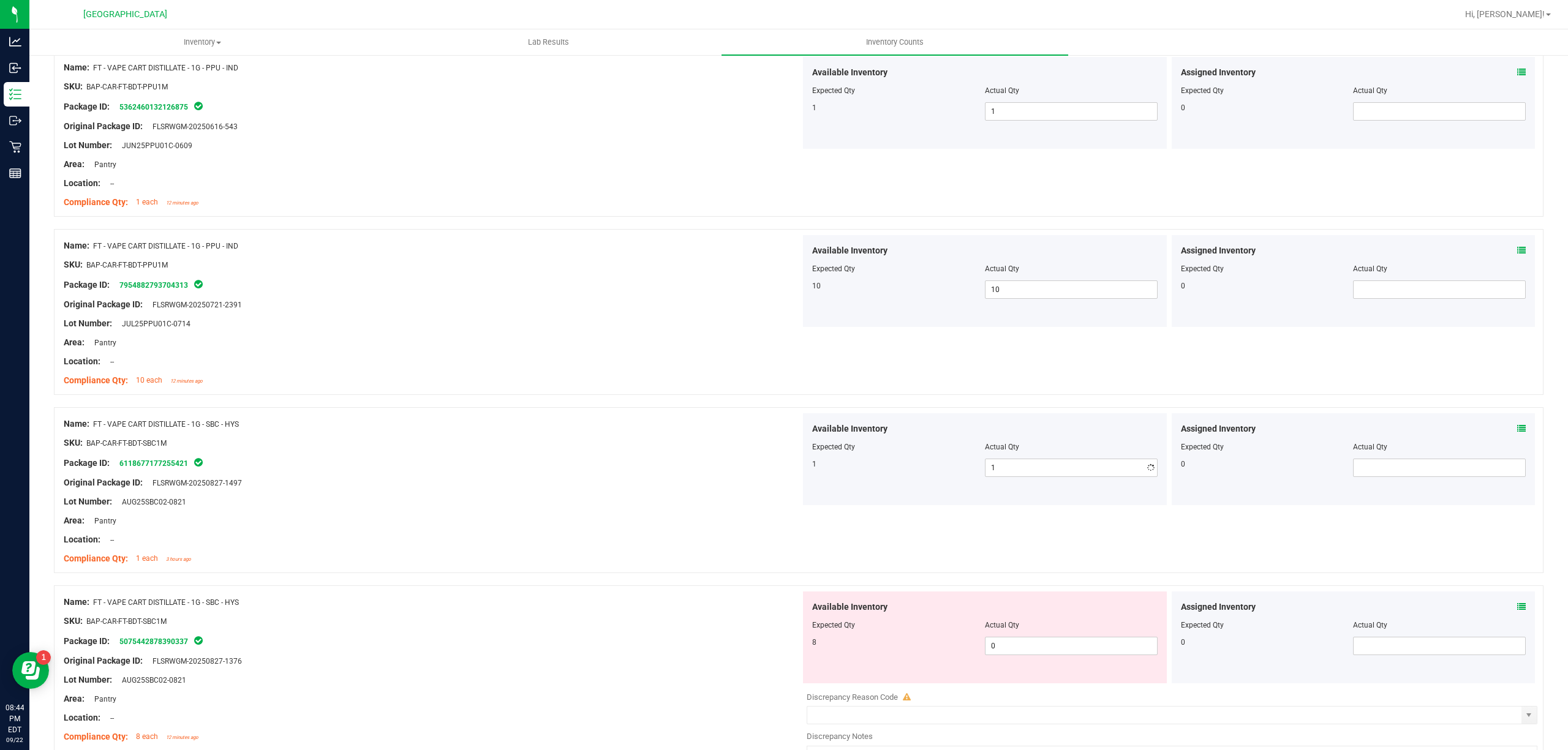
click at [655, 533] on div at bounding box center [432, 531] width 737 height 6
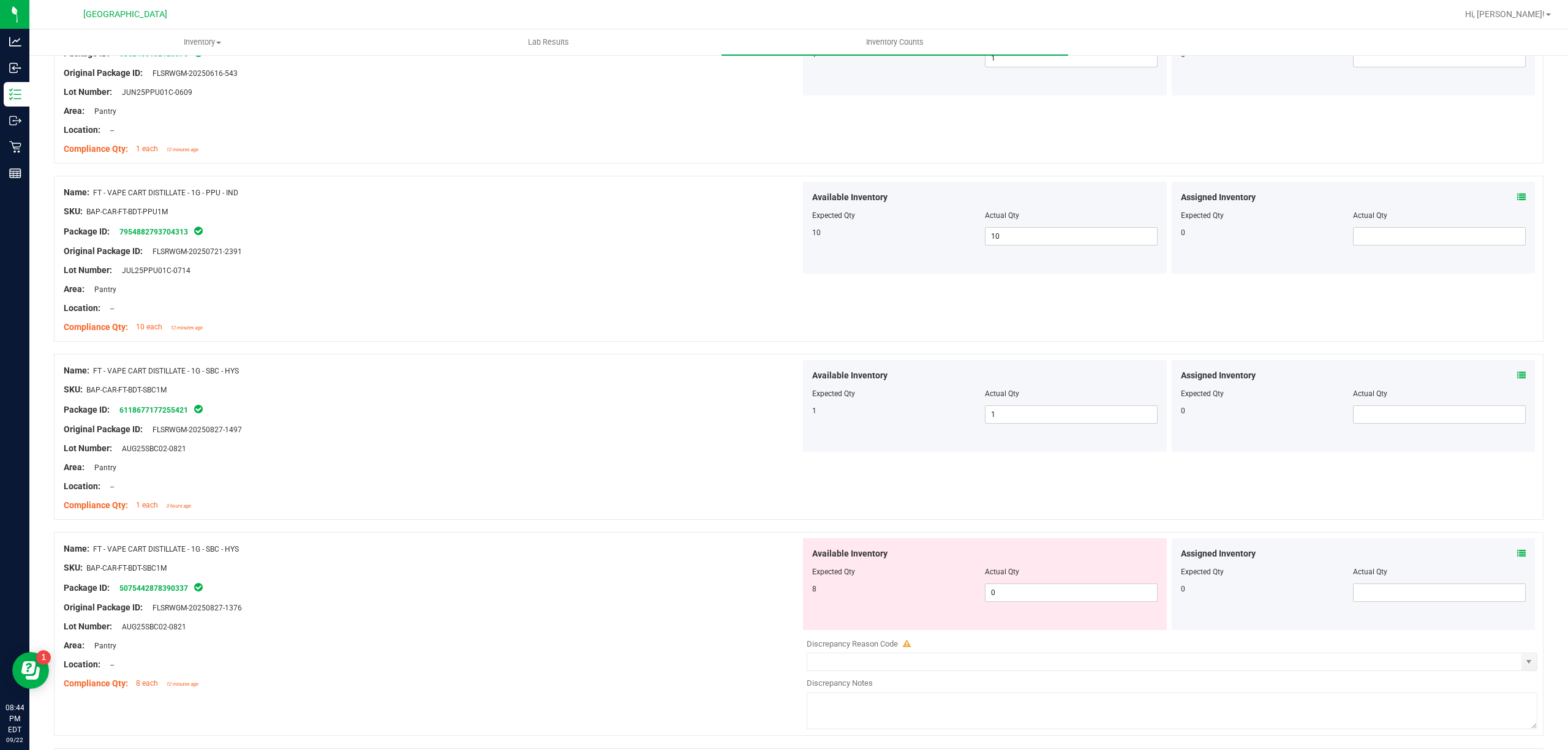
scroll to position [408, 0]
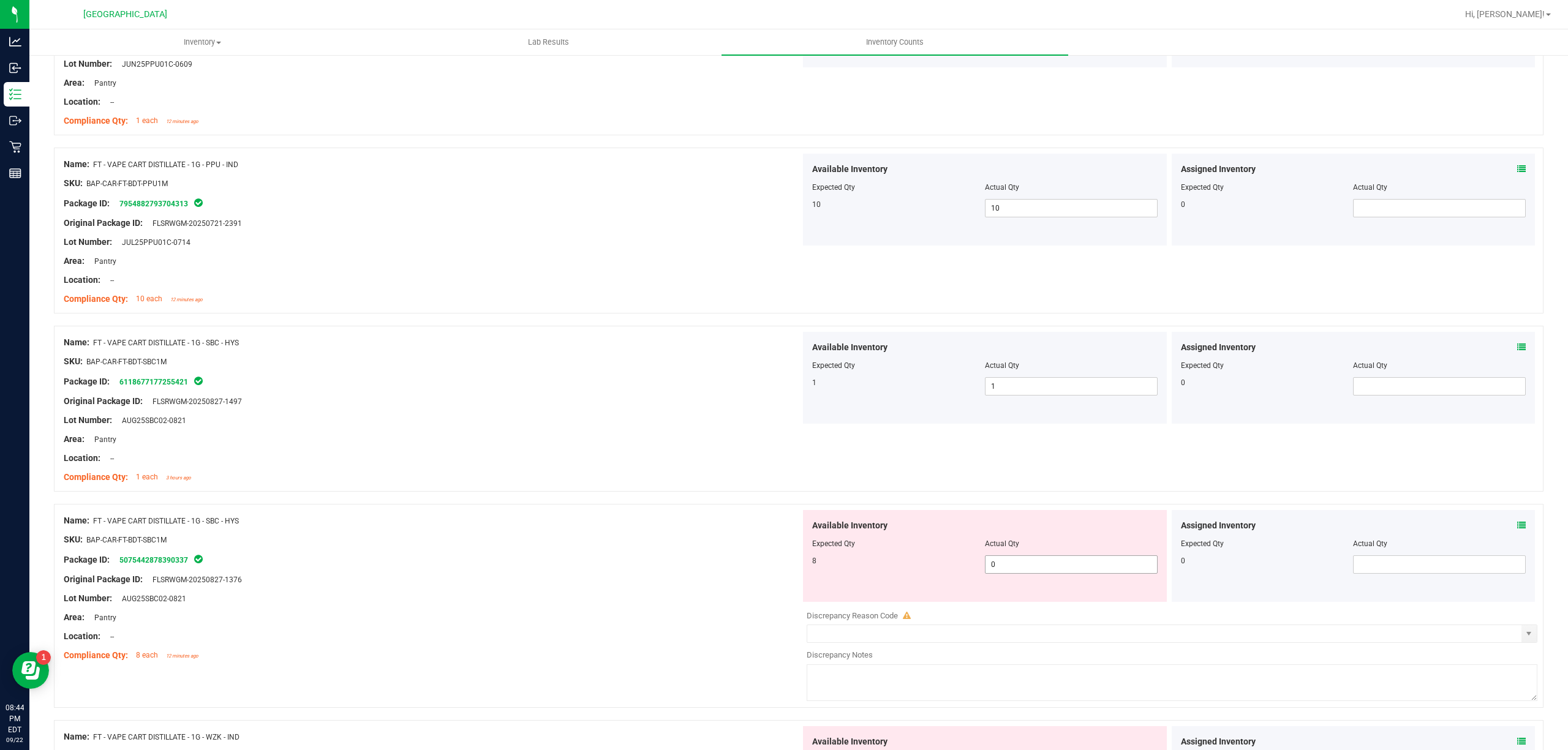
click at [1025, 567] on span "0 0" at bounding box center [1071, 564] width 172 height 18
click at [1025, 567] on input "0" at bounding box center [1071, 564] width 172 height 17
type input "8"
click at [639, 577] on div "Original Package ID: FLSRWGM-20250827-1376" at bounding box center [432, 579] width 737 height 13
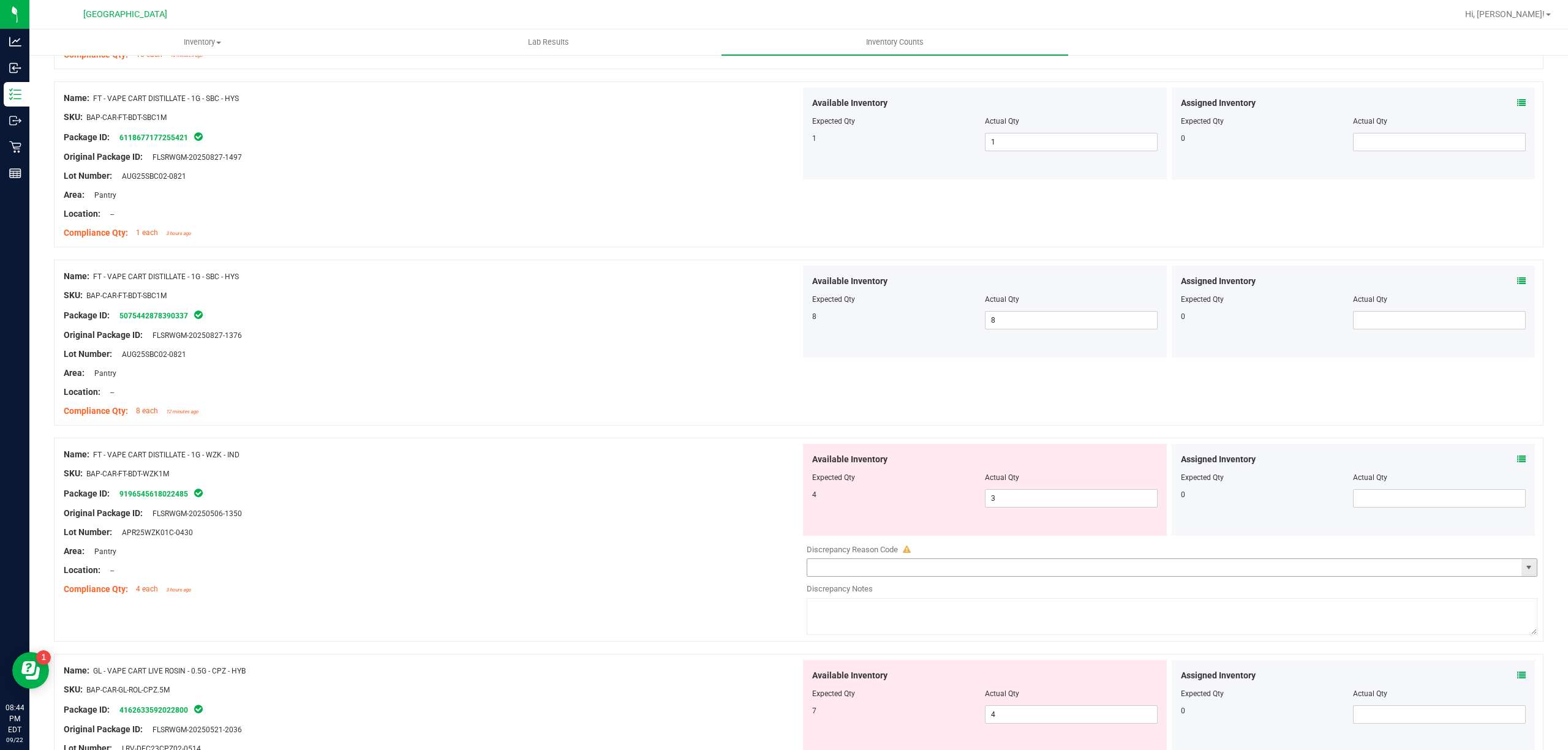
scroll to position [653, 0]
click at [1017, 500] on span "3 3" at bounding box center [1071, 497] width 172 height 18
click at [0, 0] on input "3" at bounding box center [0, 0] width 0 height 0
type input "4"
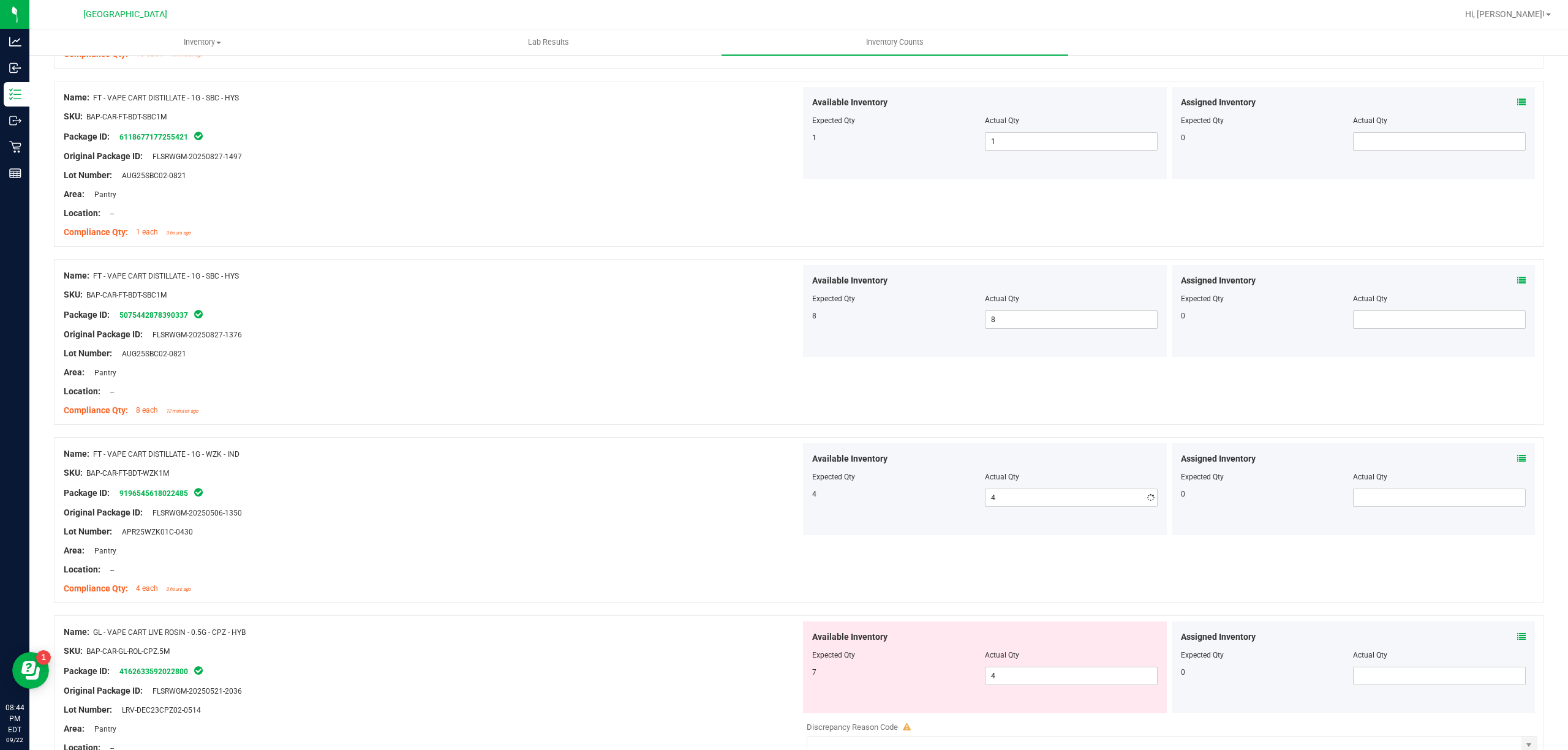
click at [650, 512] on div "Original Package ID: FLSRWGM-20250506-1350" at bounding box center [432, 513] width 737 height 13
click at [1007, 677] on span "4 4" at bounding box center [1071, 676] width 172 height 18
click at [1007, 677] on input "4" at bounding box center [1071, 676] width 172 height 17
type input "7"
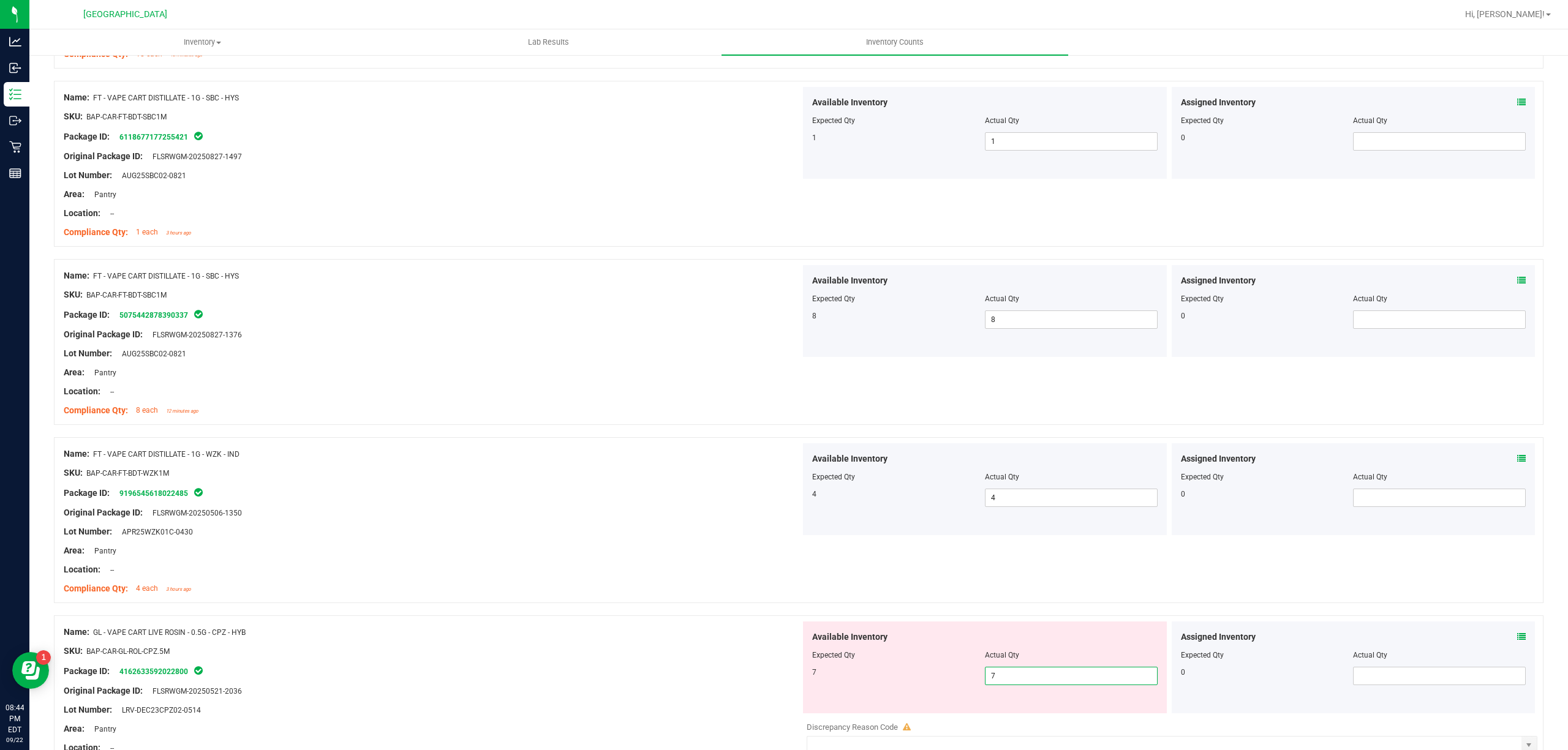
click at [686, 641] on div at bounding box center [432, 641] width 737 height 6
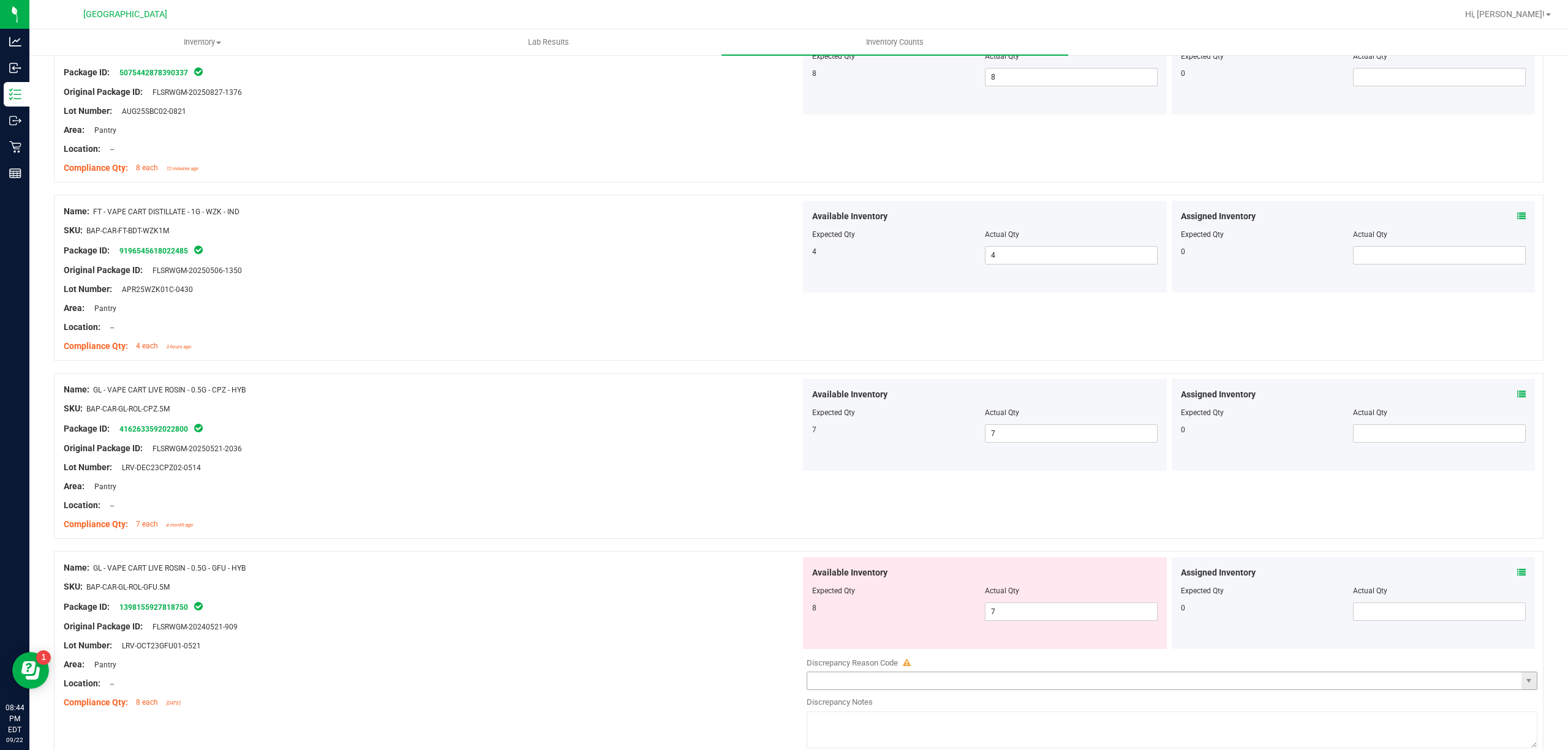
scroll to position [980, 0]
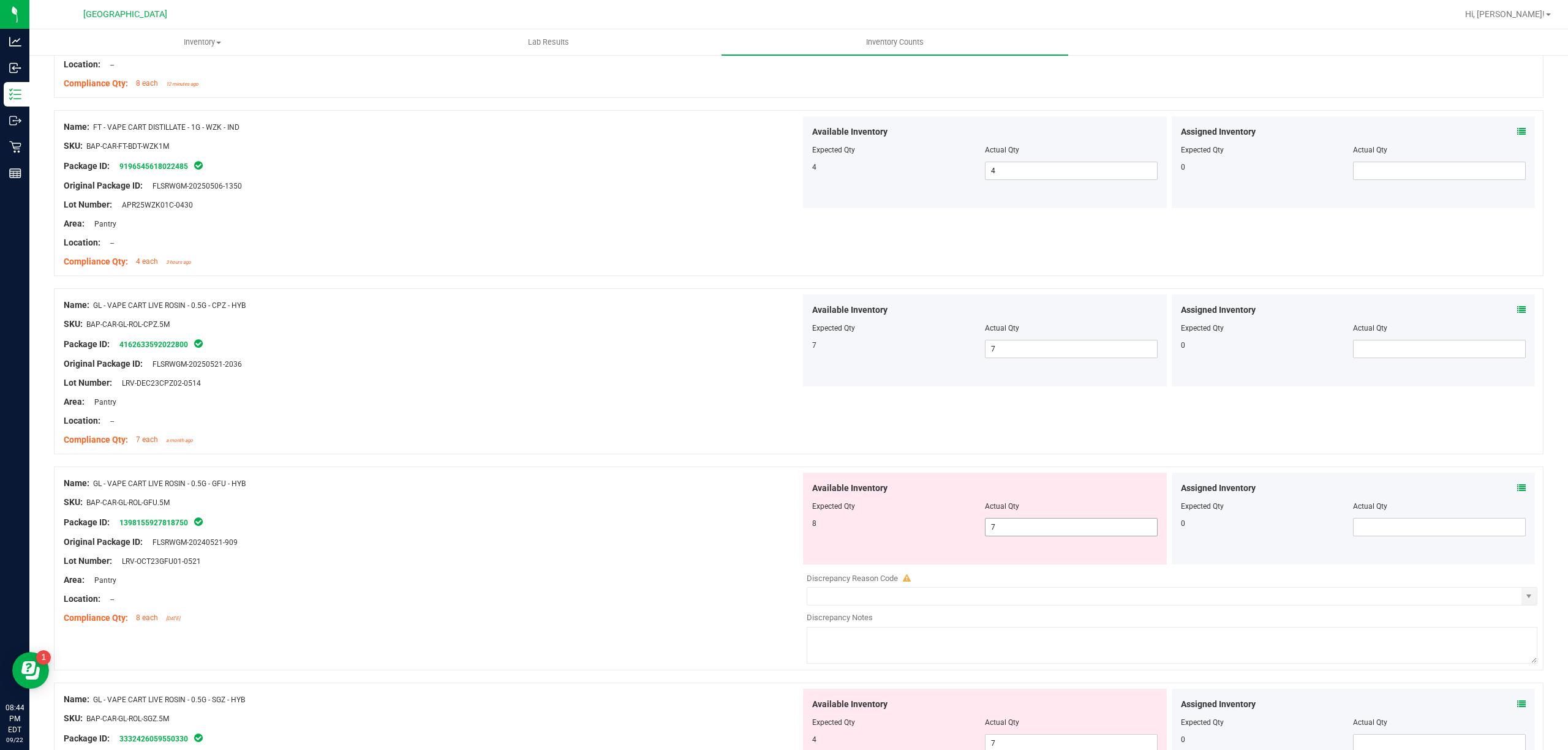
click at [1026, 523] on span "7 7" at bounding box center [1071, 527] width 172 height 18
click at [1025, 525] on input "7" at bounding box center [1071, 527] width 172 height 17
click at [1019, 531] on input "78" at bounding box center [1071, 527] width 172 height 17
type input "8"
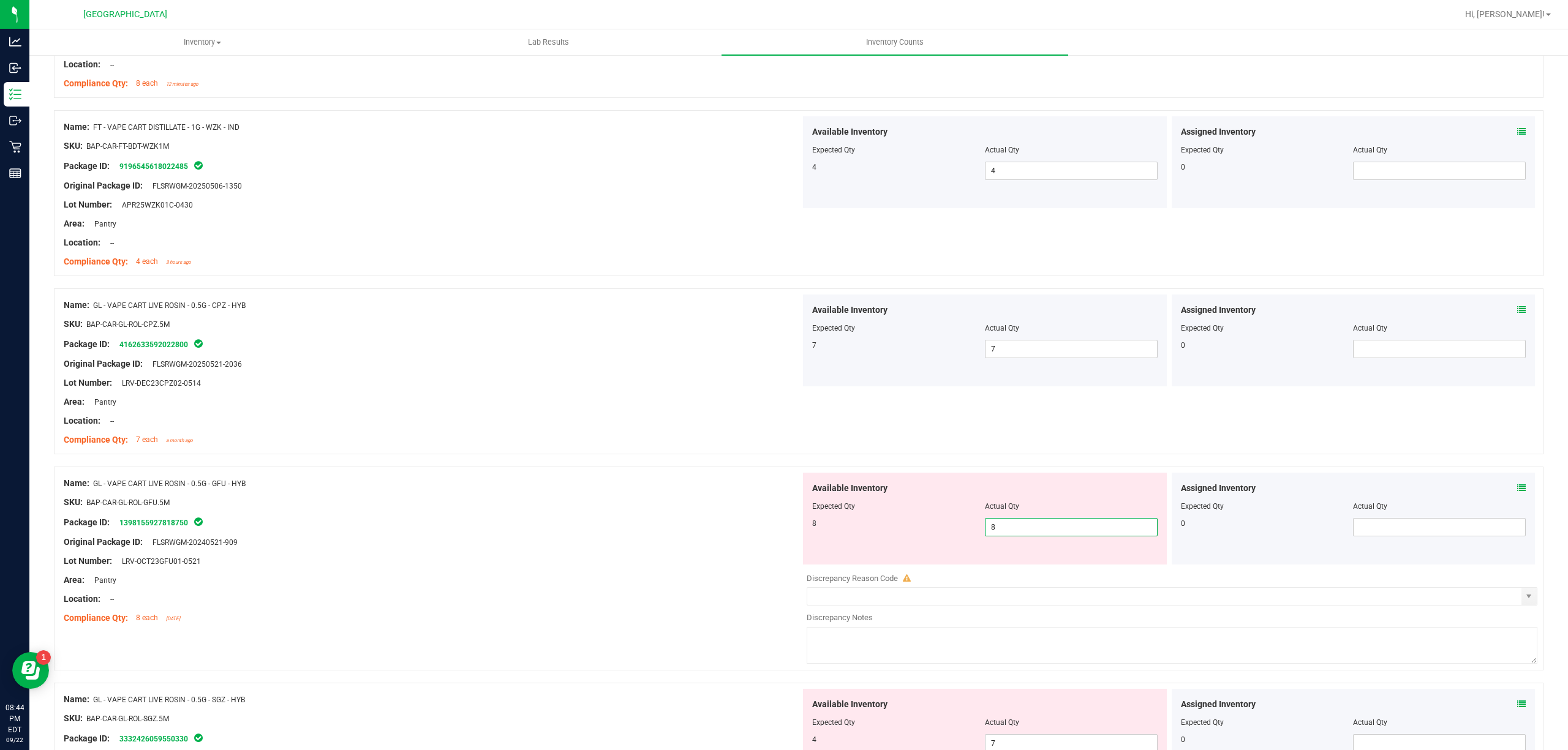
type input "8"
drag, startPoint x: 625, startPoint y: 547, endPoint x: 638, endPoint y: 559, distance: 17.7
click at [623, 547] on div "Original Package ID: FLSRWGM-20240521-909" at bounding box center [432, 543] width 737 height 13
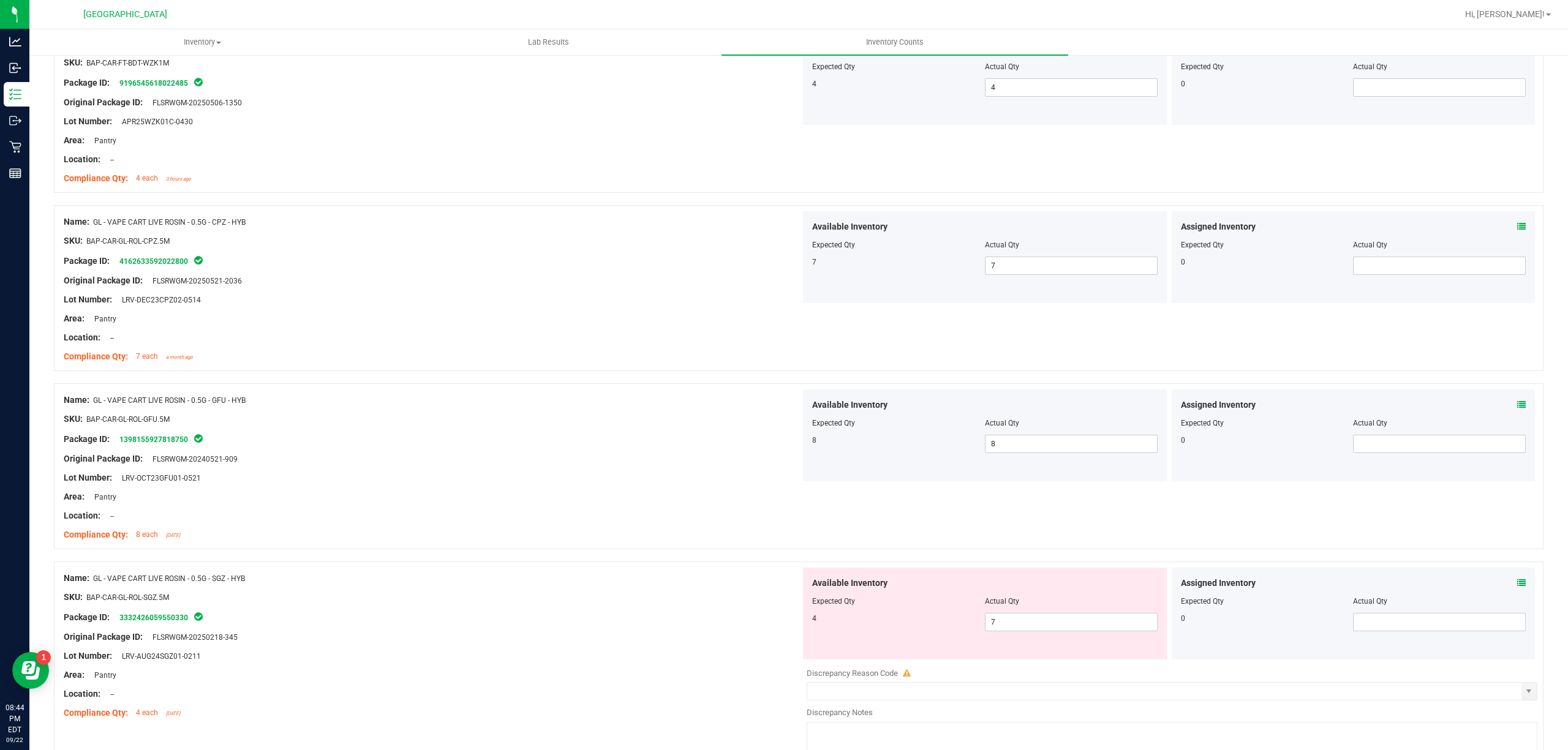
scroll to position [1225, 0]
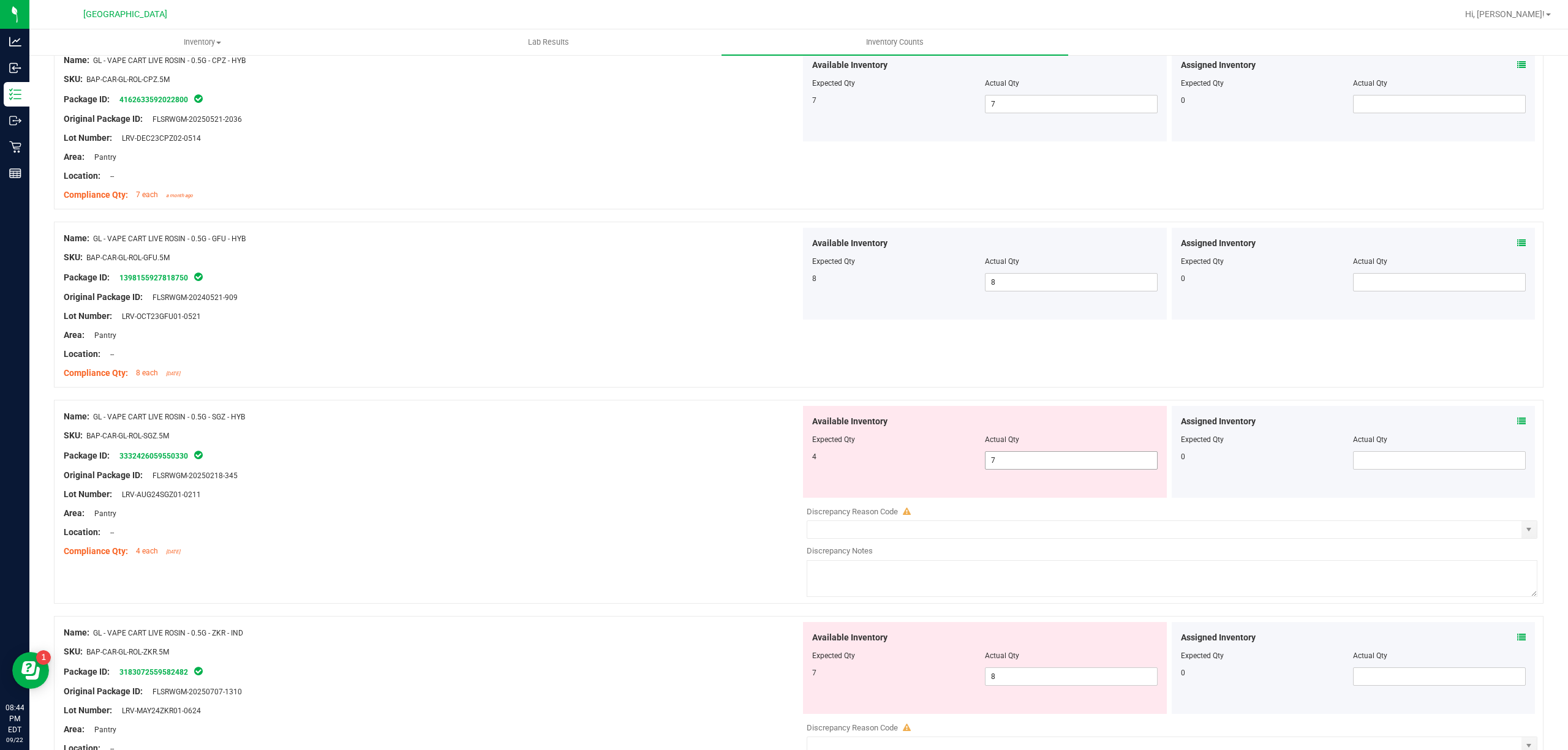
click at [1041, 454] on span "7 7" at bounding box center [1071, 460] width 172 height 18
click at [1040, 459] on input "7" at bounding box center [1071, 460] width 172 height 17
type input "4"
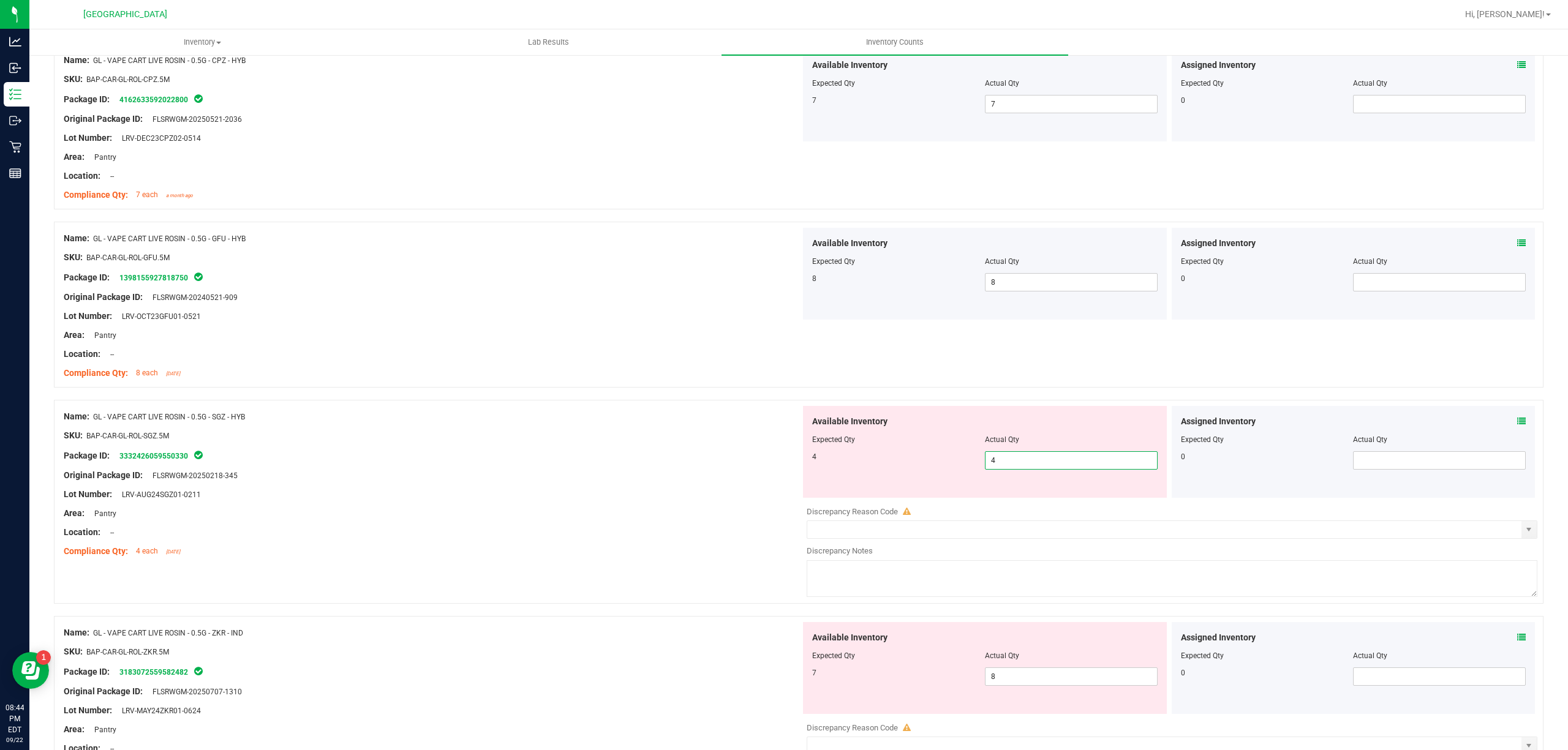
click at [605, 488] on div at bounding box center [432, 485] width 737 height 6
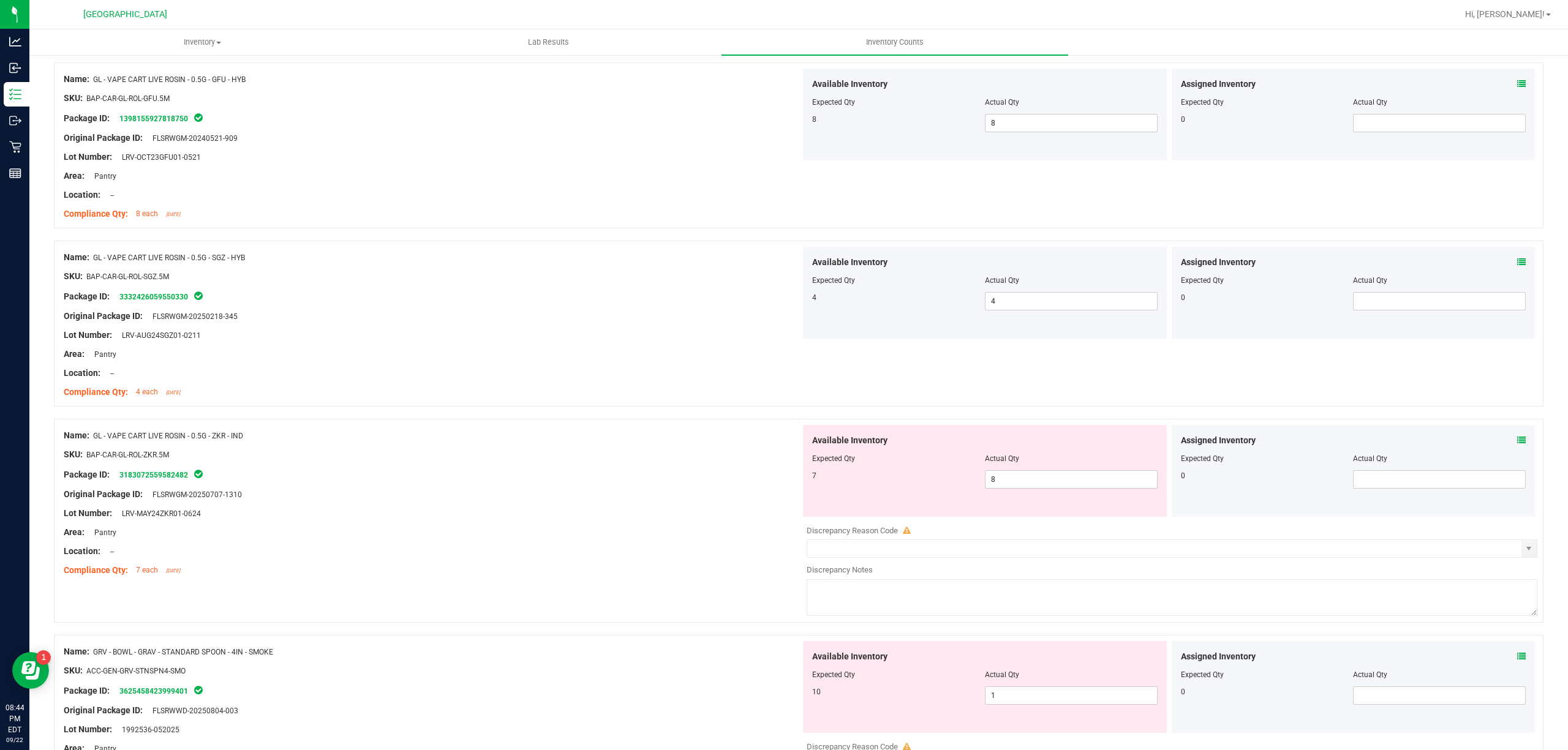
scroll to position [1388, 0]
click at [1049, 476] on span "8 8" at bounding box center [1071, 476] width 172 height 18
click at [1049, 476] on input "8" at bounding box center [1071, 476] width 172 height 17
type input "7"
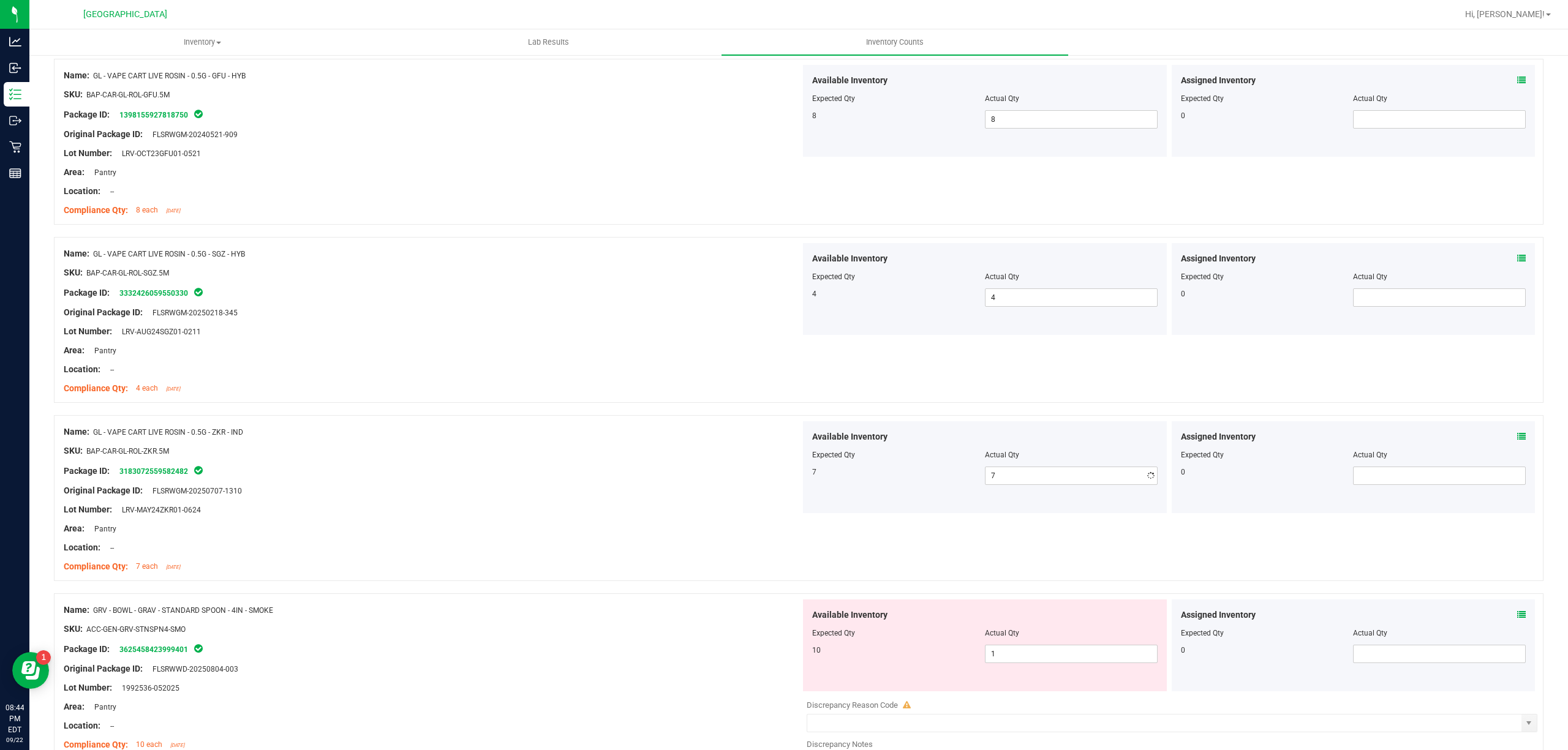
click at [565, 513] on div "Lot Number: LRV-MAY24ZKR01-0624" at bounding box center [432, 510] width 737 height 13
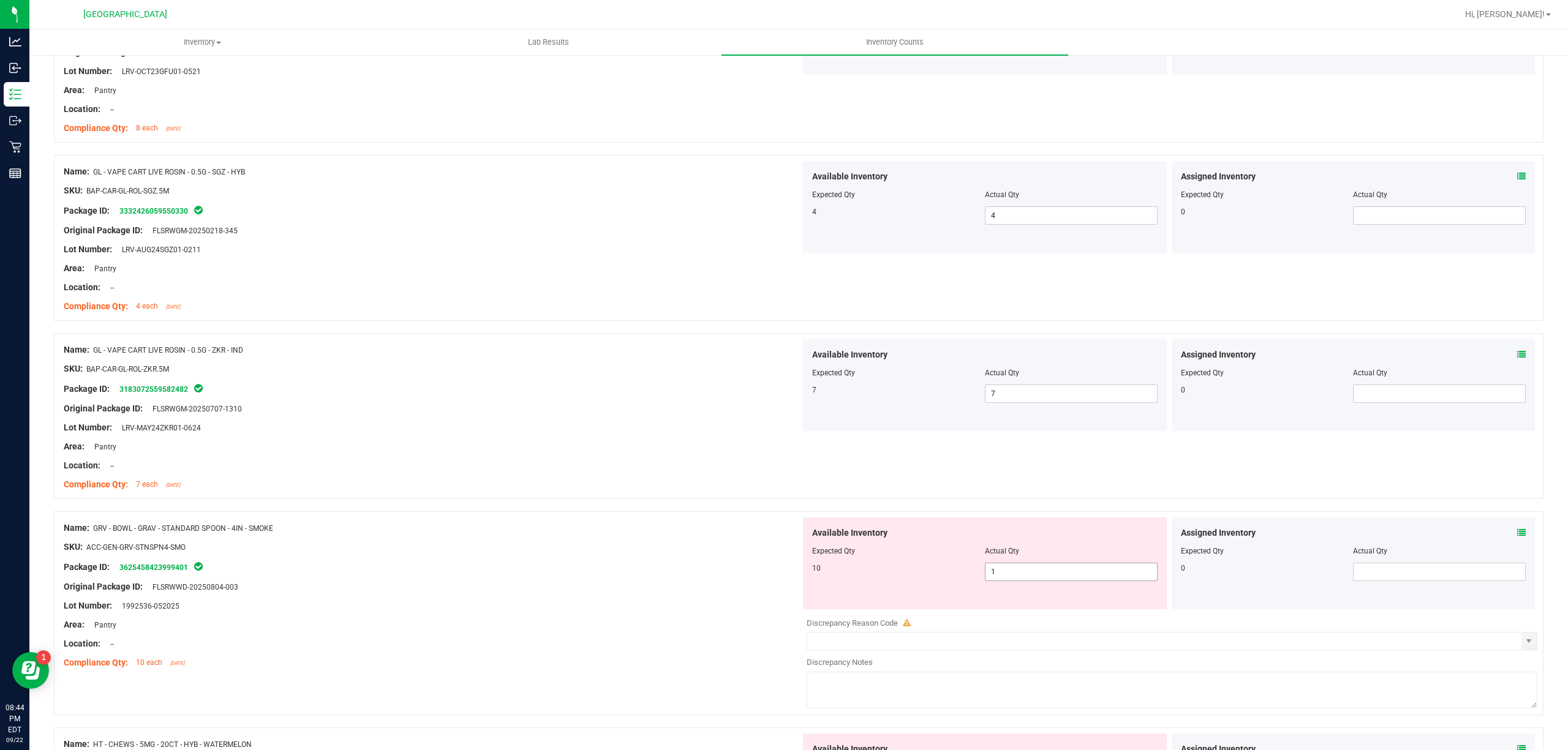
click at [1041, 576] on span "1 1" at bounding box center [1071, 571] width 172 height 18
click at [1041, 576] on input "1" at bounding box center [1071, 571] width 172 height 17
type input "10"
click at [757, 554] on div "SKU: ACC-GEN-GRV-STNSPN4-SMO" at bounding box center [432, 547] width 737 height 13
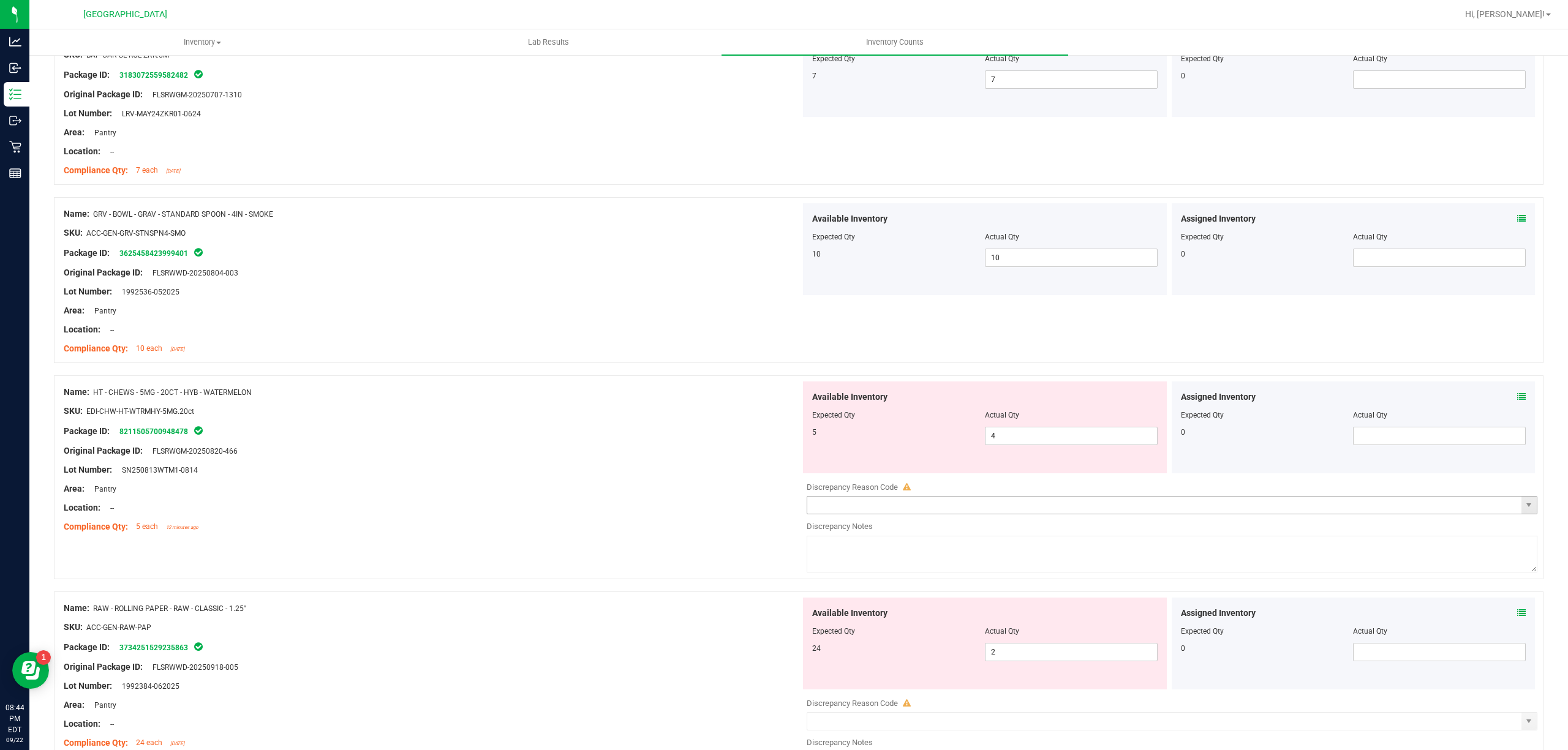
scroll to position [1796, 0]
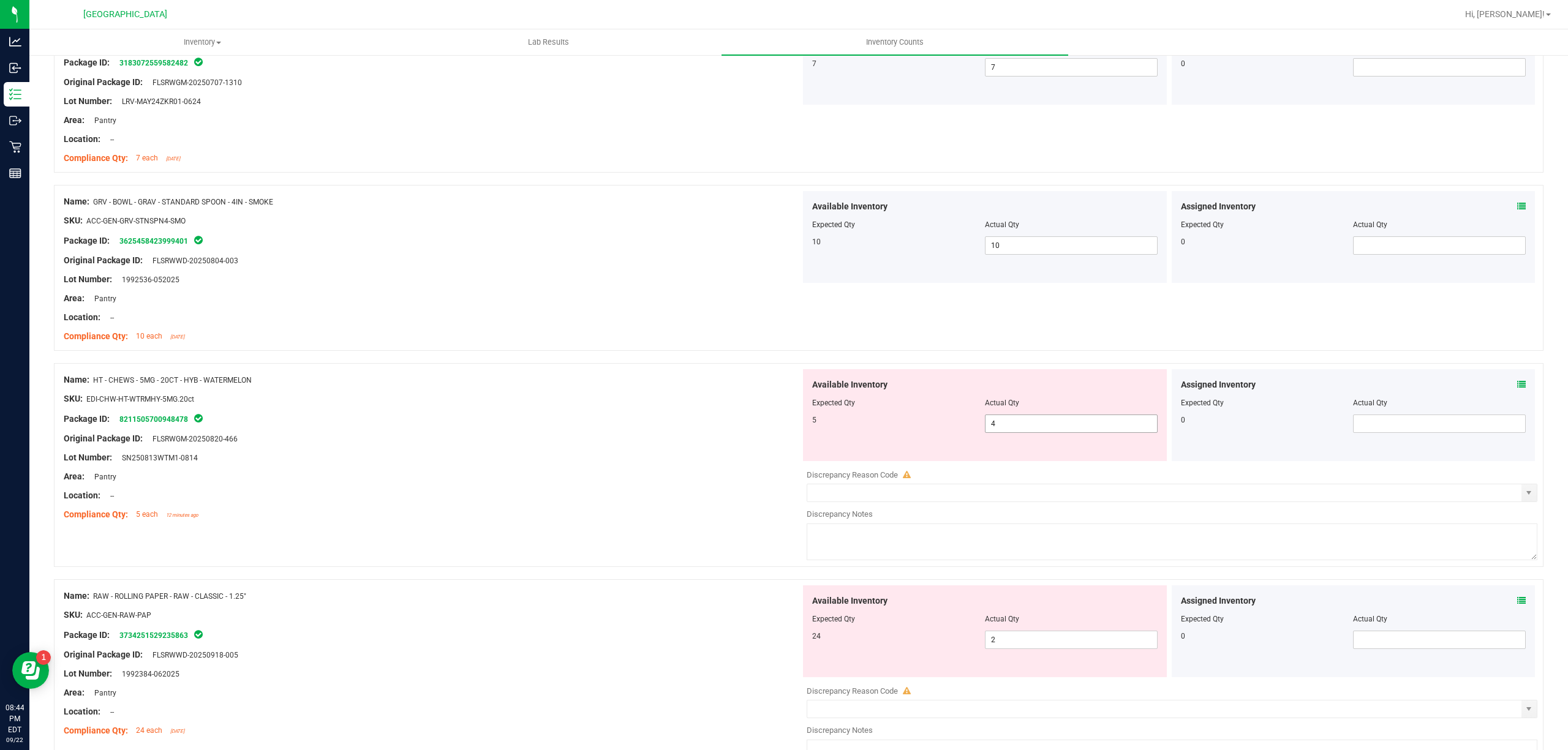
click at [1000, 430] on span "4 4" at bounding box center [1071, 424] width 172 height 18
click at [1000, 430] on input "4" at bounding box center [1071, 423] width 172 height 17
type input "5"
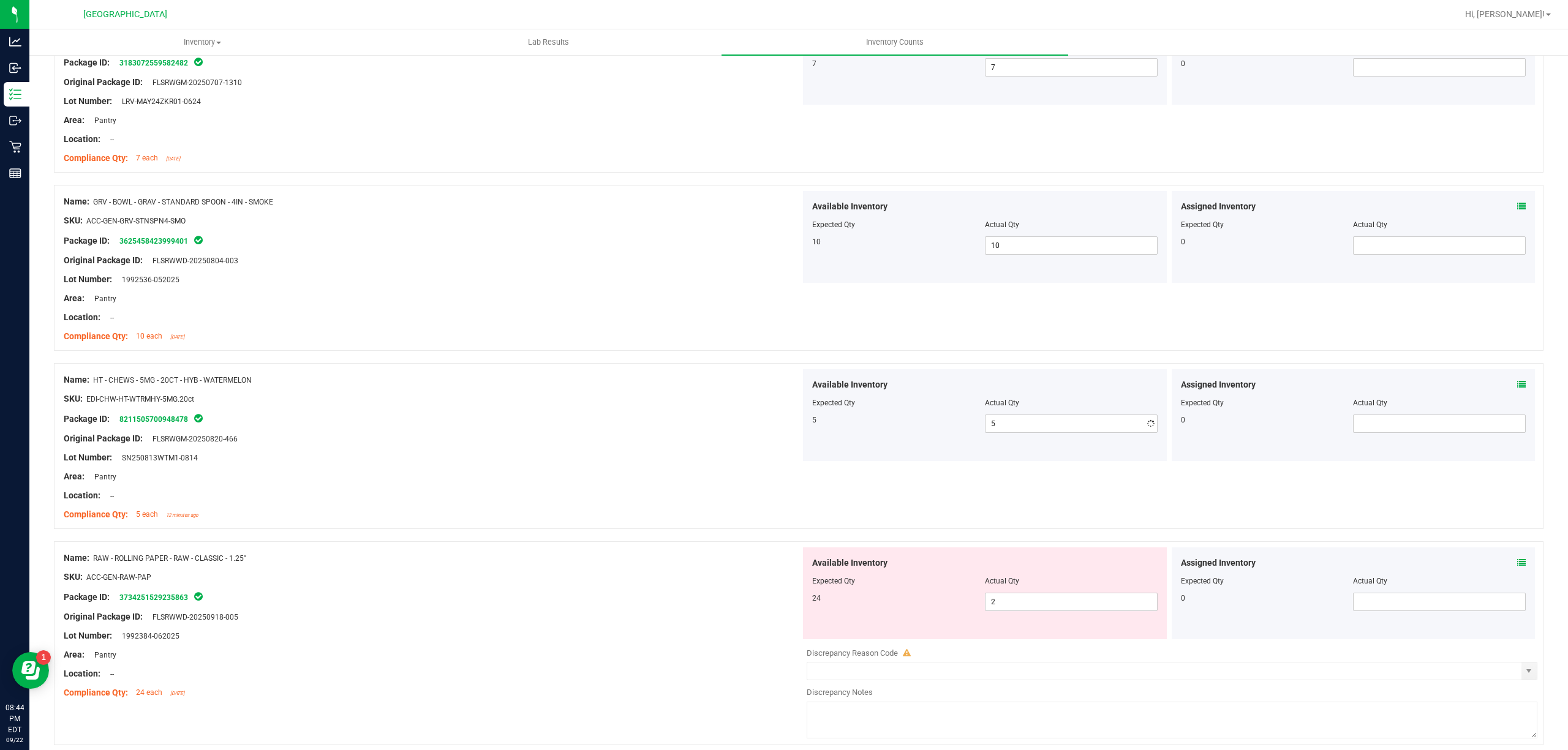
click at [744, 449] on div at bounding box center [432, 448] width 737 height 6
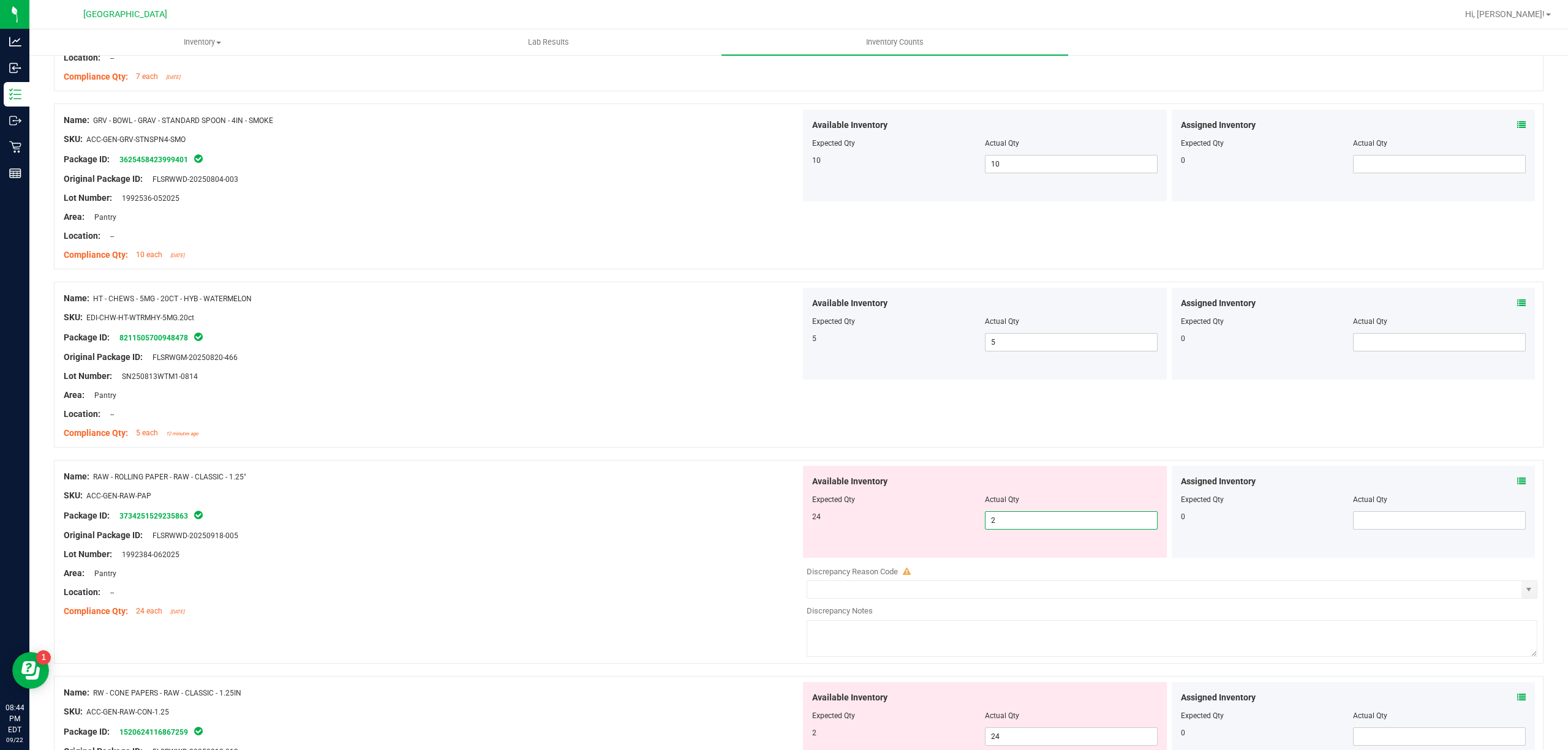
click at [1064, 525] on span "2 2" at bounding box center [1071, 520] width 172 height 18
click at [1064, 525] on input "2" at bounding box center [1071, 520] width 172 height 17
type input "24"
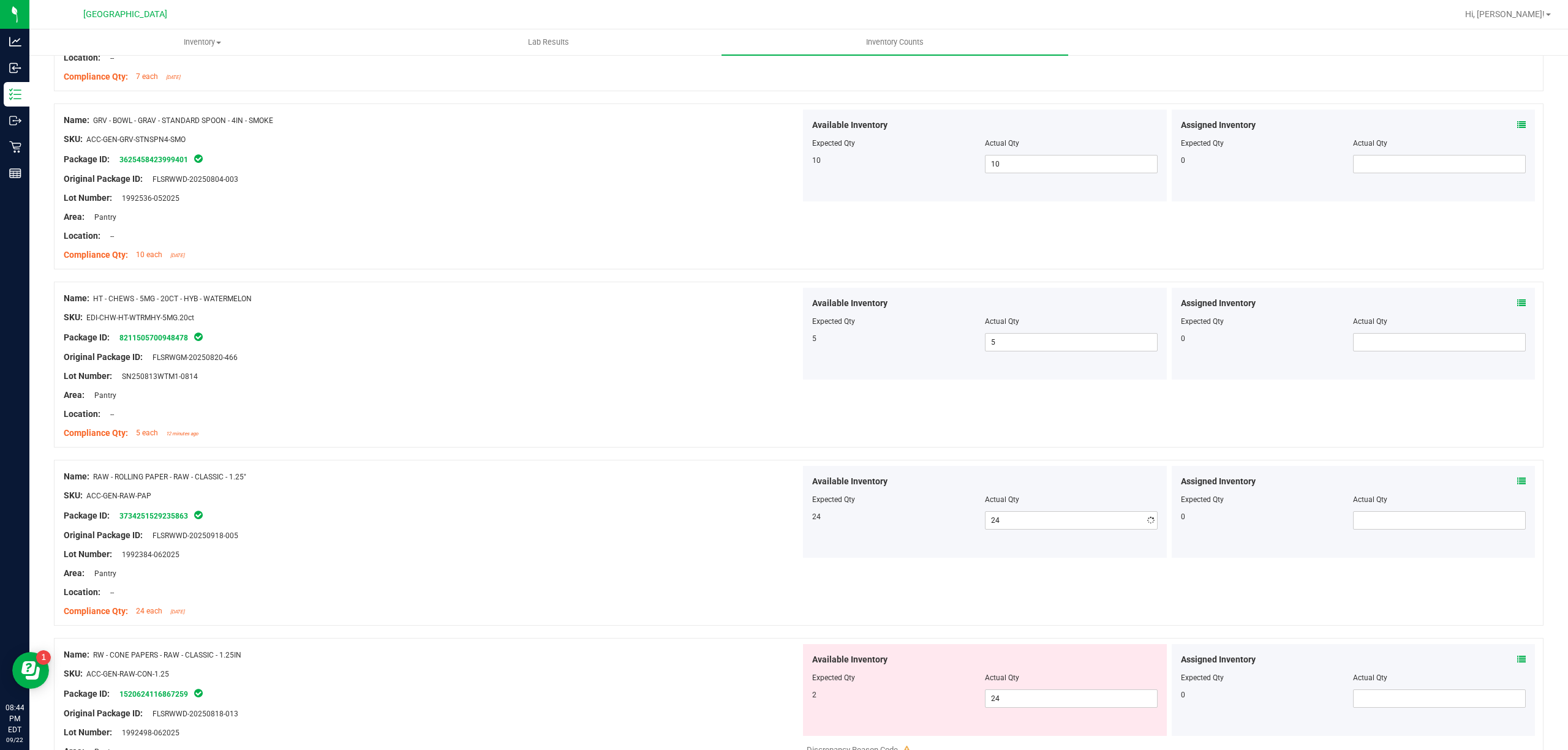
click at [742, 567] on div at bounding box center [432, 564] width 737 height 6
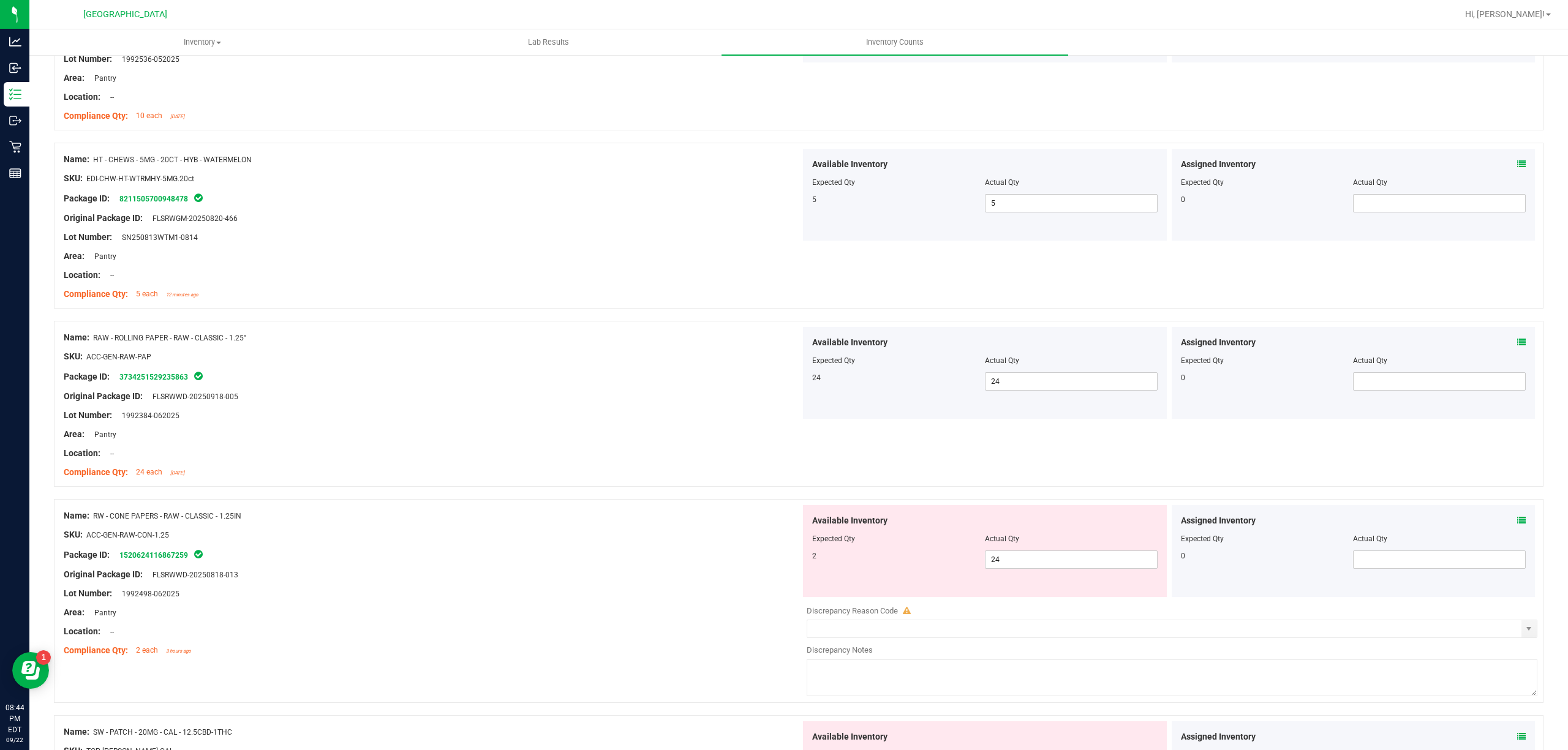
scroll to position [2041, 0]
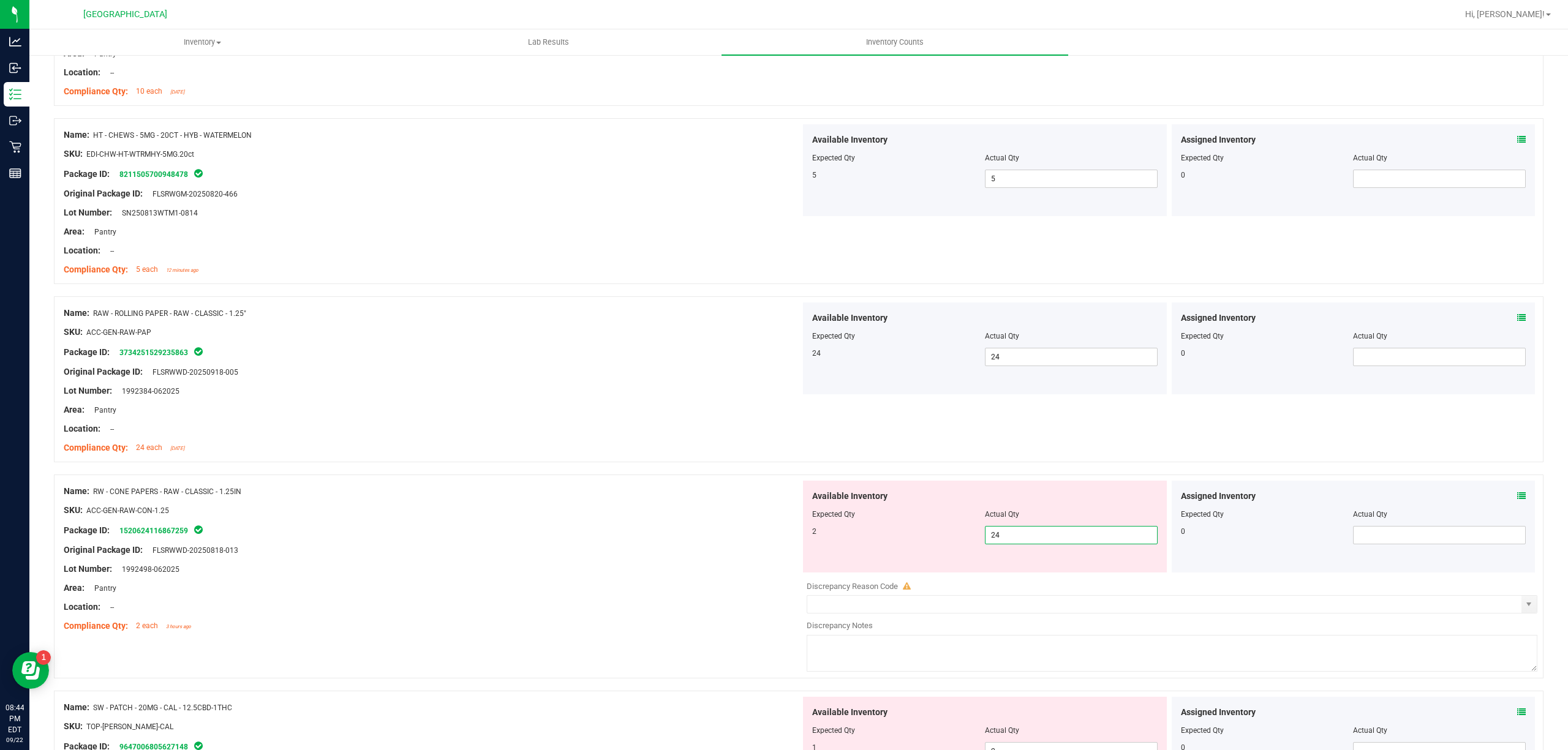
click at [1010, 540] on span "24 24" at bounding box center [1071, 535] width 172 height 18
click at [1010, 540] on input "24" at bounding box center [1071, 535] width 172 height 17
type input "2"
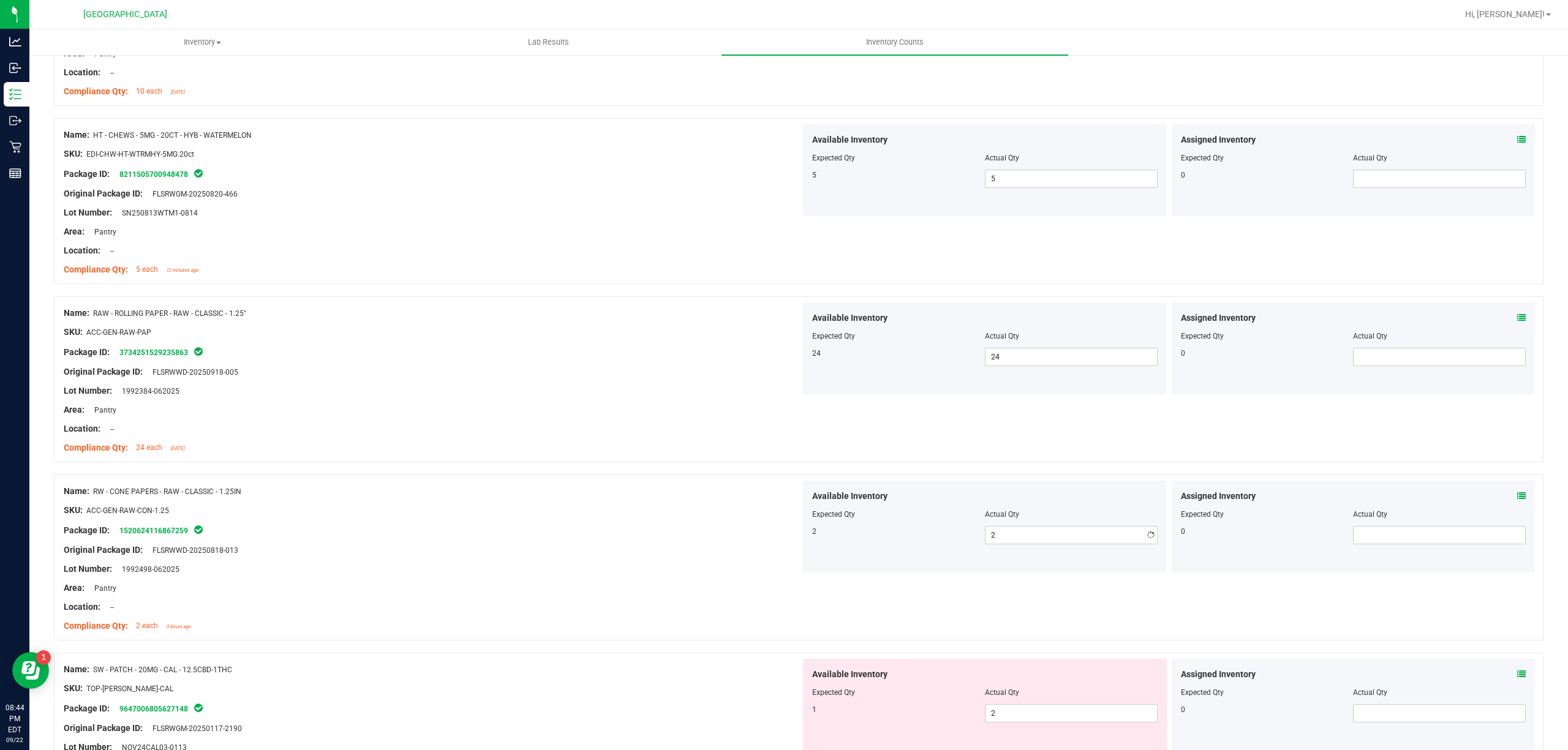
click at [686, 574] on div "Lot Number: 1992498-062025" at bounding box center [432, 569] width 737 height 13
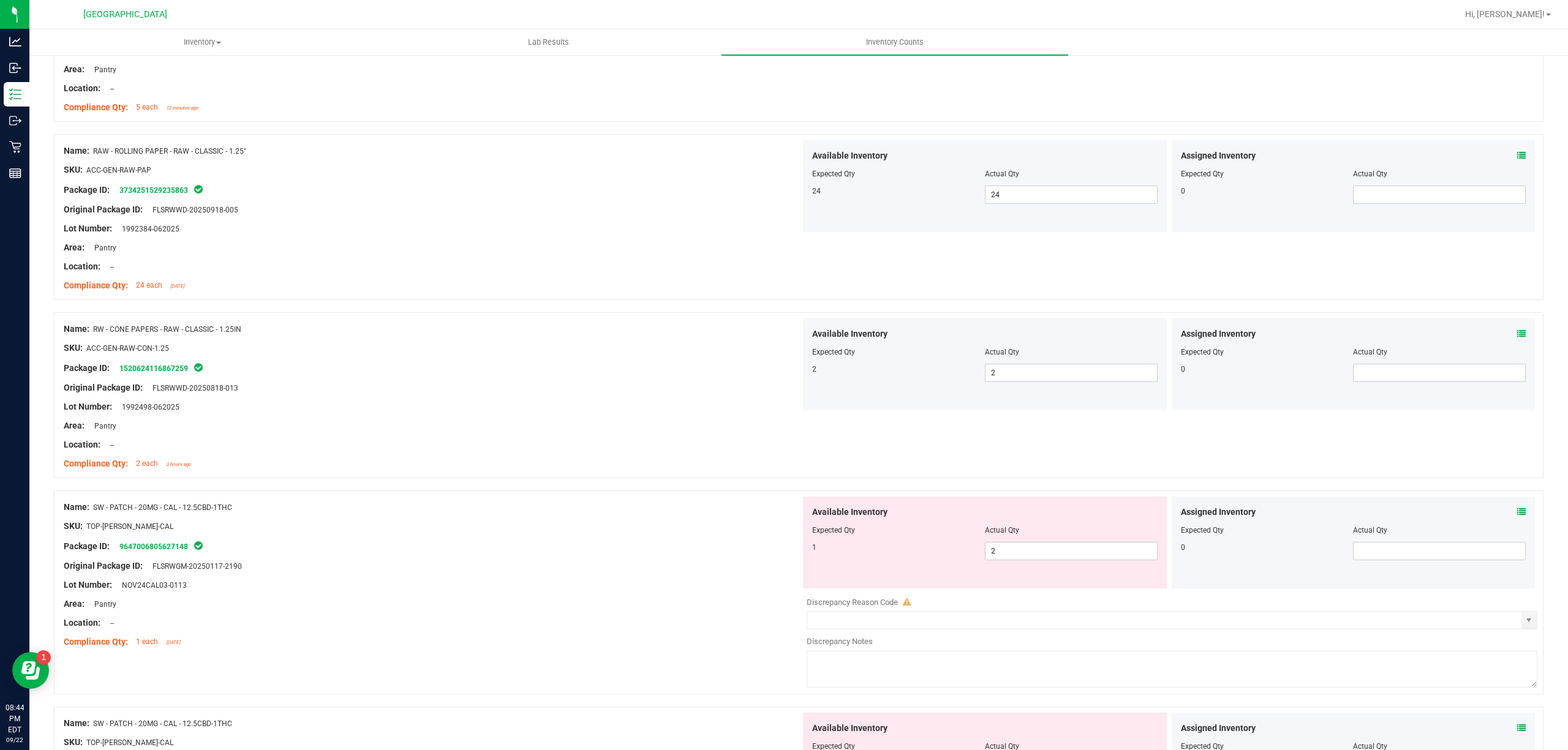
scroll to position [2205, 0]
click at [1046, 552] on span "2 2" at bounding box center [1071, 550] width 172 height 18
click at [1046, 552] on input "2" at bounding box center [1071, 549] width 172 height 17
type input "1"
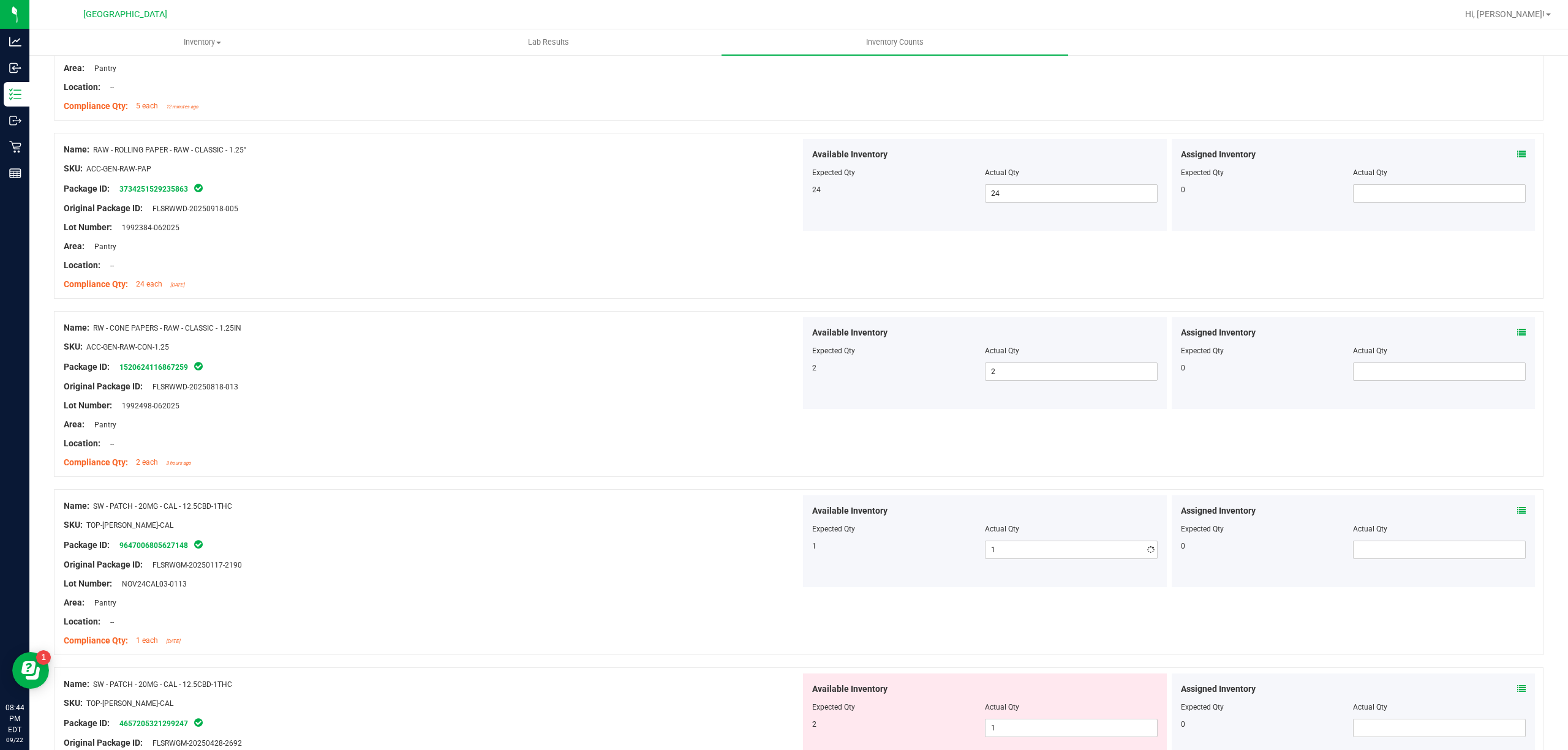
click at [626, 578] on div at bounding box center [432, 574] width 737 height 6
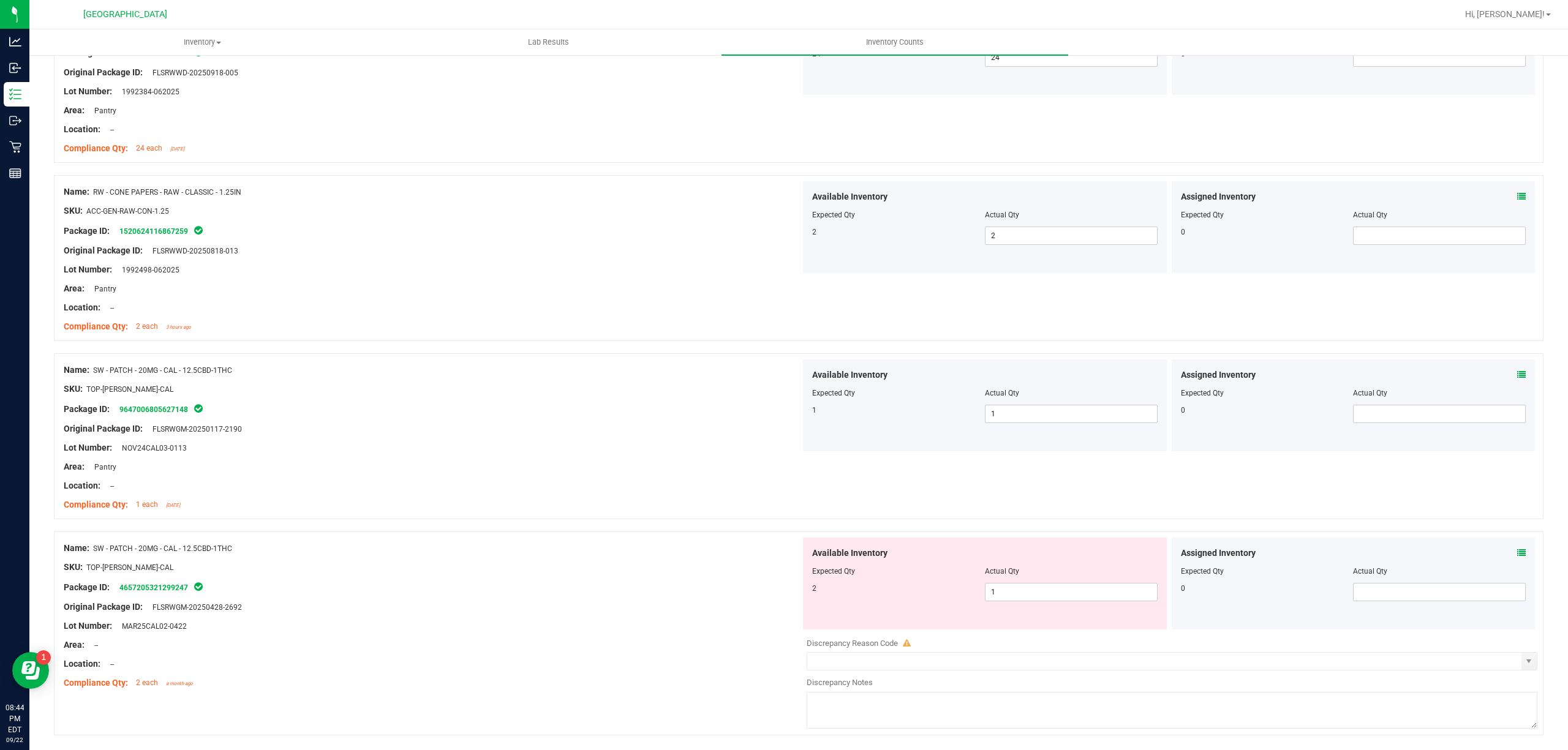
scroll to position [2367, 0]
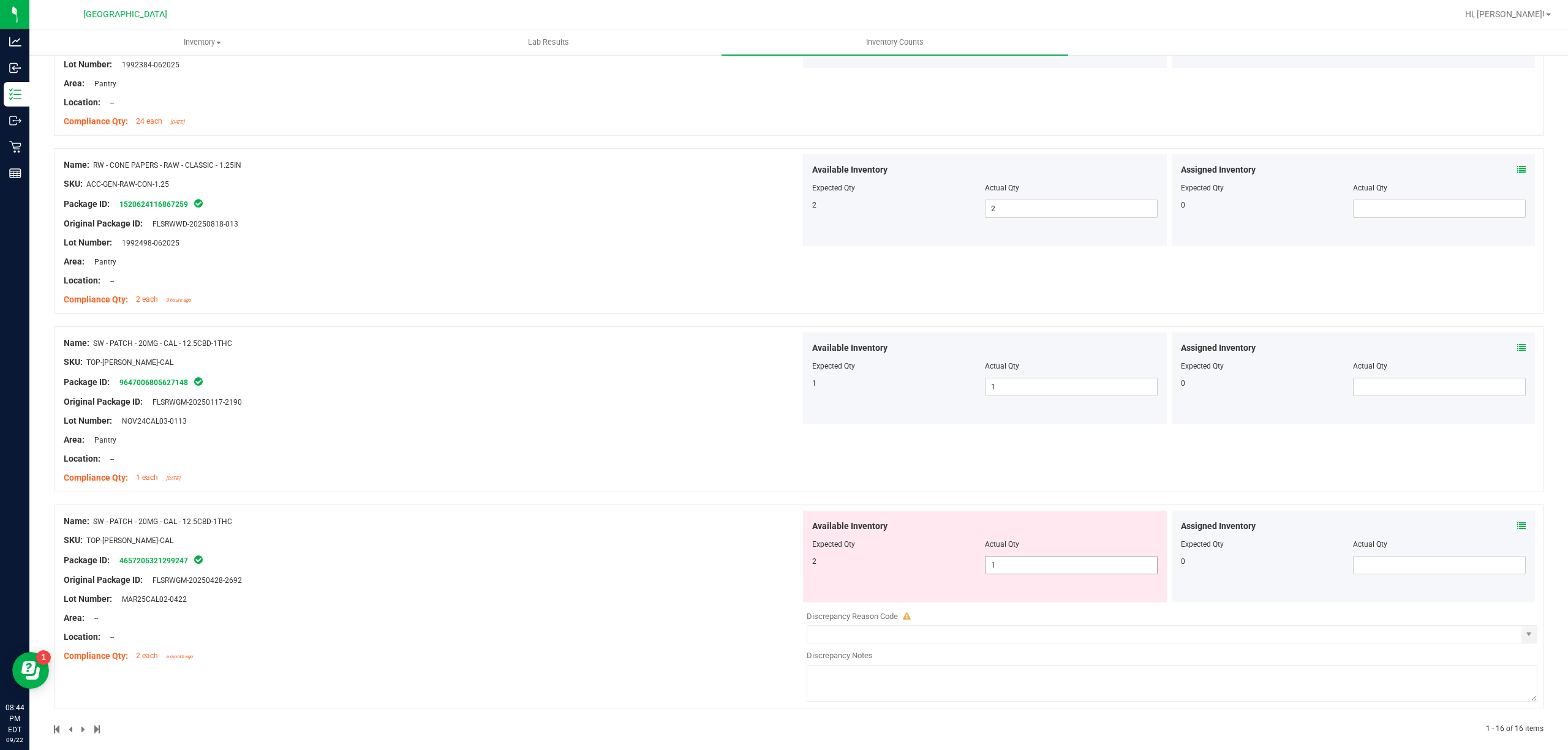
click at [1010, 568] on span "1 1" at bounding box center [1071, 565] width 172 height 18
click at [1010, 568] on input "1" at bounding box center [1071, 565] width 172 height 17
type input "2"
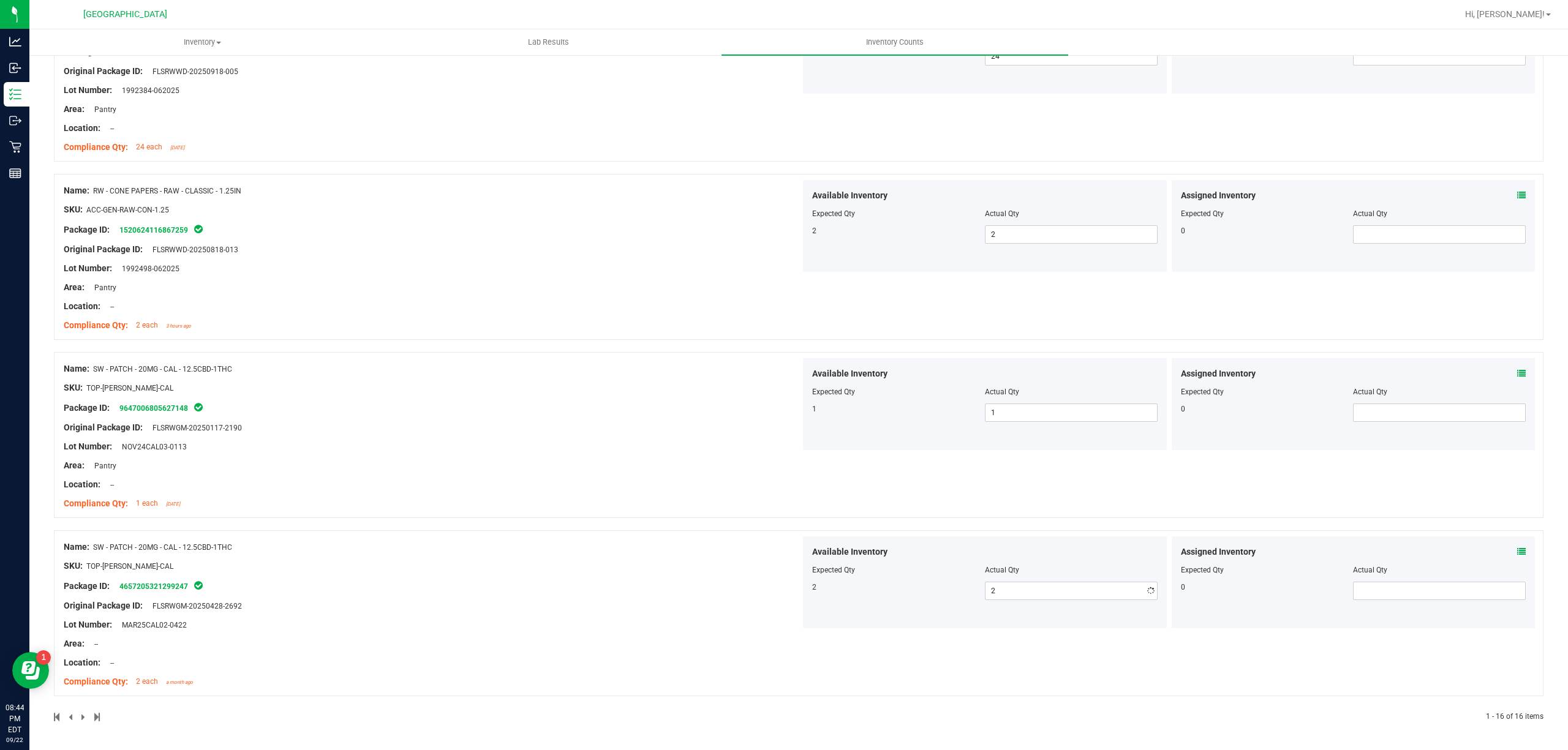
click at [630, 586] on div "Name: SW - PATCH - 20MG - CAL - 12.5CBD-1THC SKU: TOP-[PERSON_NAME]-CAL Package…" at bounding box center [432, 614] width 737 height 156
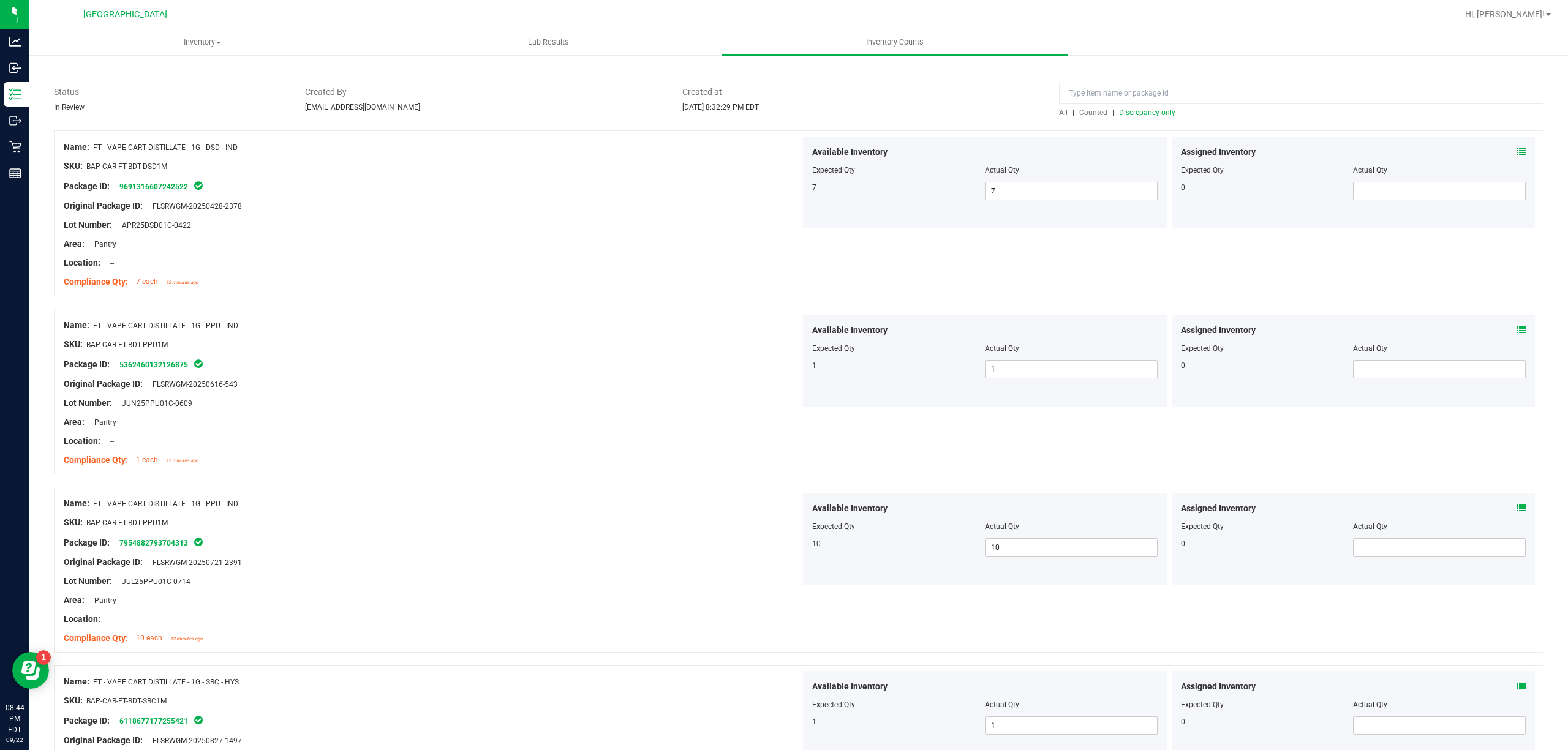
scroll to position [0, 0]
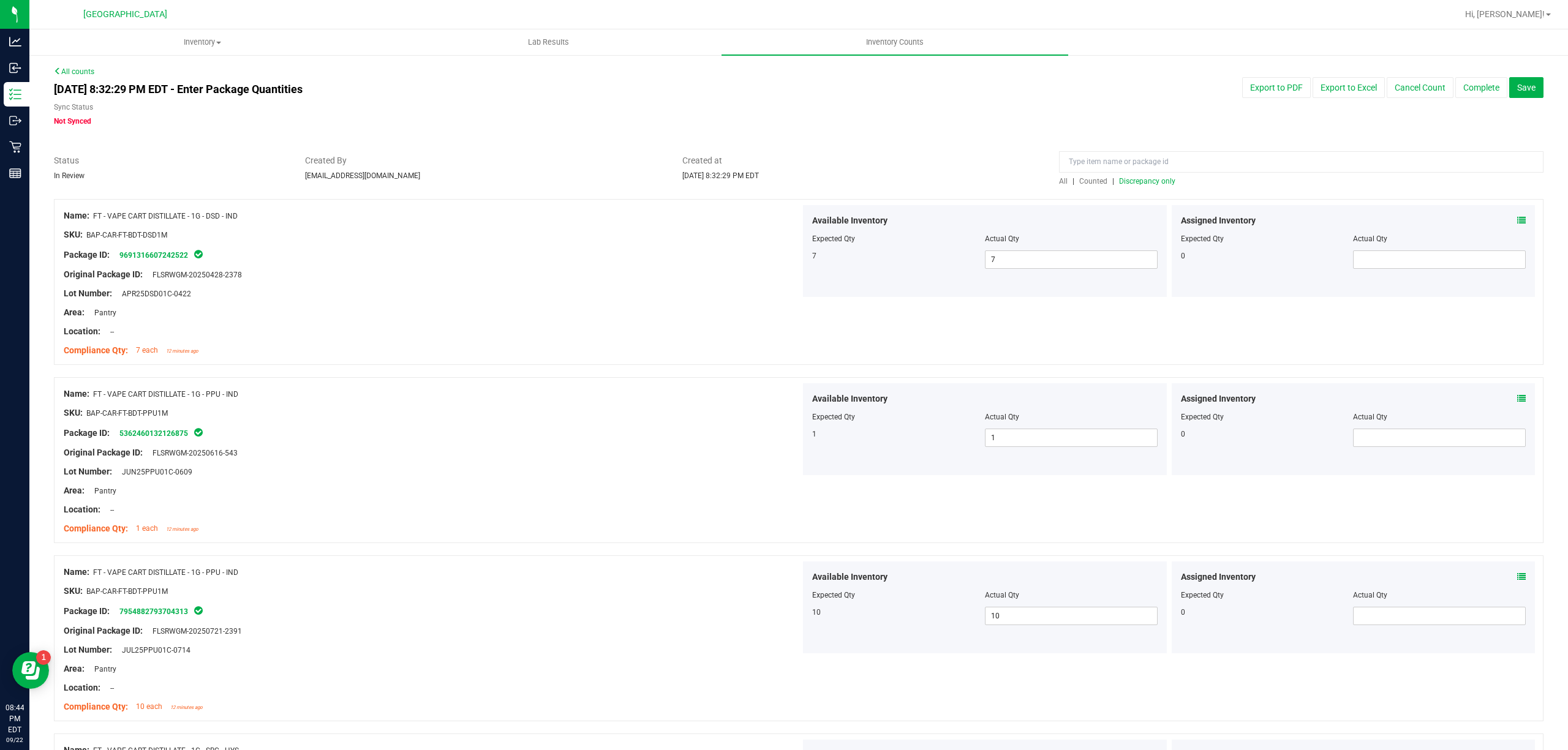
click at [1140, 180] on span "Discrepancy only" at bounding box center [1147, 181] width 57 height 9
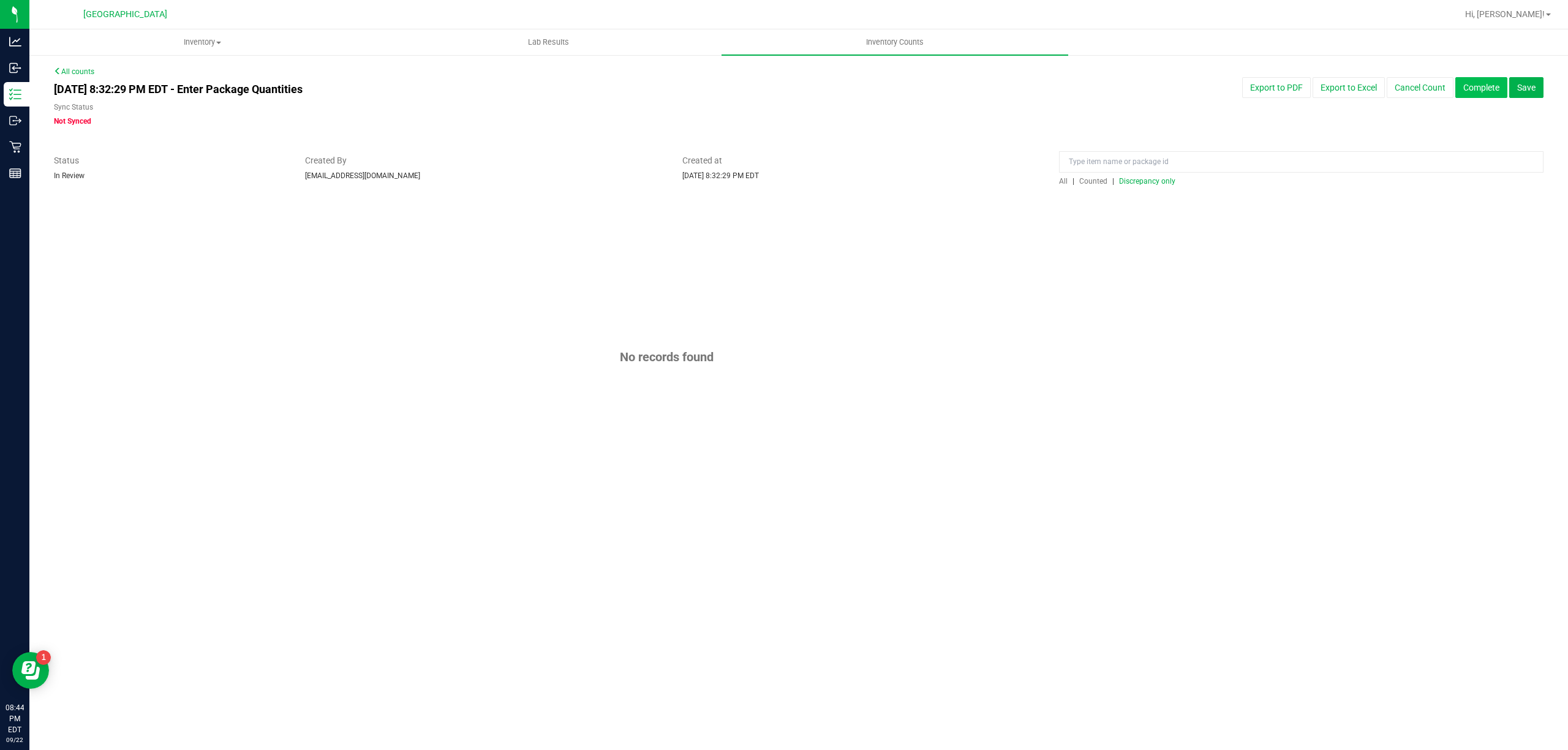
click at [1479, 84] on button "Complete" at bounding box center [1480, 88] width 52 height 21
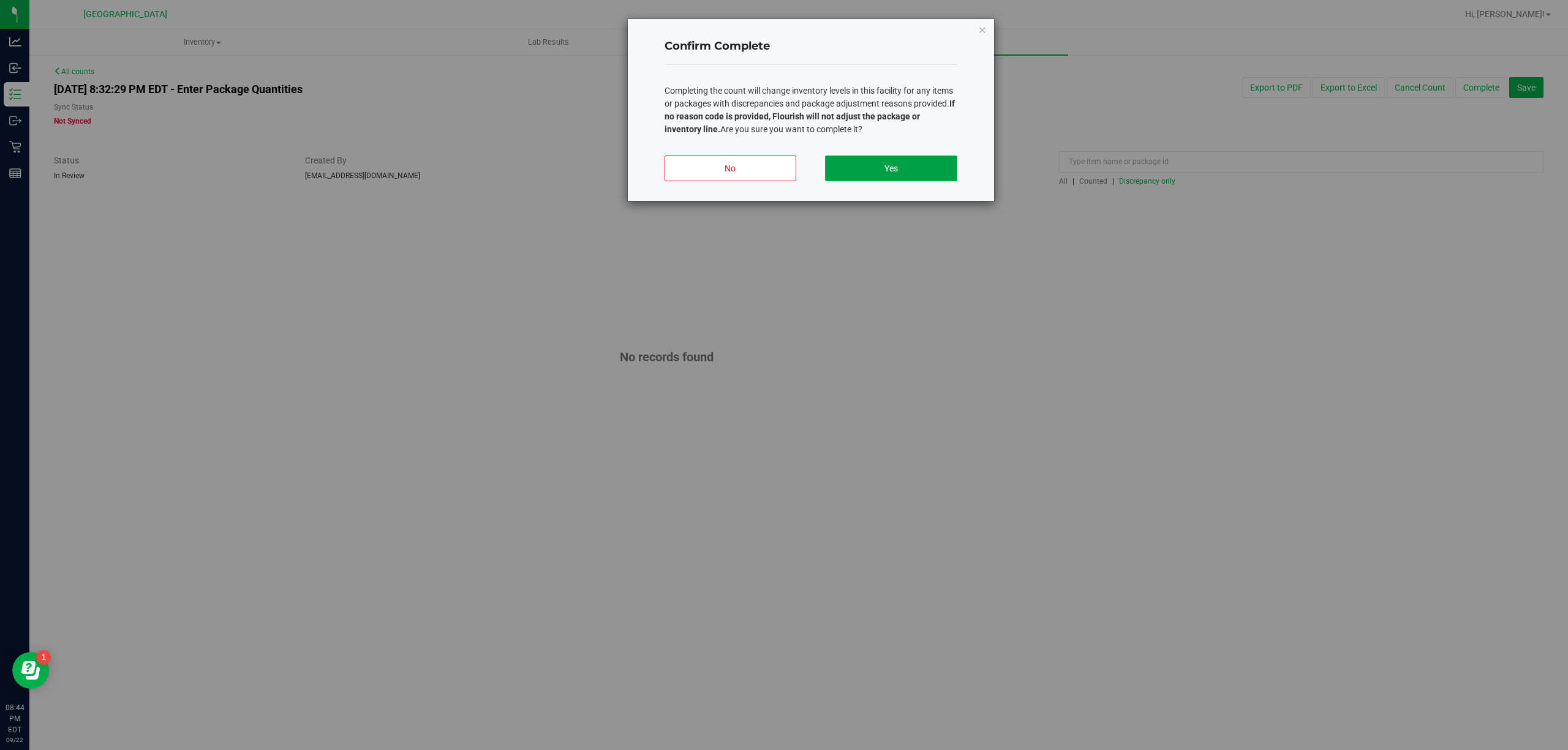
click at [939, 164] on button "Yes" at bounding box center [891, 168] width 132 height 26
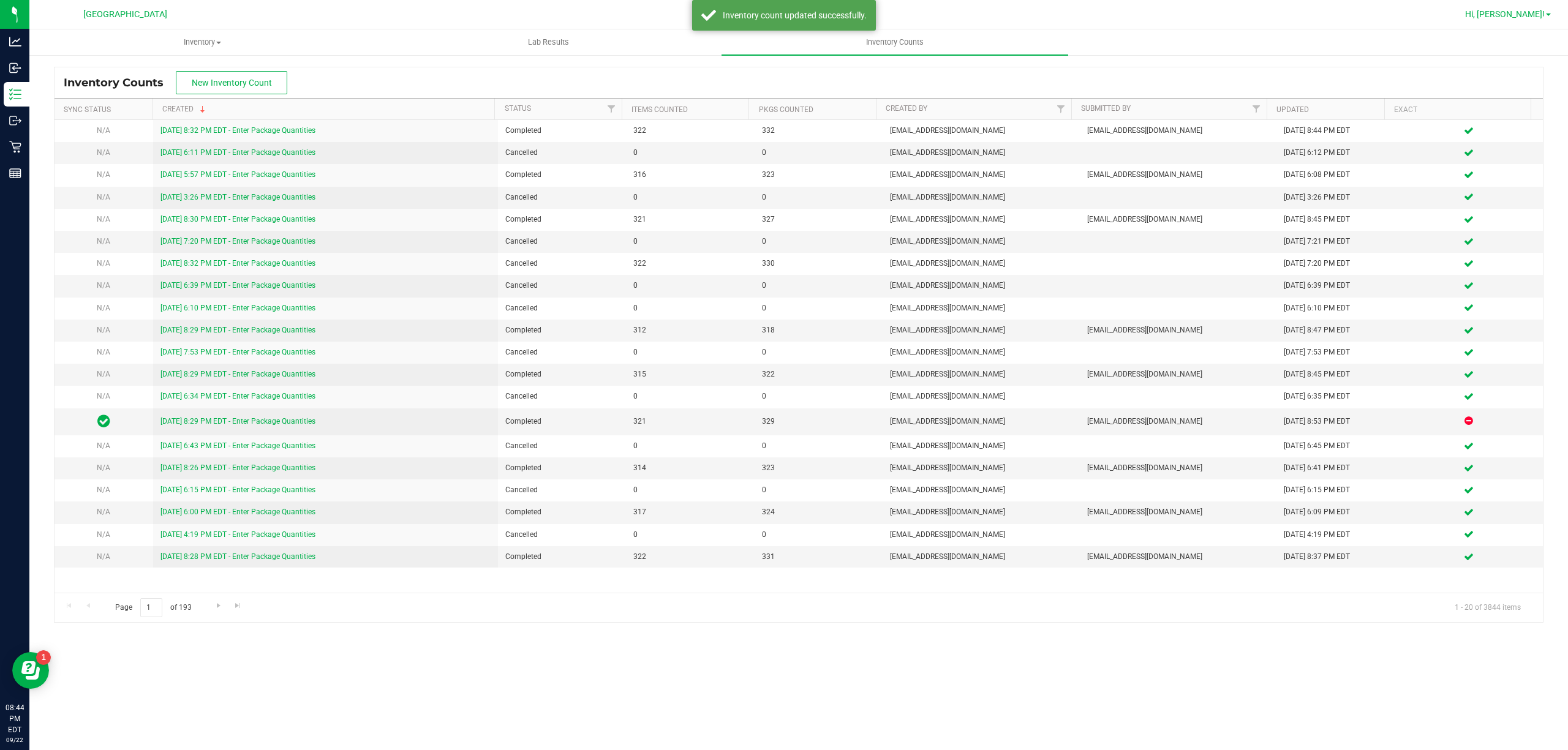
click at [1522, 17] on span "Hi, [PERSON_NAME]!" at bounding box center [1505, 14] width 80 height 10
click at [1487, 113] on span "Sign Out" at bounding box center [1504, 108] width 36 height 12
